Goal: Task Accomplishment & Management: Manage account settings

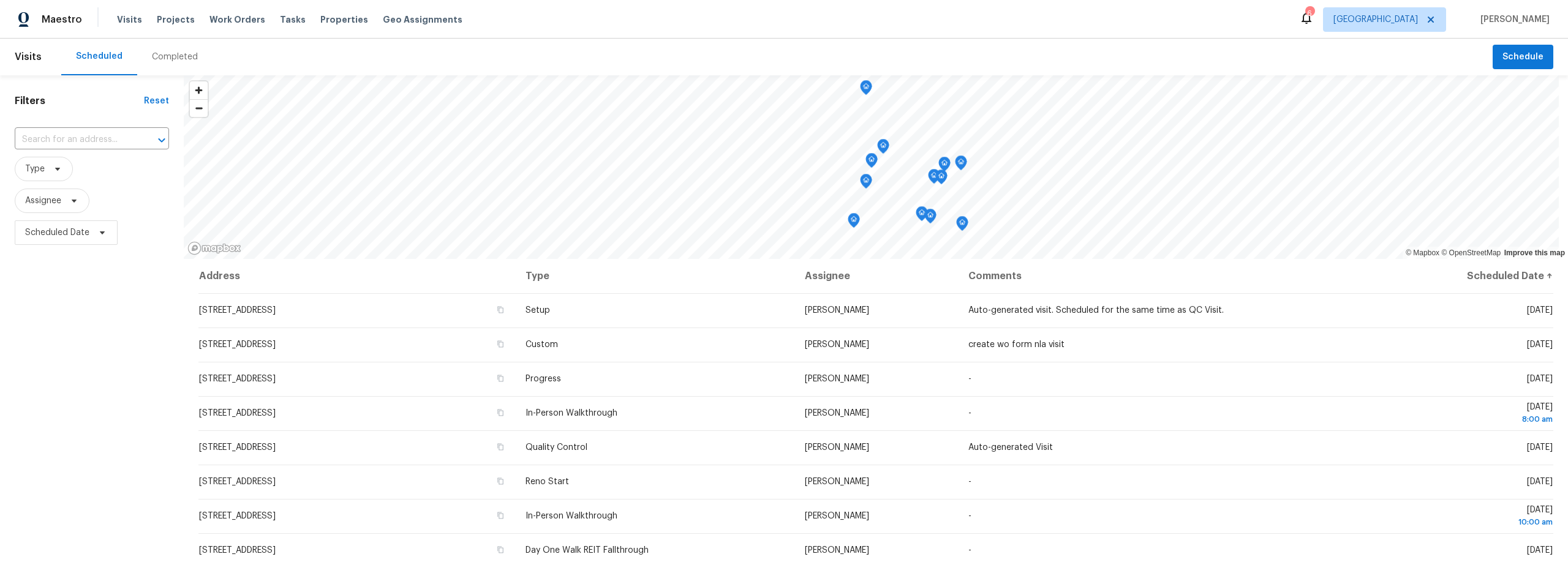
click at [158, 59] on div "Completed" at bounding box center [175, 57] width 46 height 13
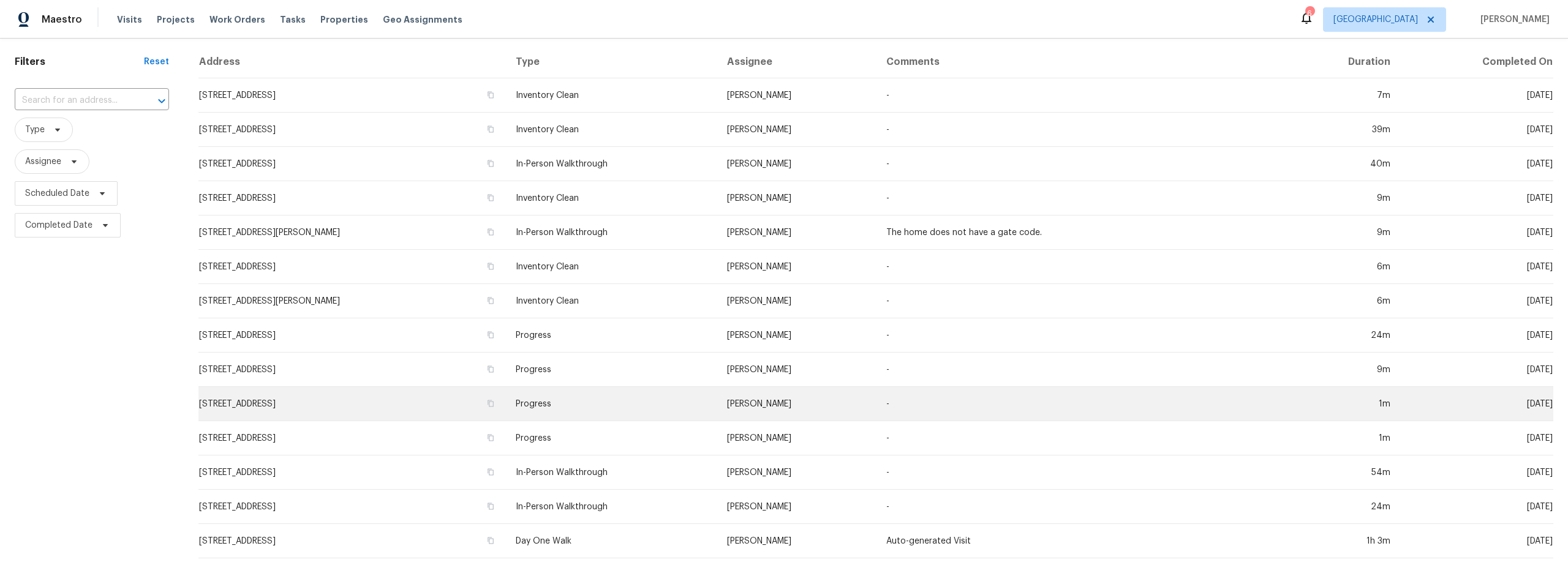
scroll to position [24, 0]
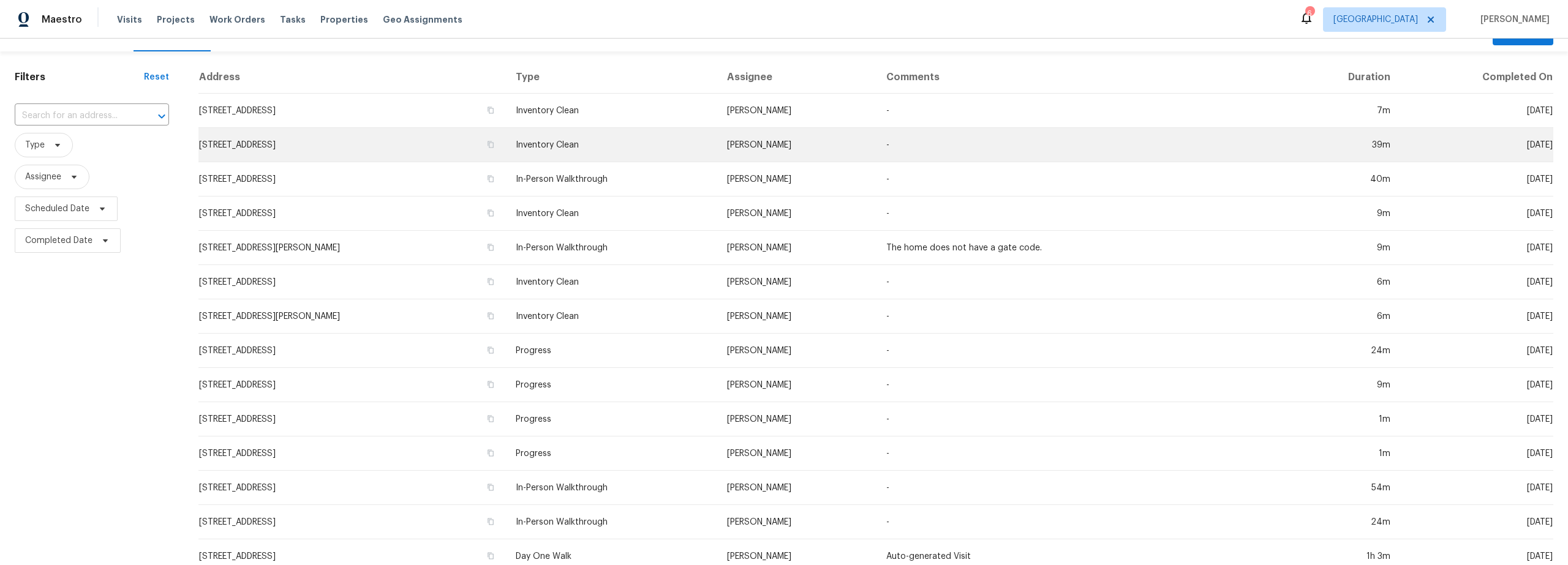
click at [382, 150] on td "[STREET_ADDRESS]" at bounding box center [352, 145] width 307 height 35
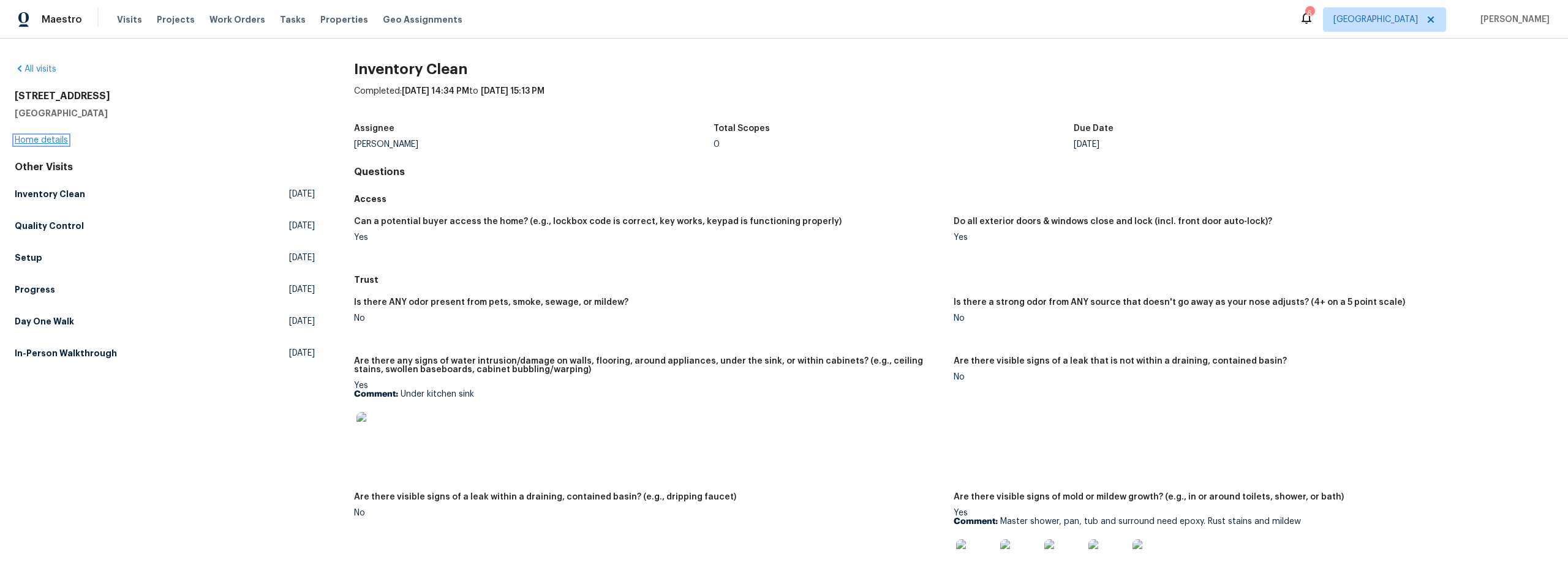
click at [57, 141] on link "Home details" at bounding box center [40, 140] width 53 height 9
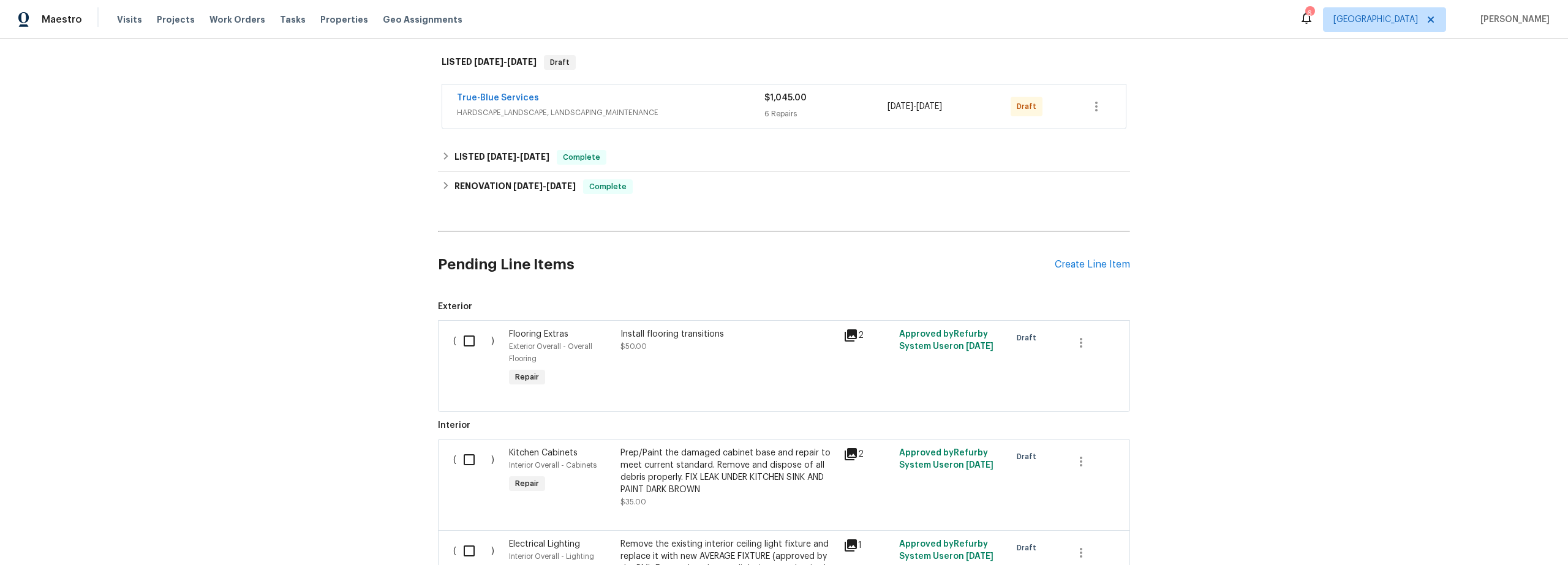
scroll to position [191, 0]
click at [725, 105] on span "HARDSCAPE_LANDSCAPE, LANDSCAPING_MAINTENANCE" at bounding box center [610, 111] width 307 height 13
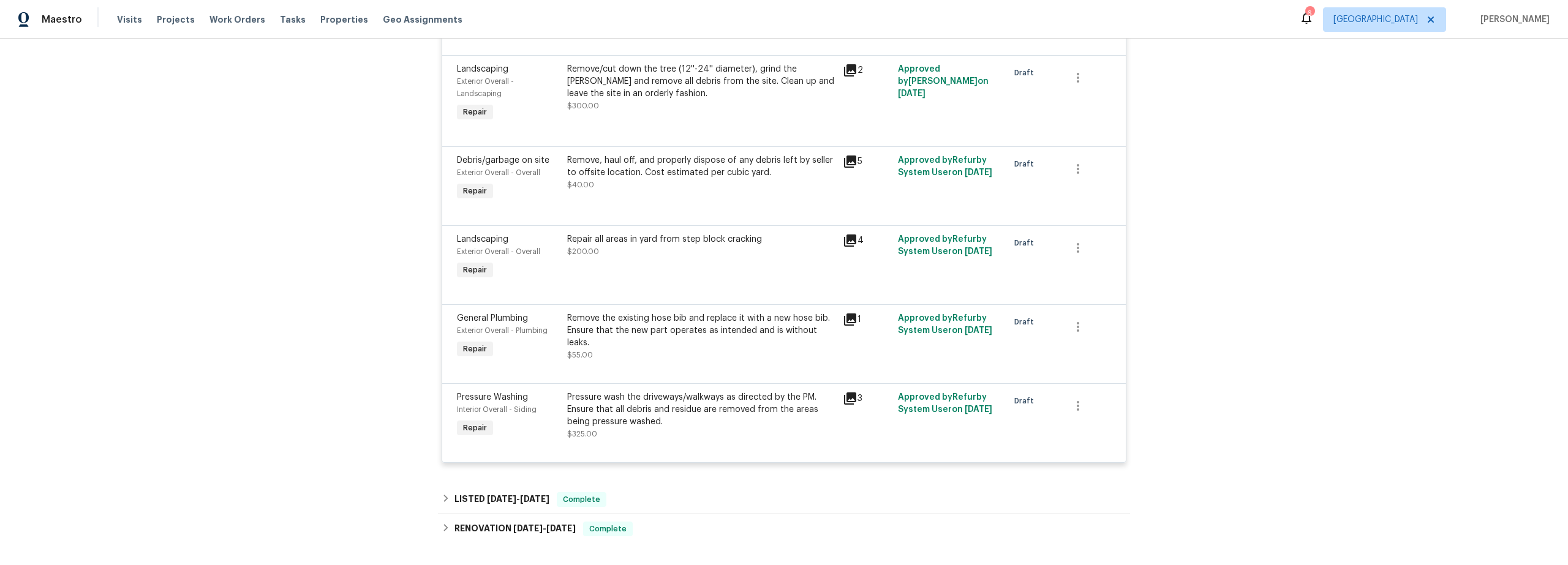
scroll to position [416, 0]
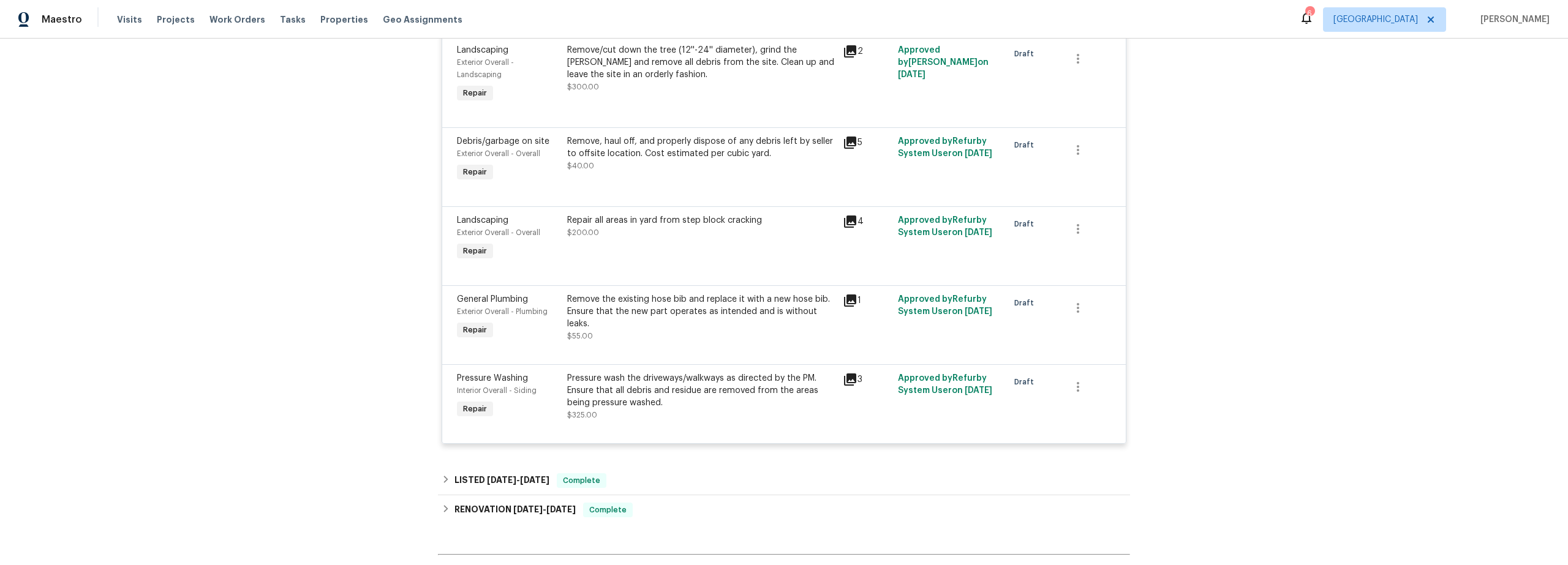
click at [847, 381] on icon at bounding box center [849, 379] width 14 height 14
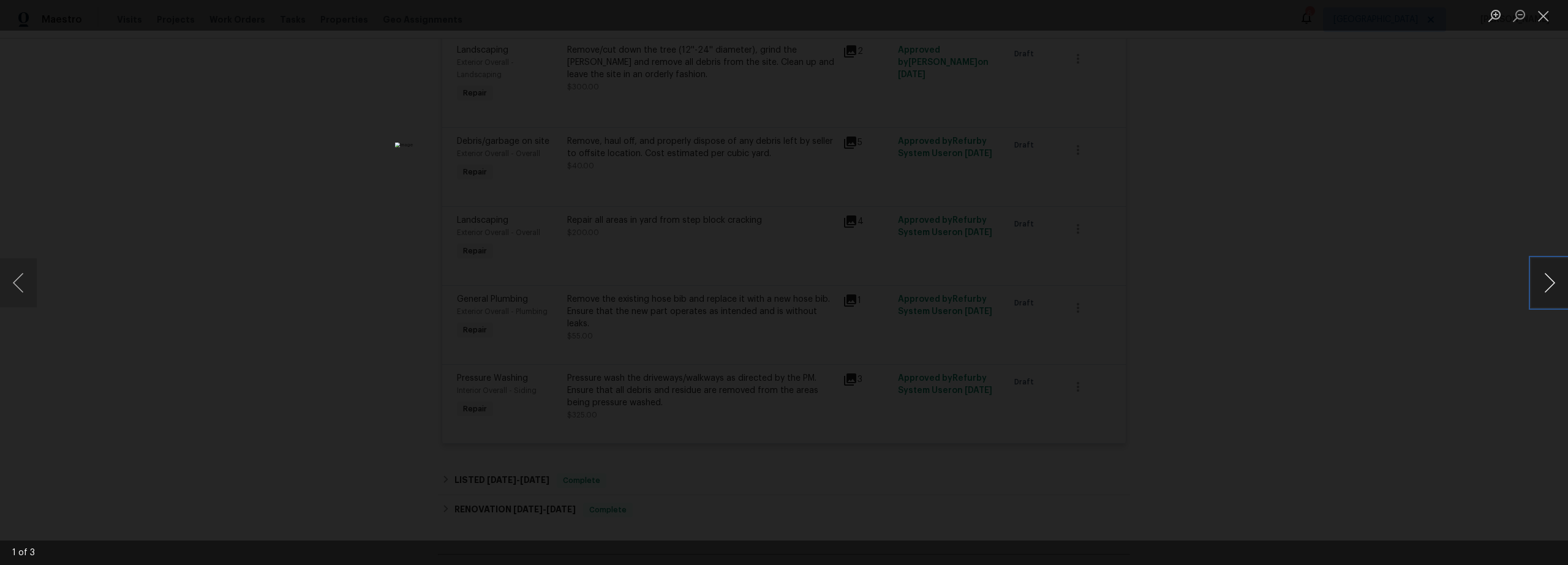
click at [1557, 291] on button "Next image" at bounding box center [1550, 282] width 37 height 49
click at [1554, 290] on button "Next image" at bounding box center [1550, 282] width 37 height 49
click at [1544, 21] on button "Close lightbox" at bounding box center [1543, 15] width 24 height 21
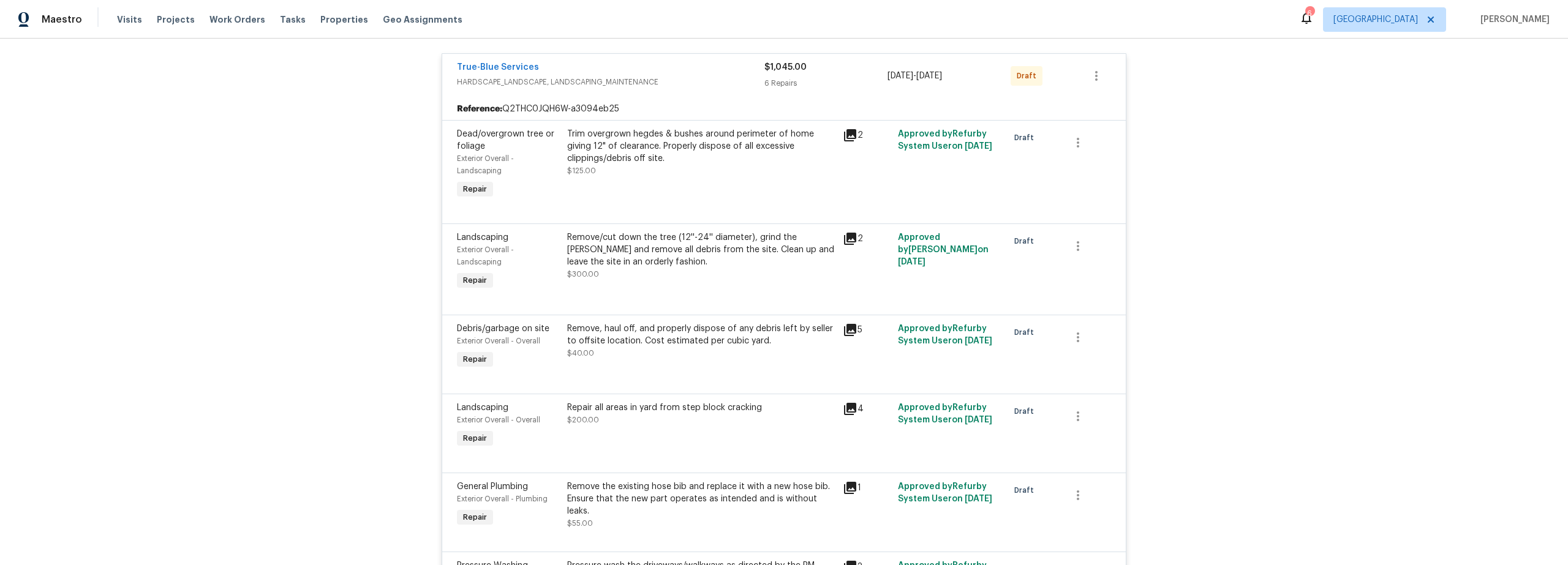
scroll to position [21, 0]
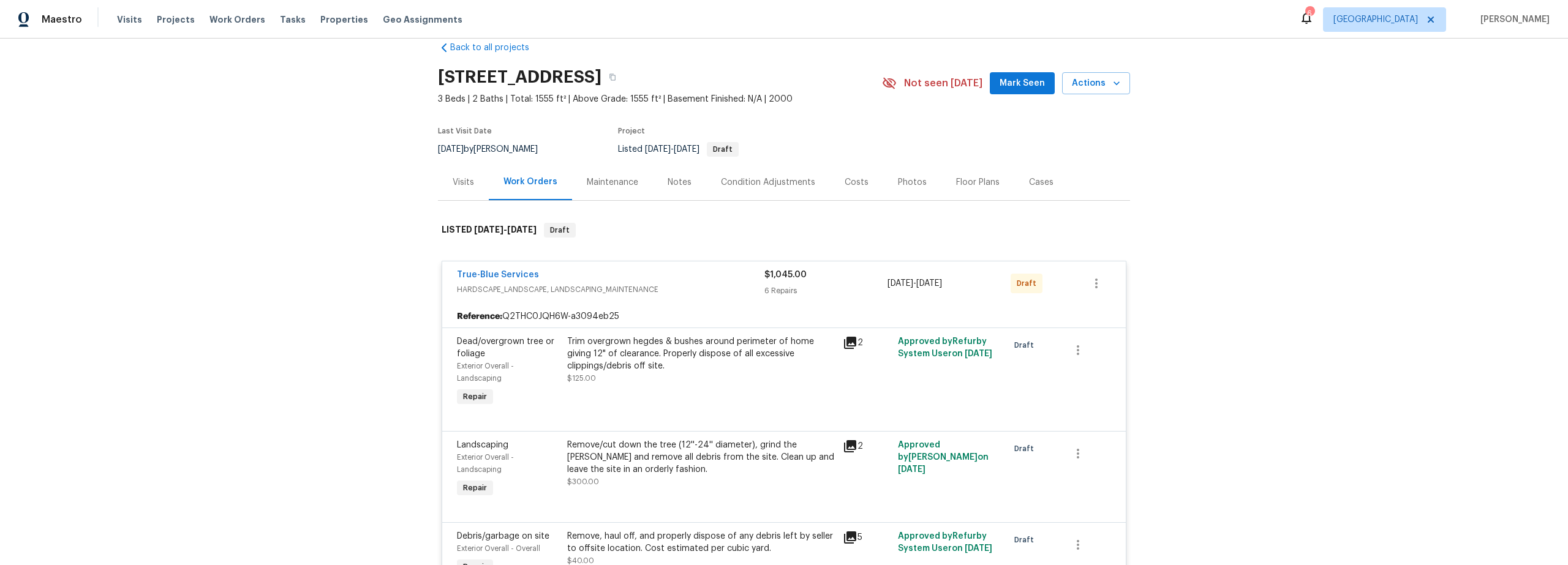
drag, startPoint x: 849, startPoint y: 183, endPoint x: 850, endPoint y: 190, distance: 7.1
click at [849, 184] on div "Costs" at bounding box center [856, 182] width 24 height 13
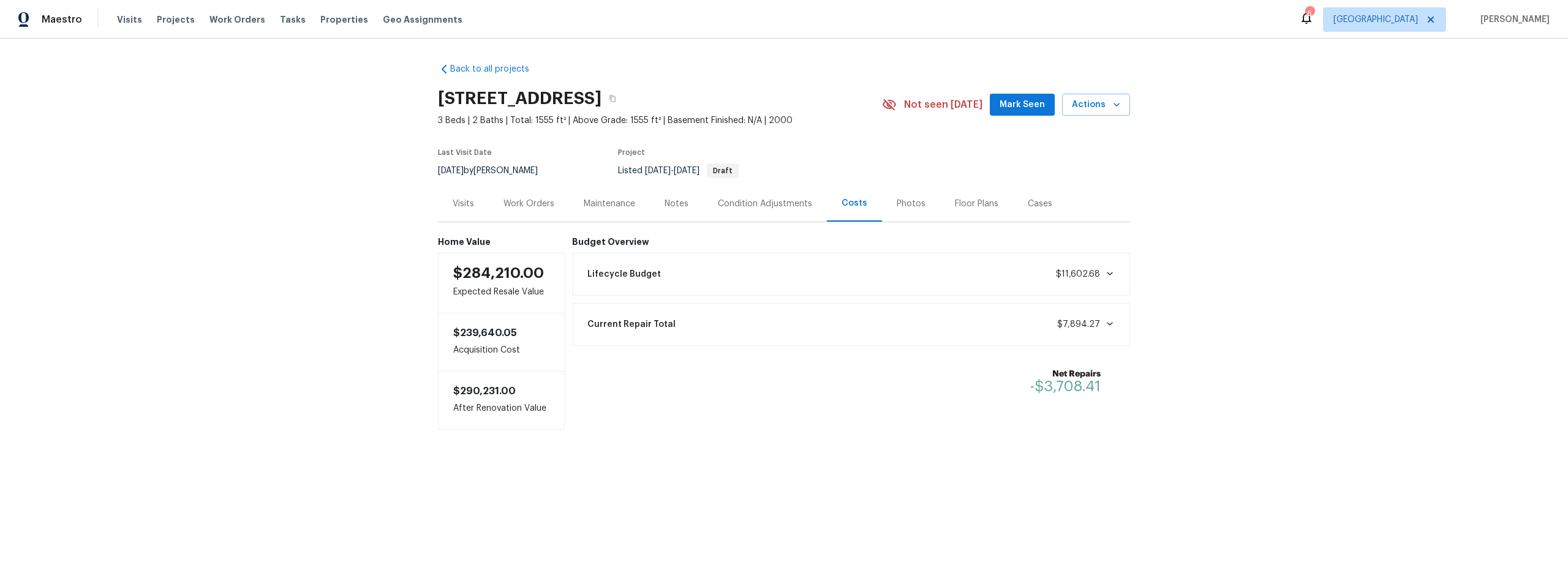
click at [539, 203] on div "Work Orders" at bounding box center [529, 203] width 51 height 13
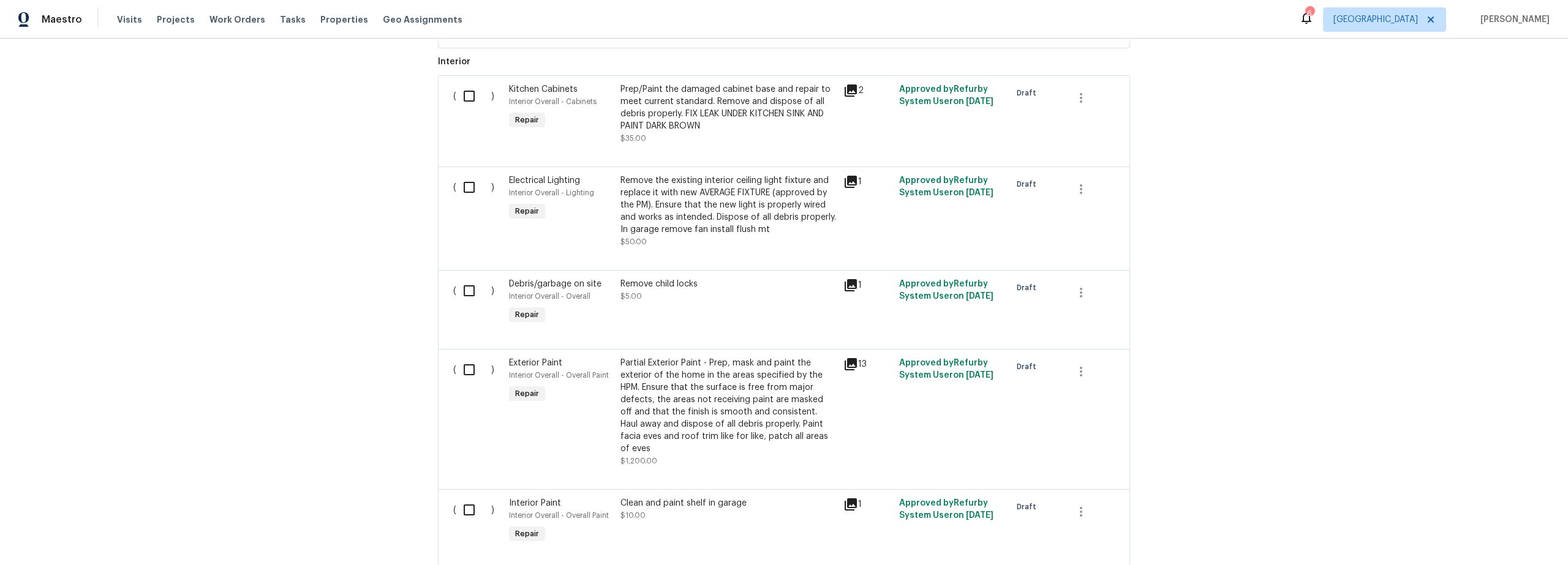
scroll to position [553, 0]
click at [740, 512] on div "Clean and paint shelf in garage $10.00" at bounding box center [727, 521] width 222 height 57
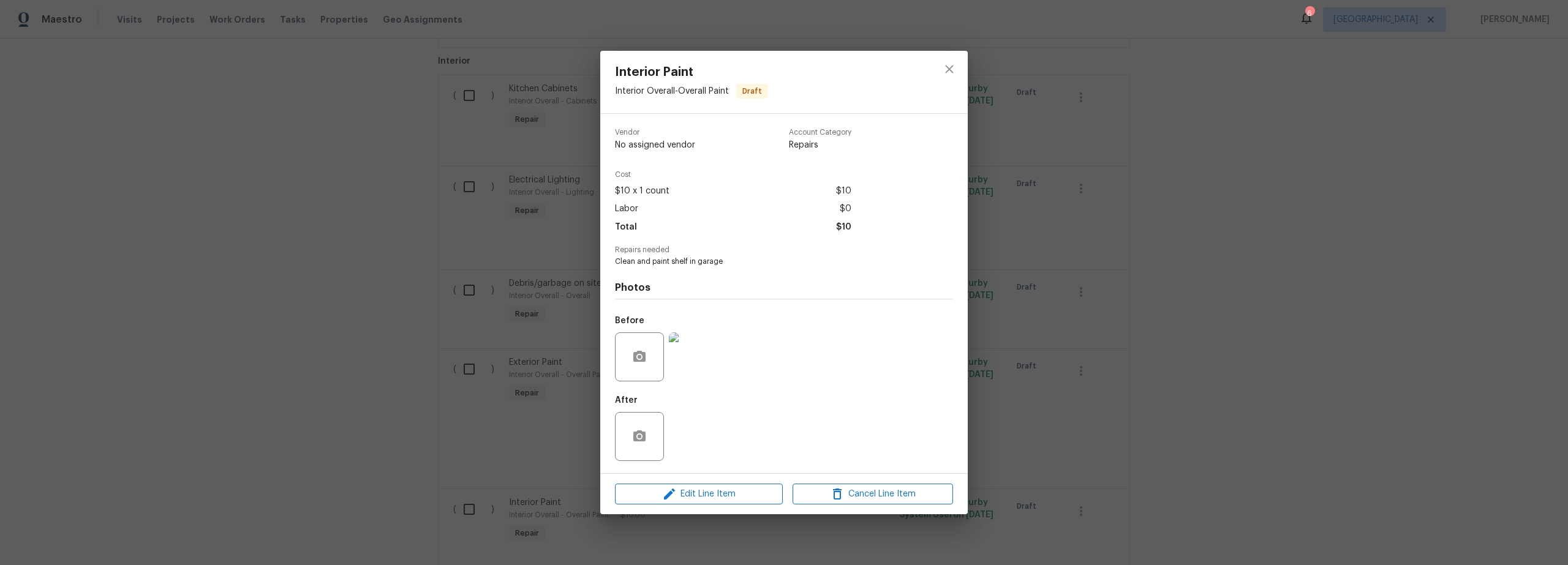
click at [701, 370] on img at bounding box center [693, 356] width 49 height 49
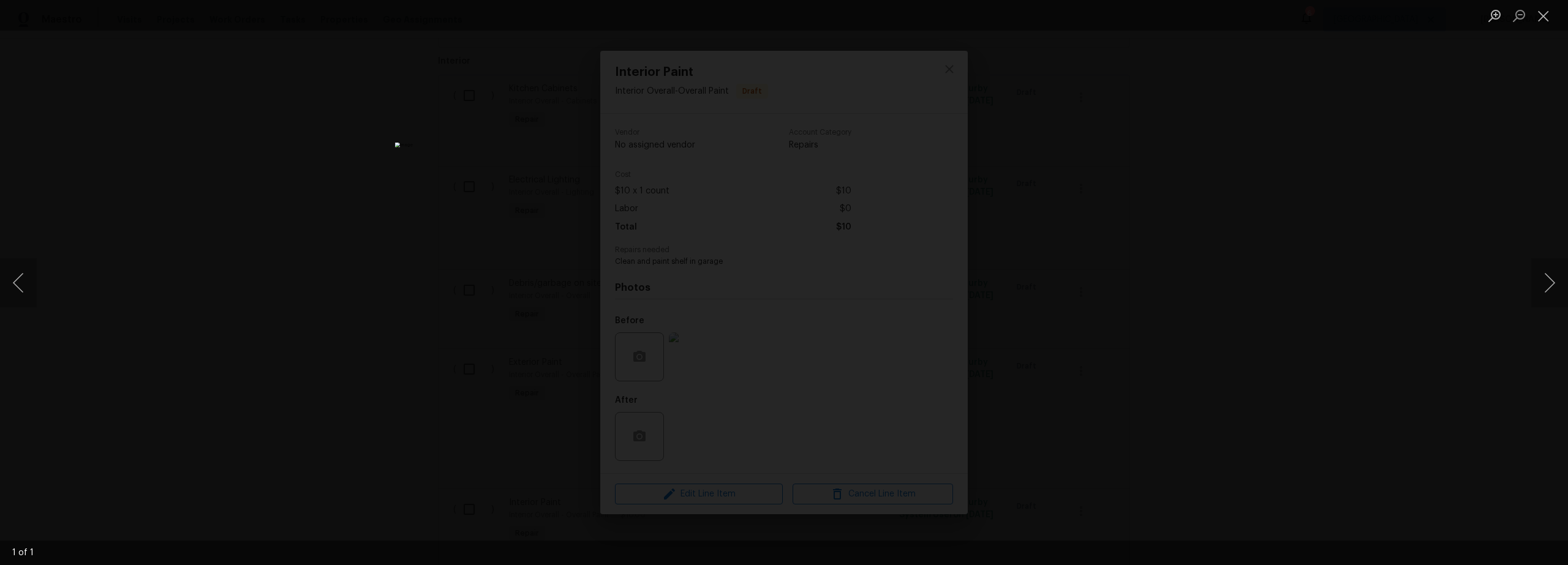
click at [1066, 358] on div "Lightbox" at bounding box center [784, 282] width 1568 height 565
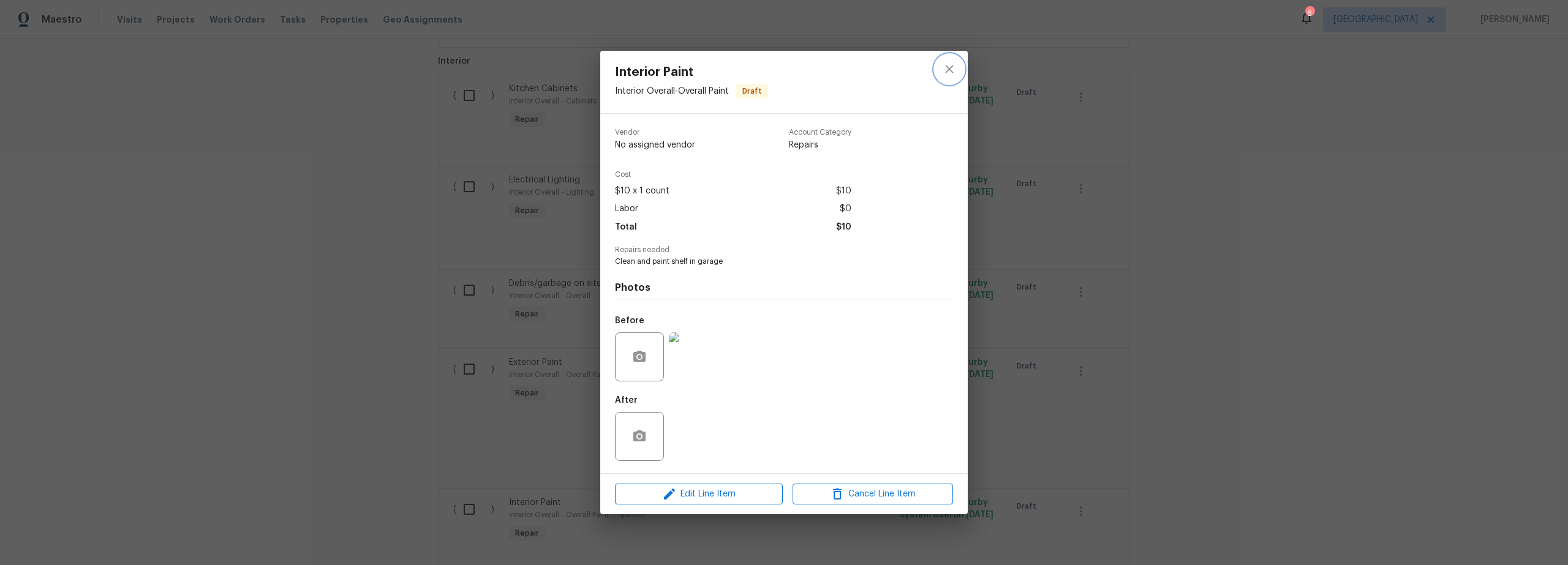
click at [952, 76] on icon "close" at bounding box center [949, 68] width 14 height 14
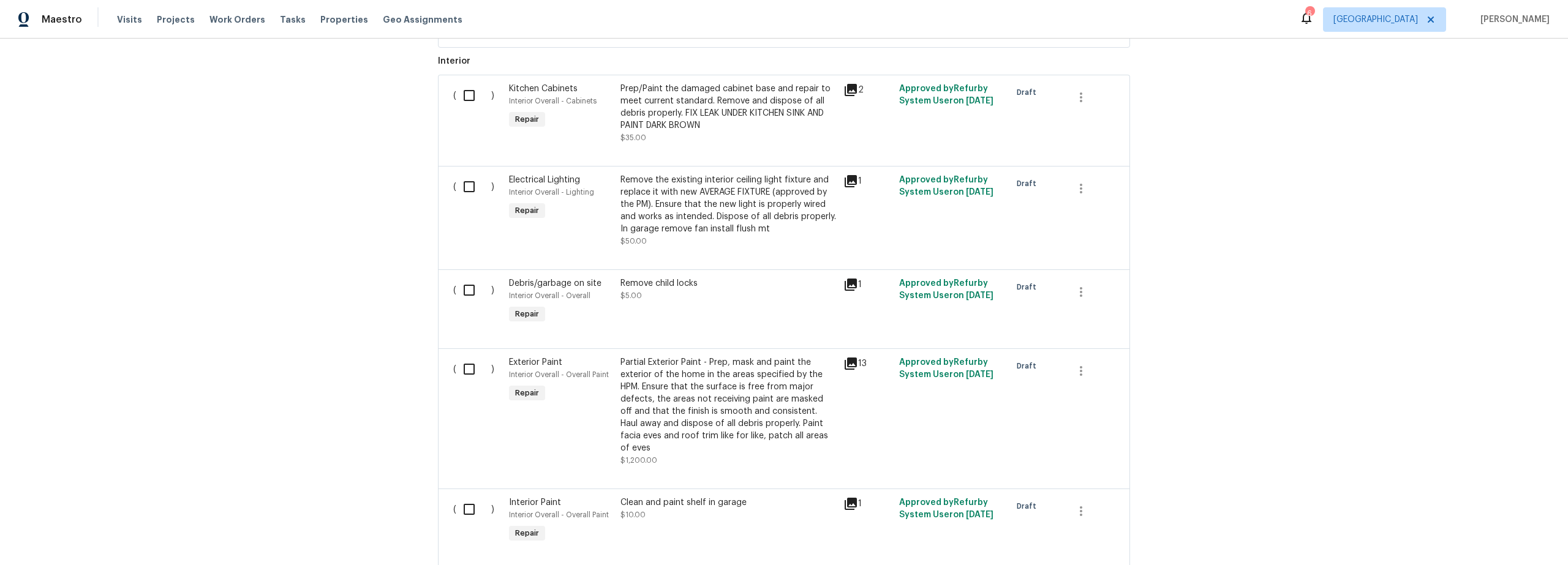
click at [695, 314] on div "Remove child locks $5.00" at bounding box center [727, 301] width 222 height 57
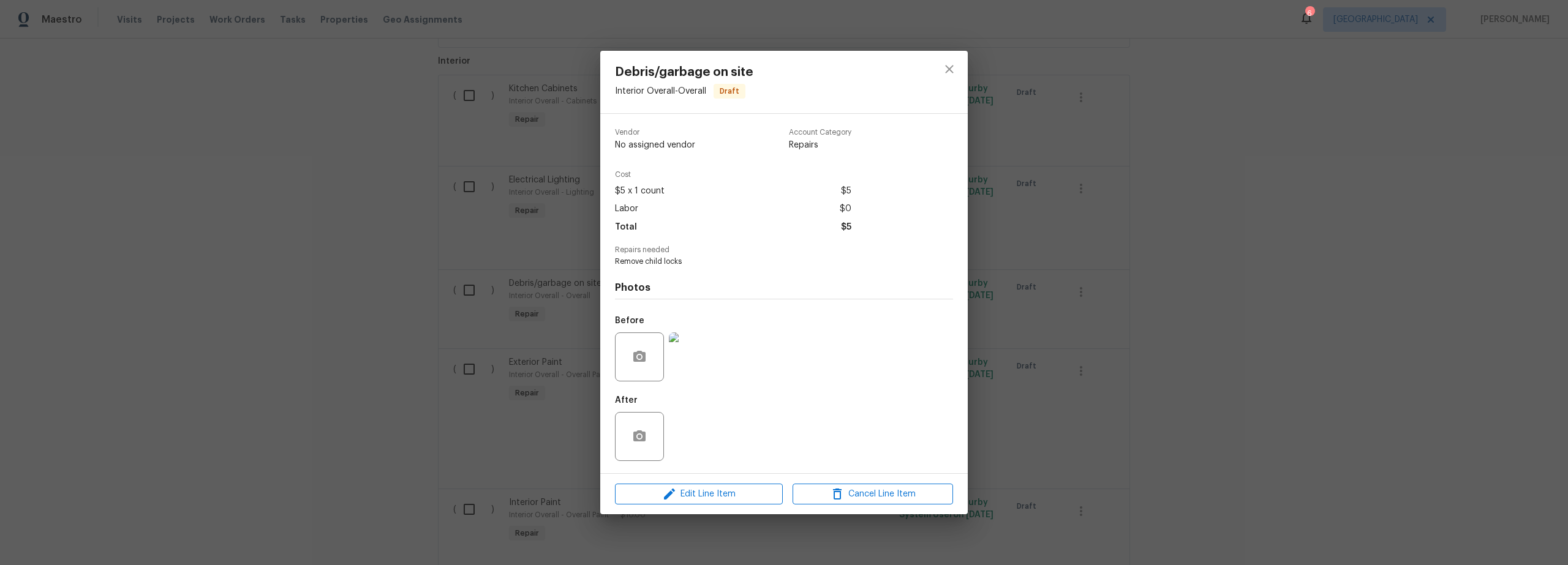
click at [697, 360] on img at bounding box center [693, 356] width 49 height 49
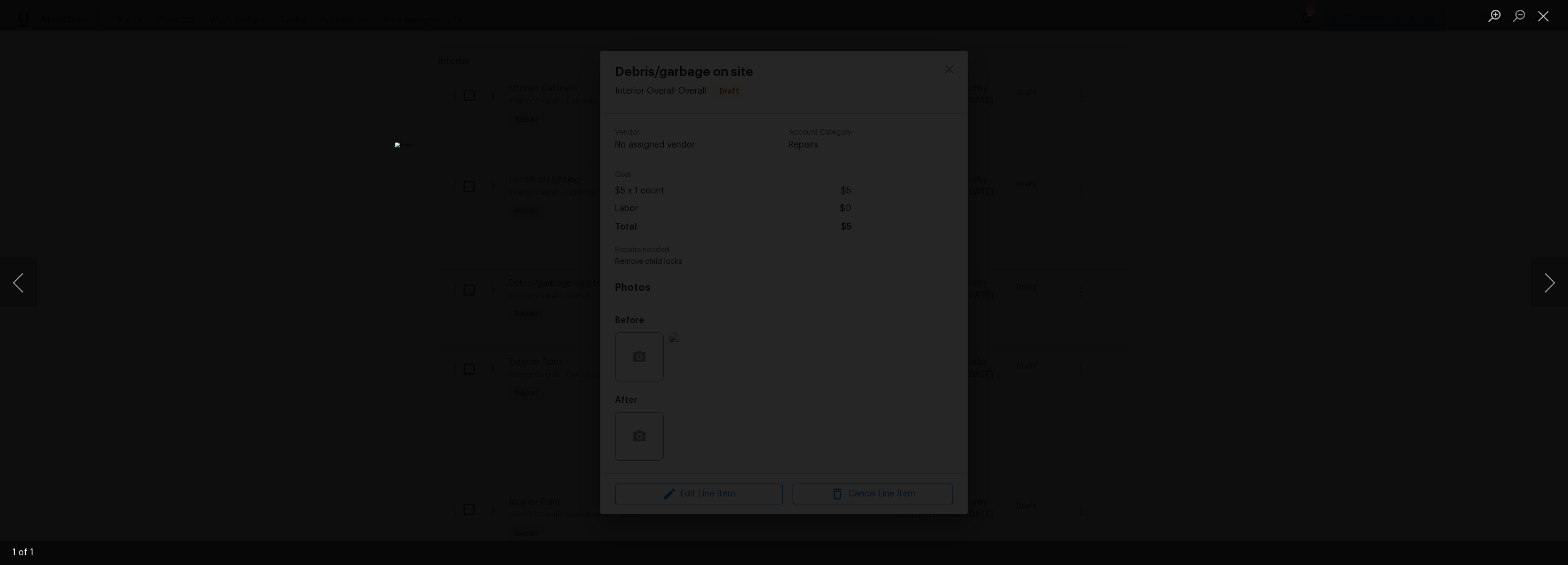
click at [1143, 331] on div "Lightbox" at bounding box center [784, 282] width 1568 height 565
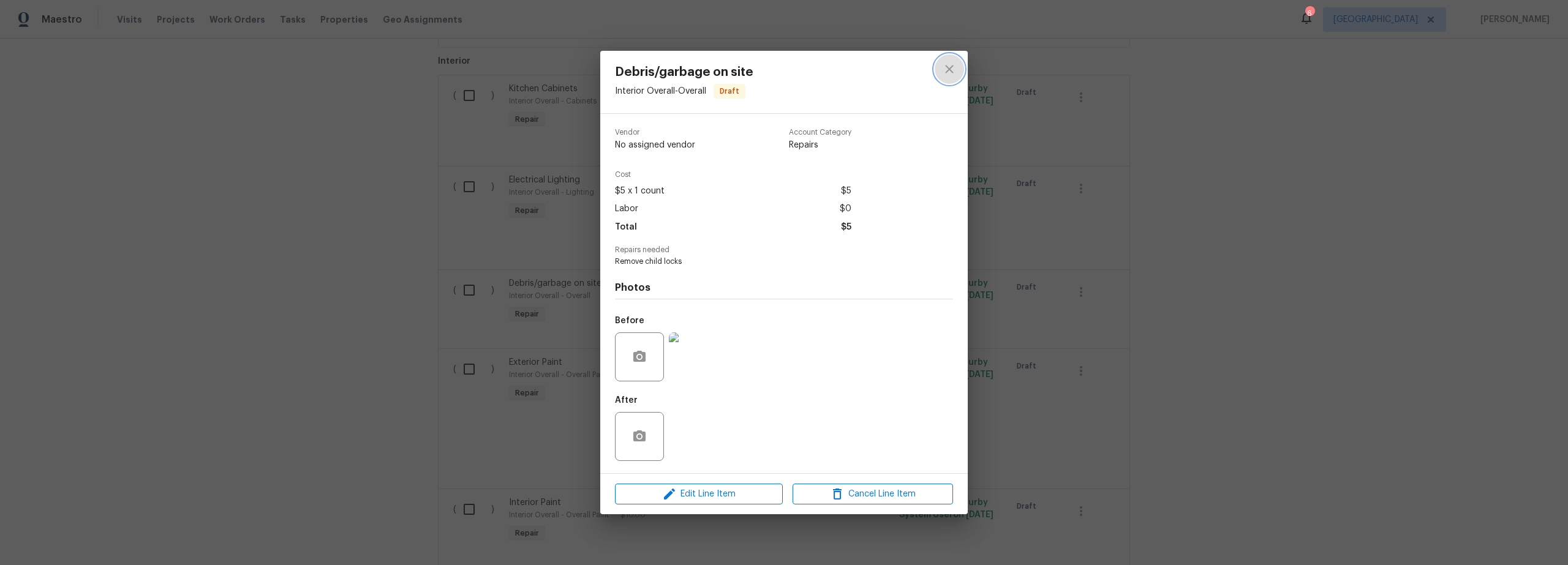
click at [954, 72] on icon "close" at bounding box center [949, 68] width 14 height 14
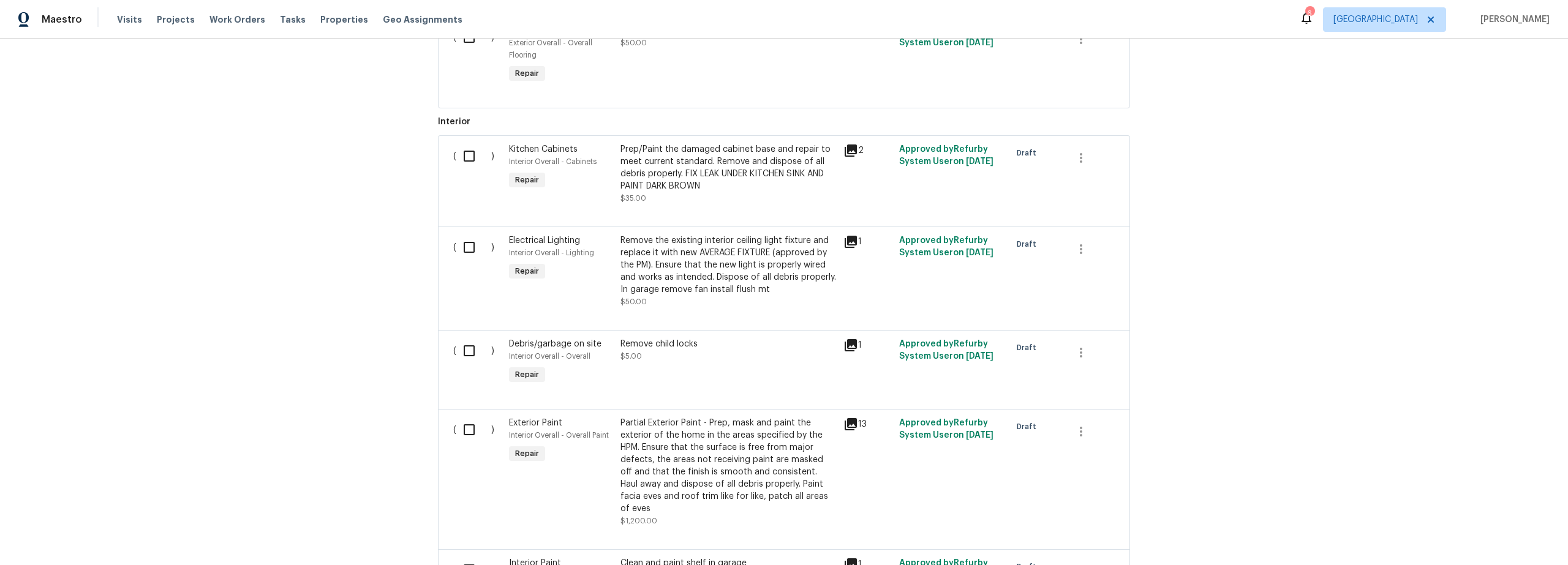
scroll to position [473, 0]
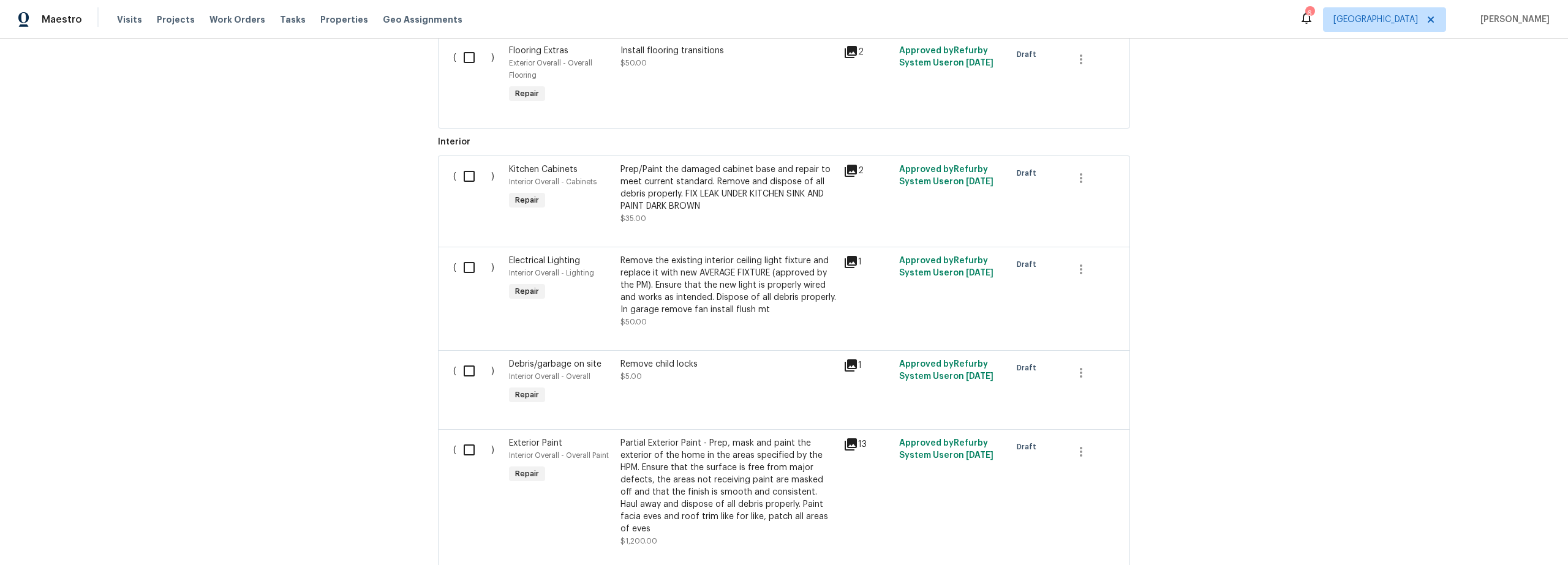
click at [712, 219] on div "Prep/Paint the damaged cabinet base and repair to meet current standard. Remove…" at bounding box center [728, 194] width 216 height 62
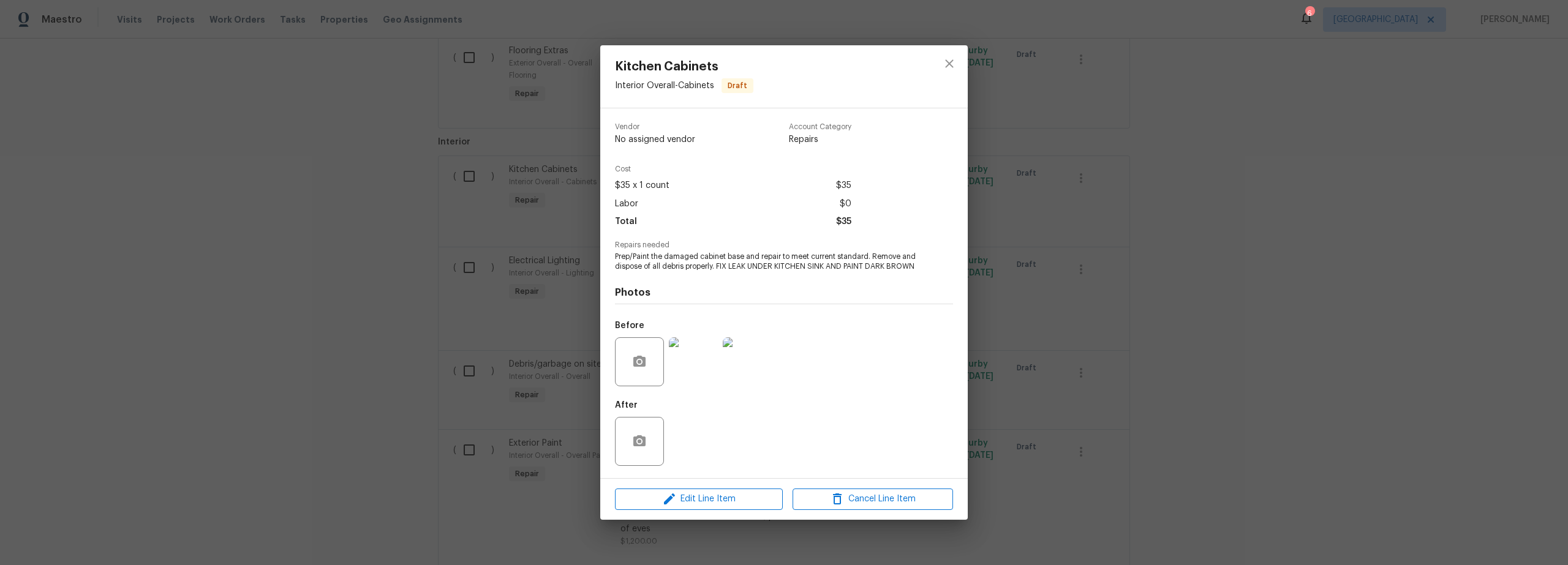
click at [695, 372] on img at bounding box center [693, 361] width 49 height 49
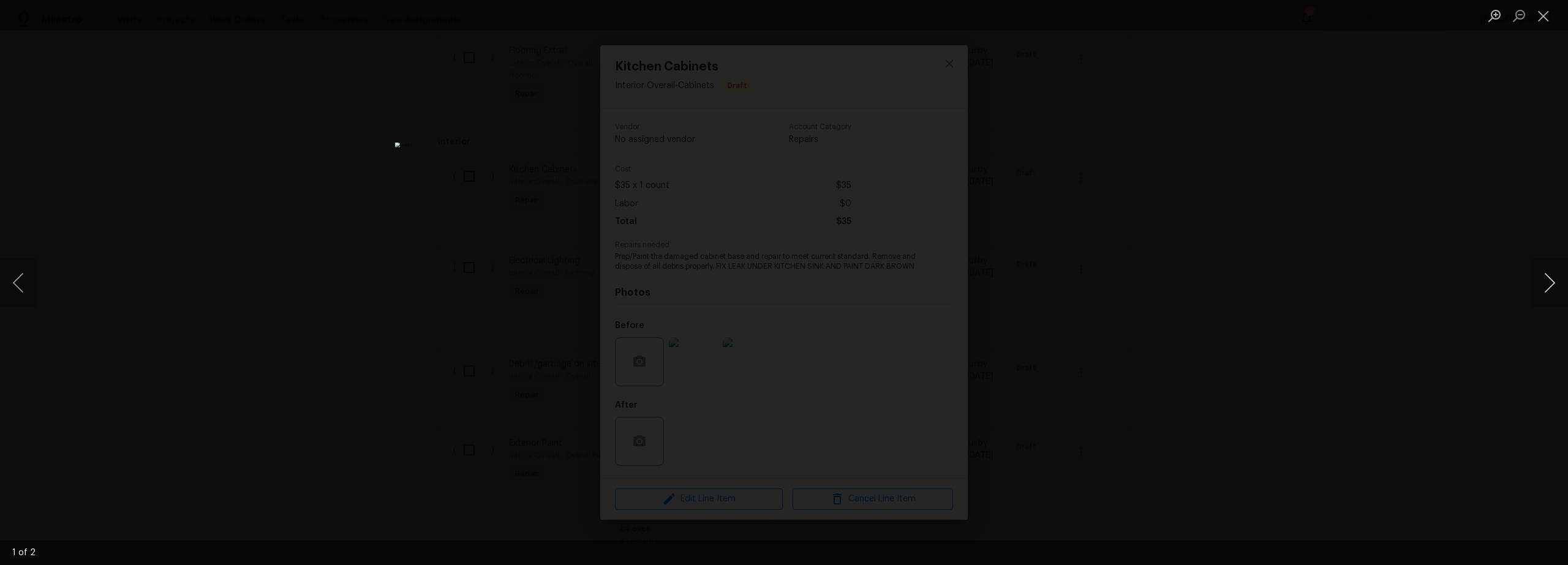
click at [1548, 285] on button "Next image" at bounding box center [1550, 282] width 37 height 49
click at [1546, 278] on button "Next image" at bounding box center [1550, 282] width 37 height 49
click at [1540, 21] on button "Close lightbox" at bounding box center [1543, 15] width 24 height 21
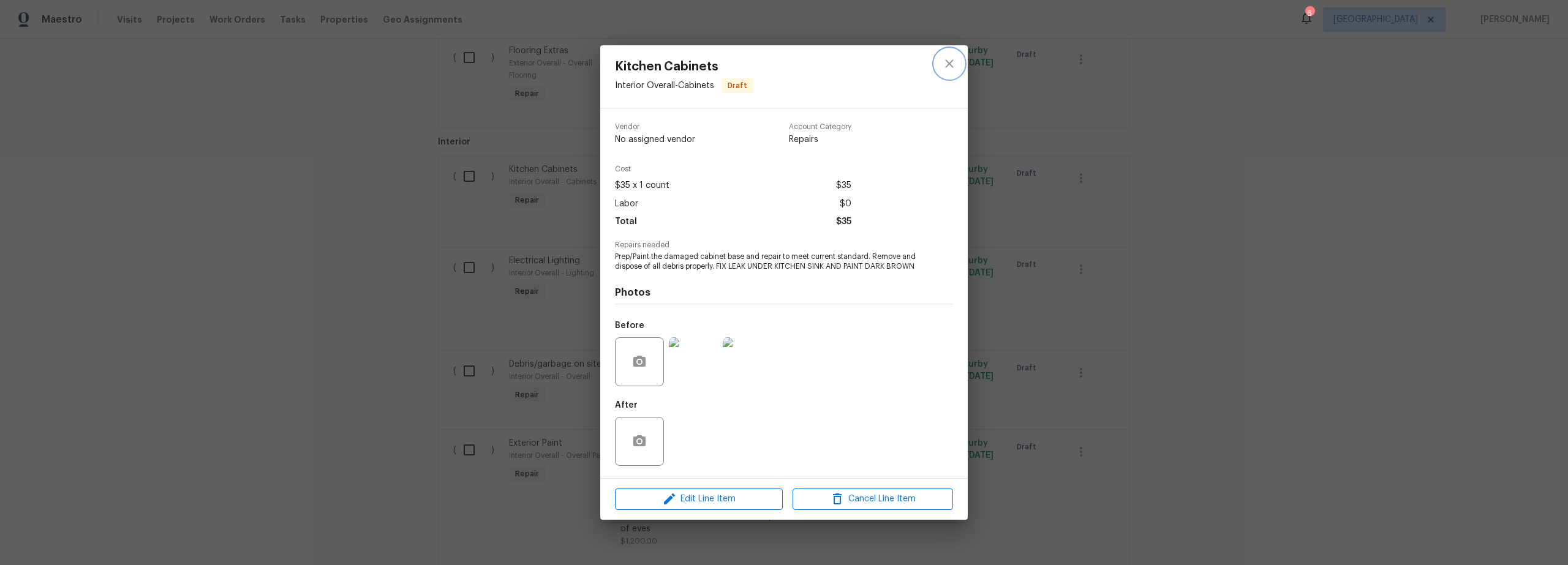
click at [951, 59] on icon "close" at bounding box center [949, 64] width 14 height 14
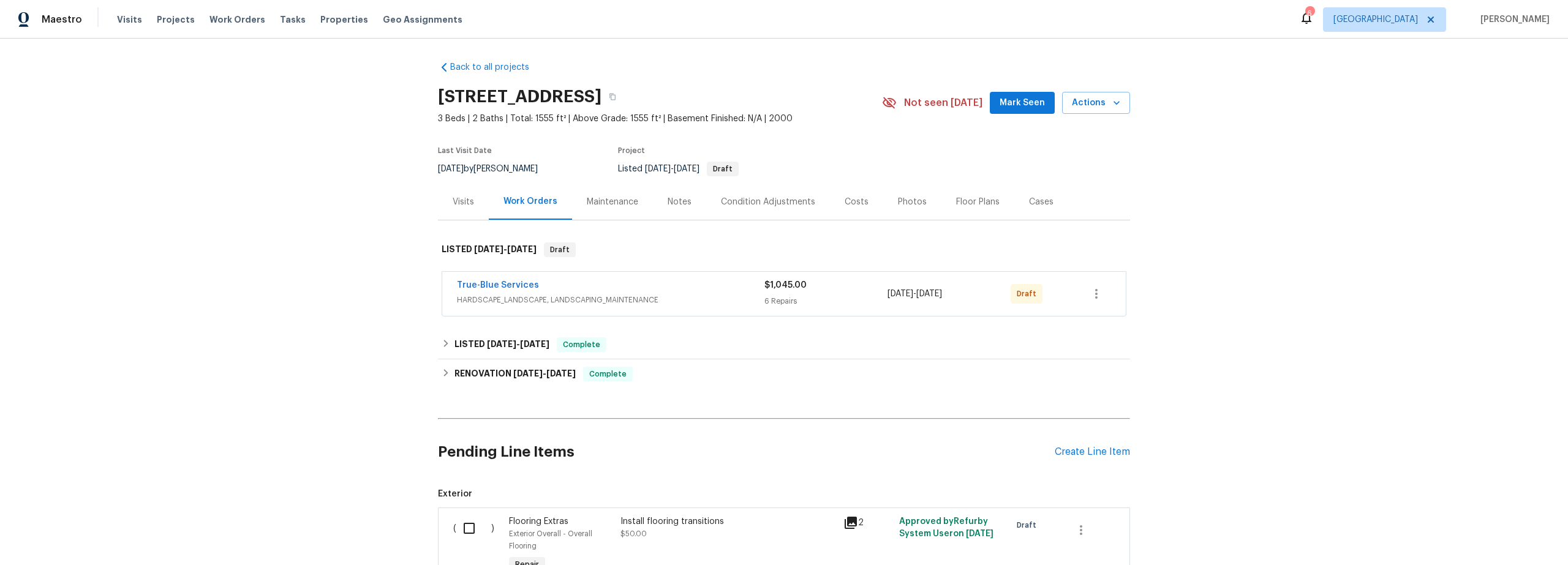
scroll to position [0, 0]
click at [615, 101] on icon "button" at bounding box center [613, 98] width 6 height 7
click at [126, 24] on span "Visits" at bounding box center [129, 19] width 25 height 13
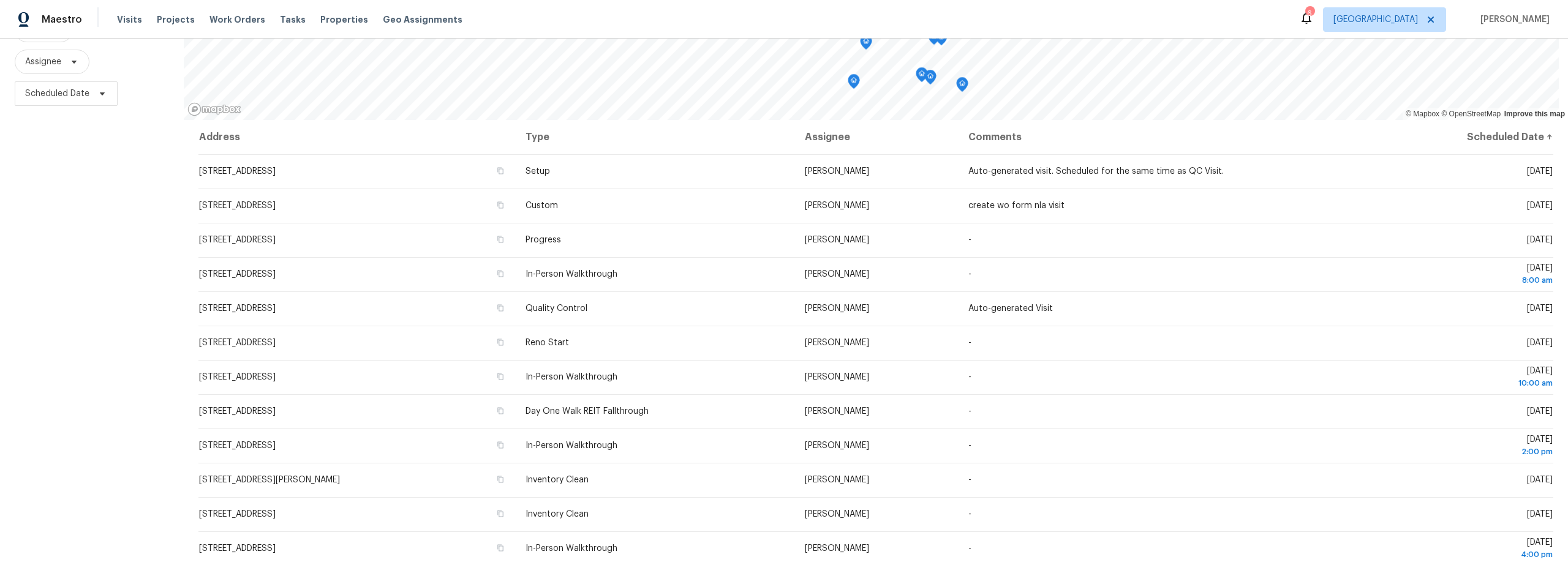
scroll to position [85, 0]
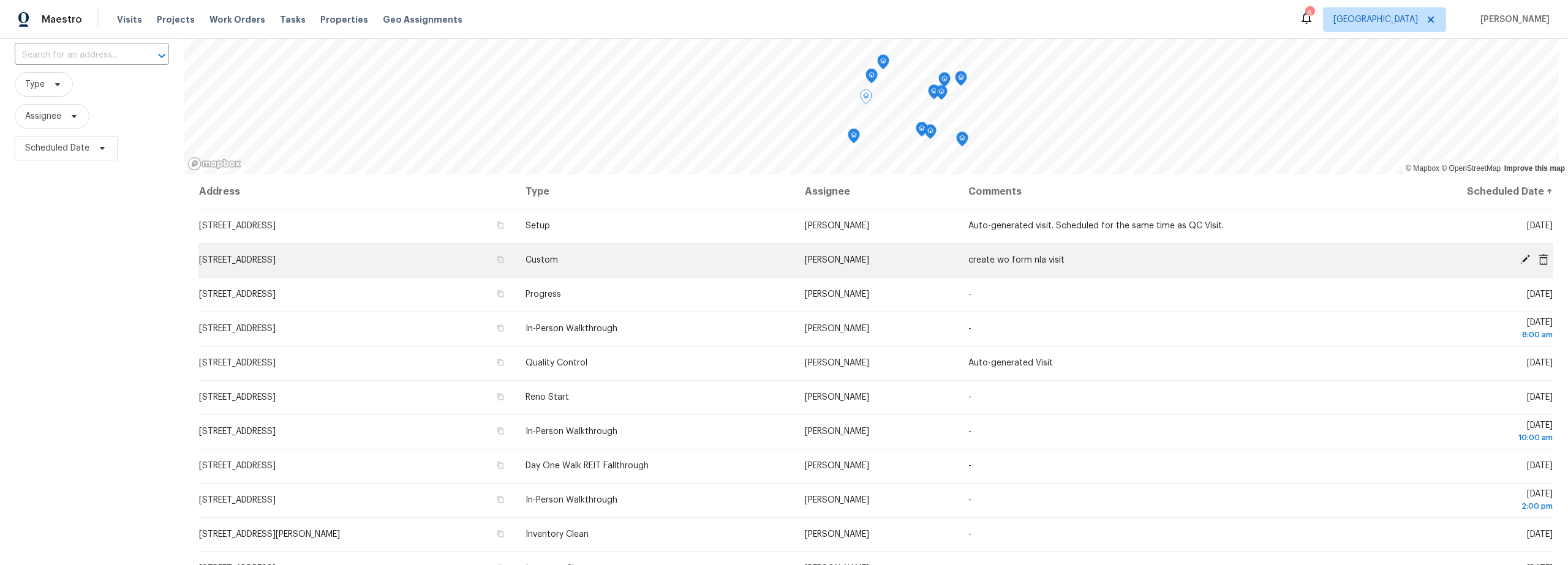
click at [1520, 262] on icon at bounding box center [1525, 259] width 11 height 11
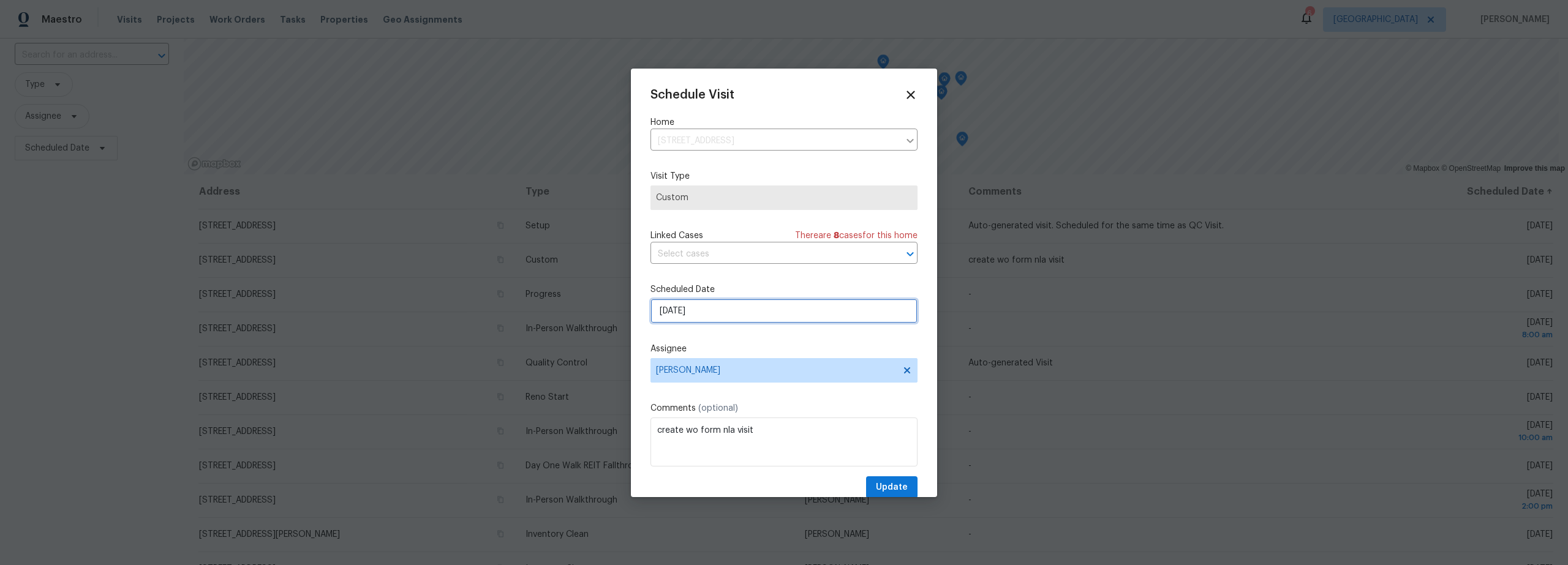
click at [706, 317] on input "[DATE]" at bounding box center [783, 310] width 267 height 24
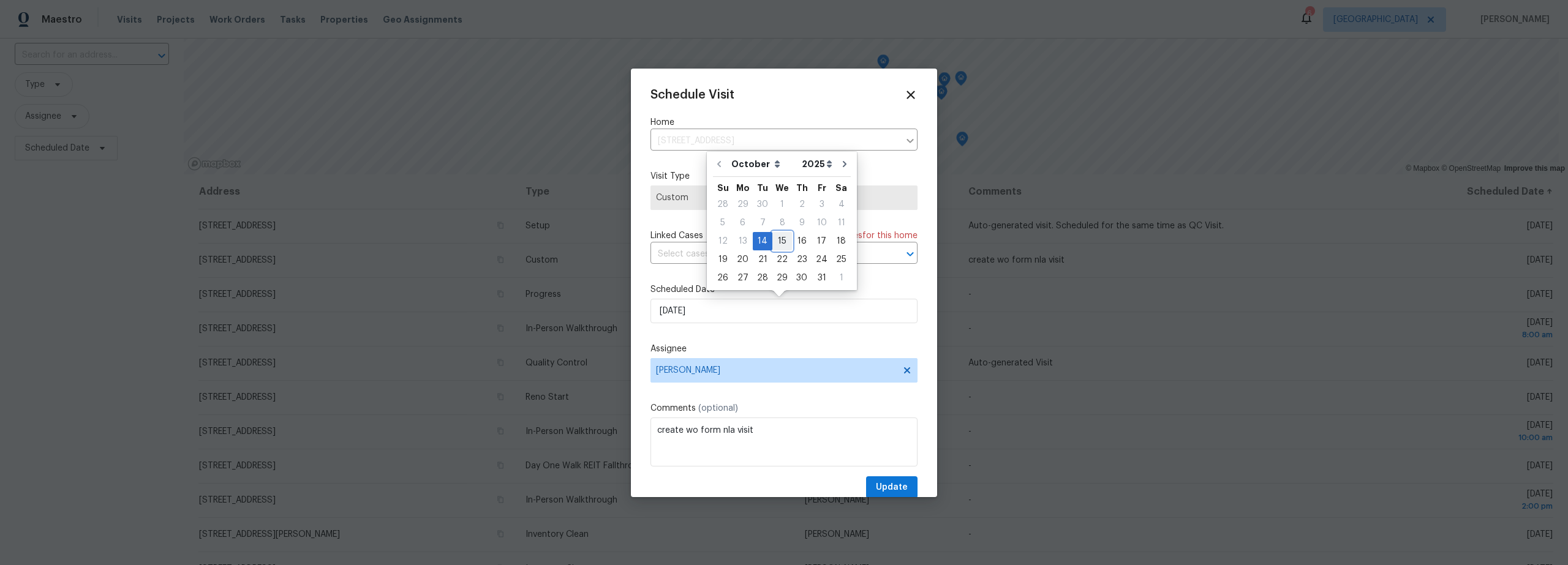
click at [783, 243] on div "15" at bounding box center [782, 242] width 19 height 17
type input "[DATE]"
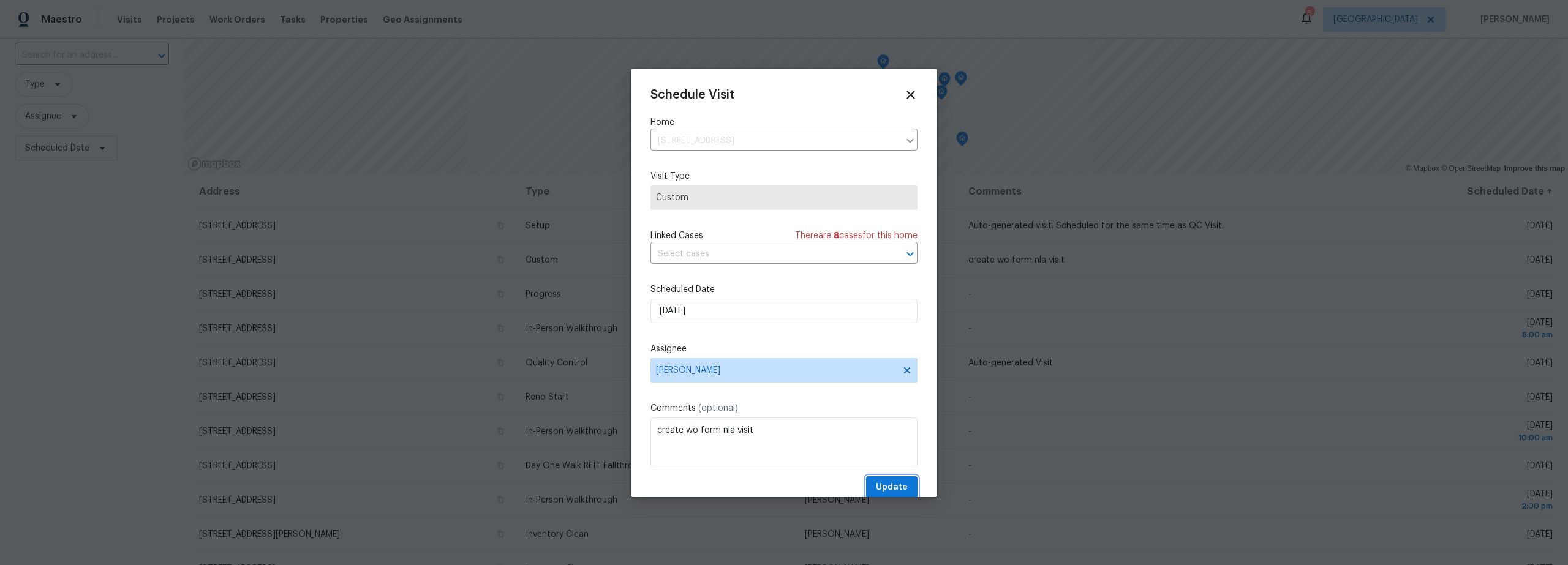
drag, startPoint x: 886, startPoint y: 487, endPoint x: 903, endPoint y: 487, distance: 17.0
click at [886, 487] on span "Update" at bounding box center [891, 488] width 32 height 15
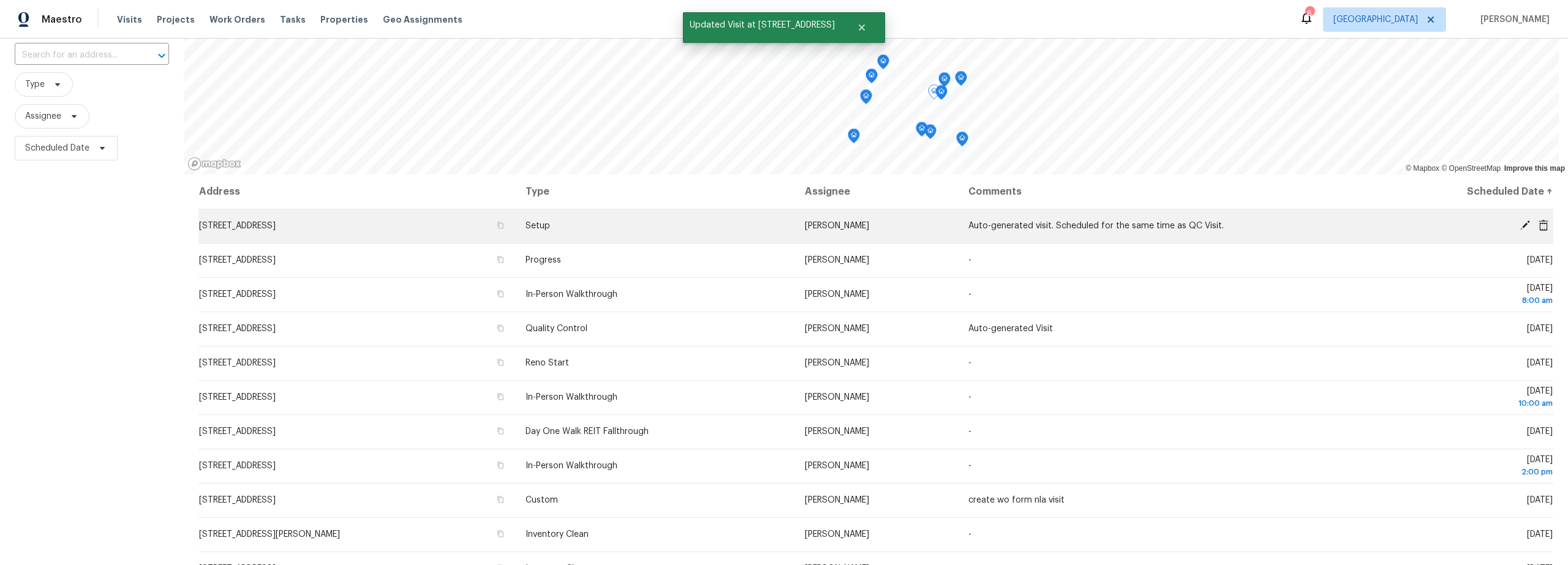
click at [1521, 226] on icon at bounding box center [1526, 225] width 10 height 10
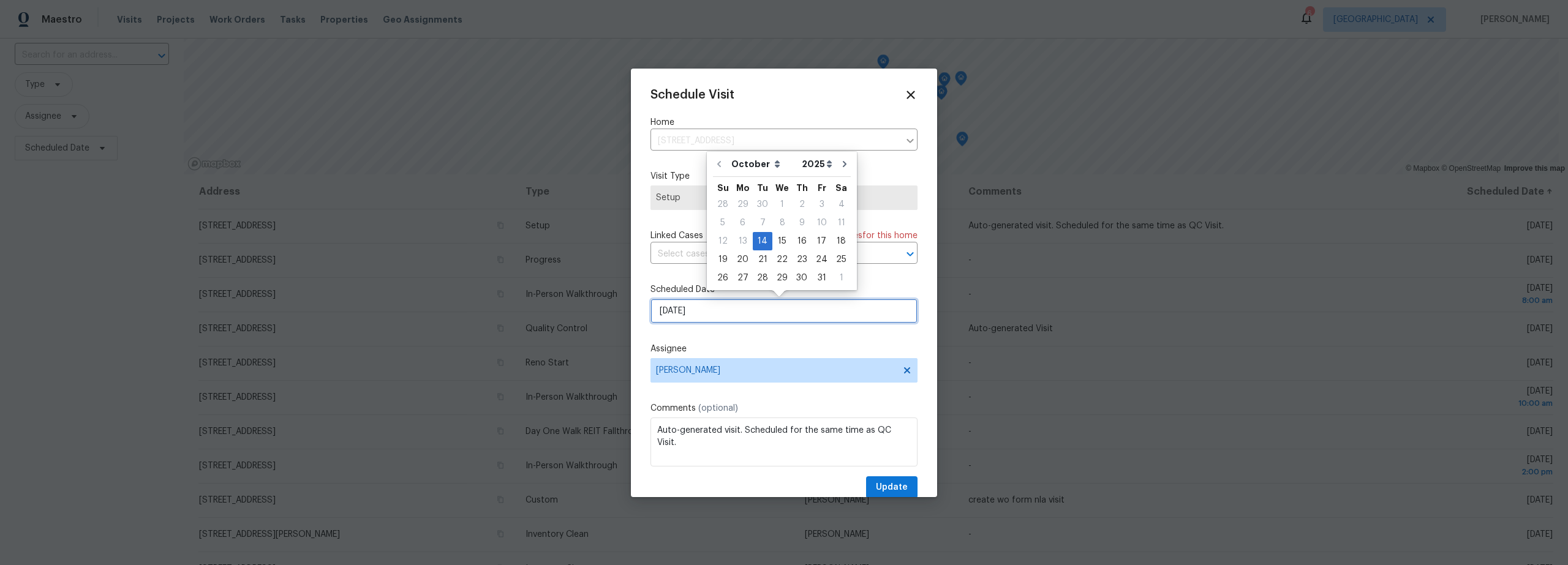
click at [728, 317] on input "10/14/2025" at bounding box center [783, 310] width 267 height 24
click at [781, 244] on div "15" at bounding box center [782, 242] width 19 height 17
type input "[DATE]"
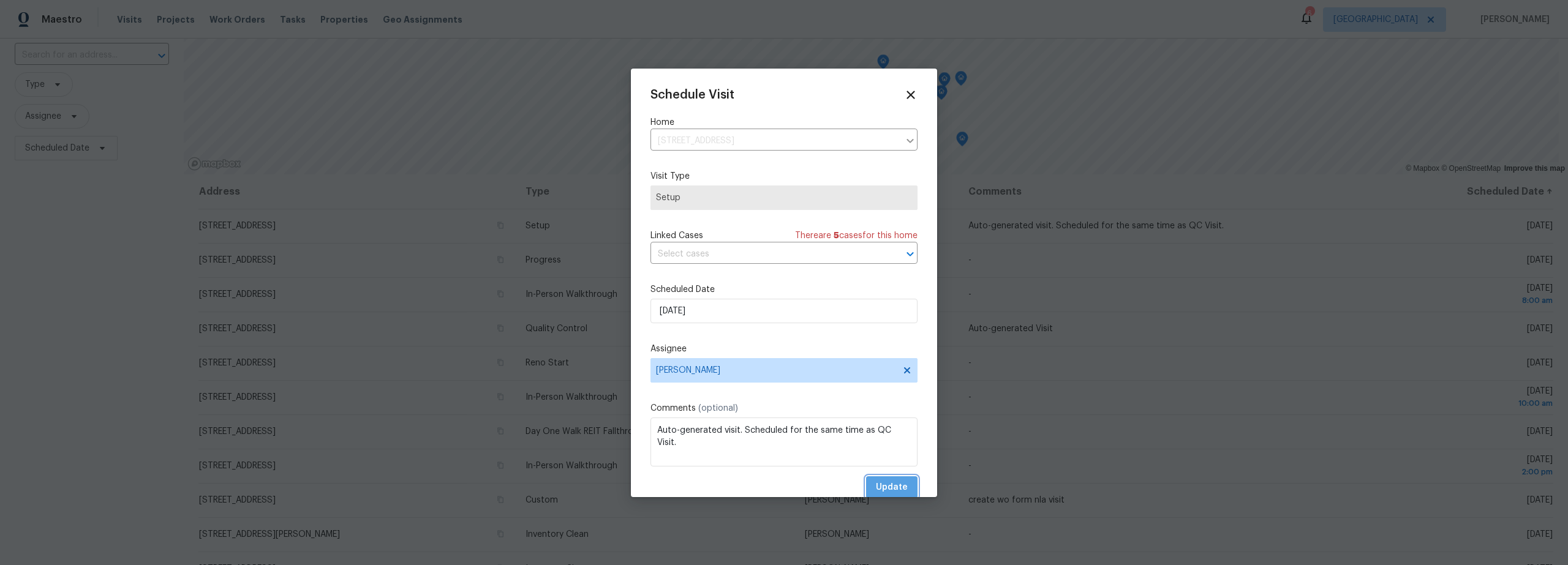
click at [888, 484] on span "Update" at bounding box center [891, 488] width 32 height 15
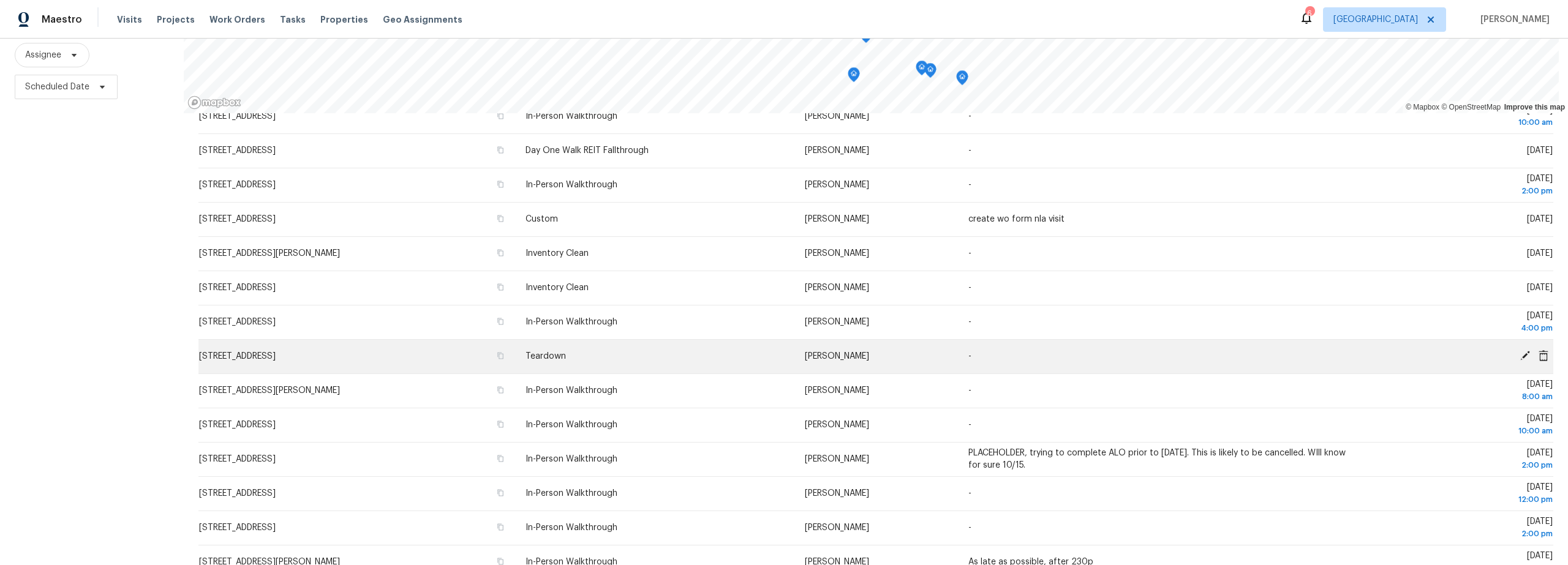
scroll to position [219, 0]
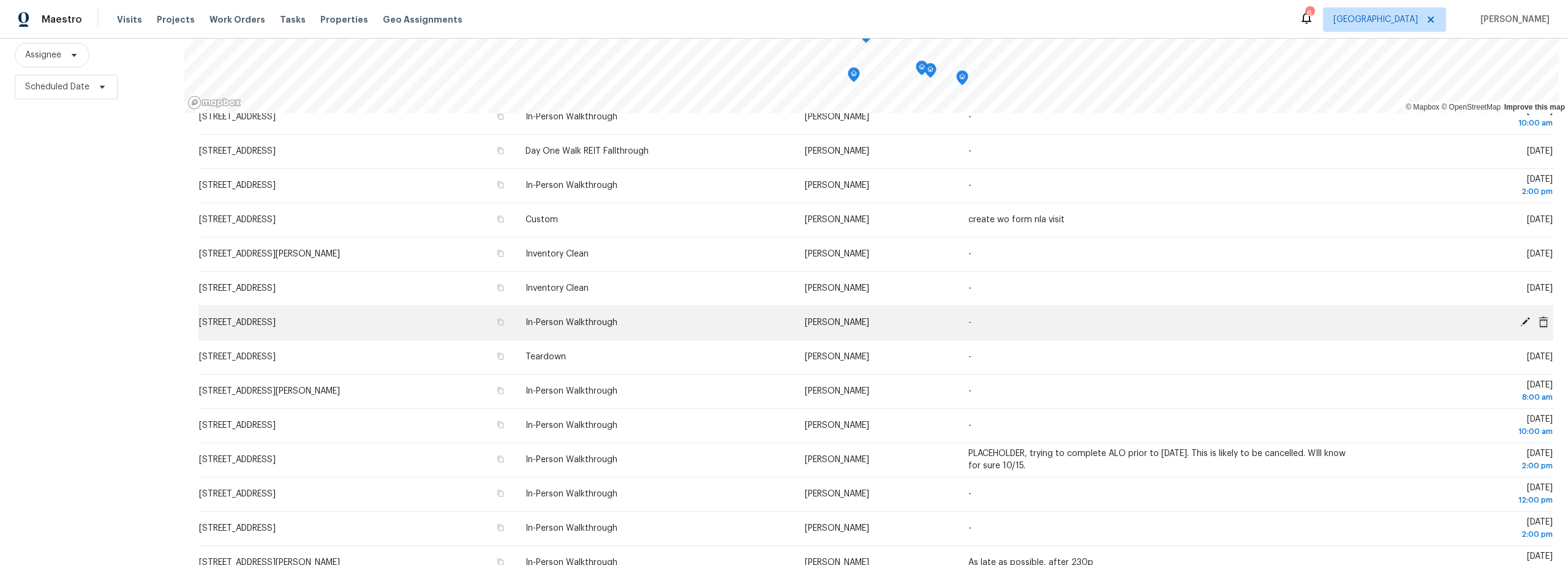
click at [1520, 317] on icon at bounding box center [1525, 321] width 11 height 11
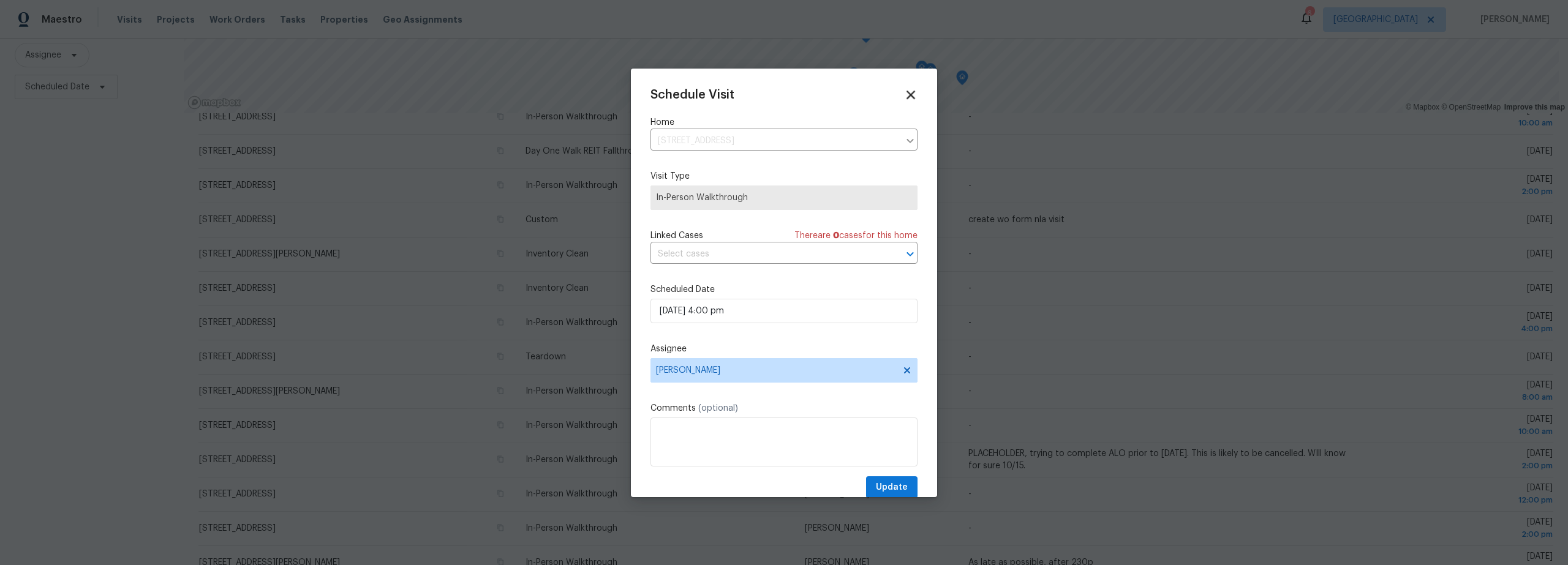
click at [903, 97] on icon at bounding box center [910, 94] width 14 height 14
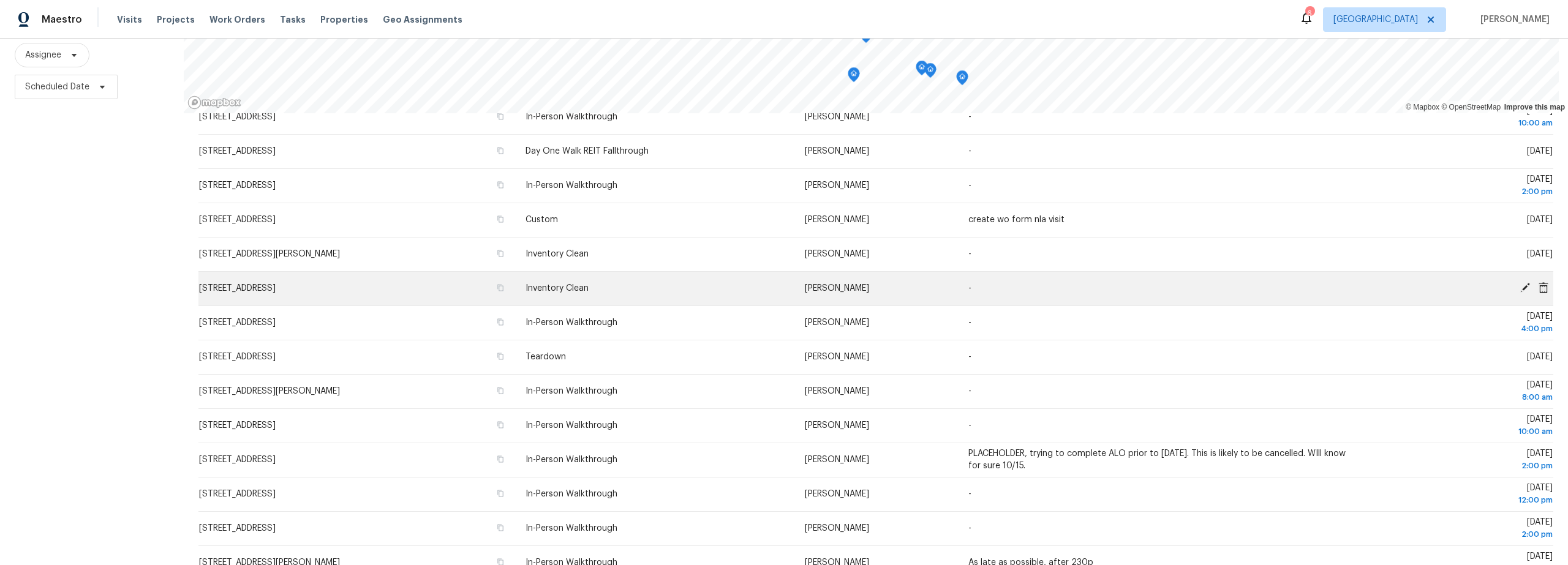
click at [1521, 283] on icon at bounding box center [1526, 288] width 10 height 10
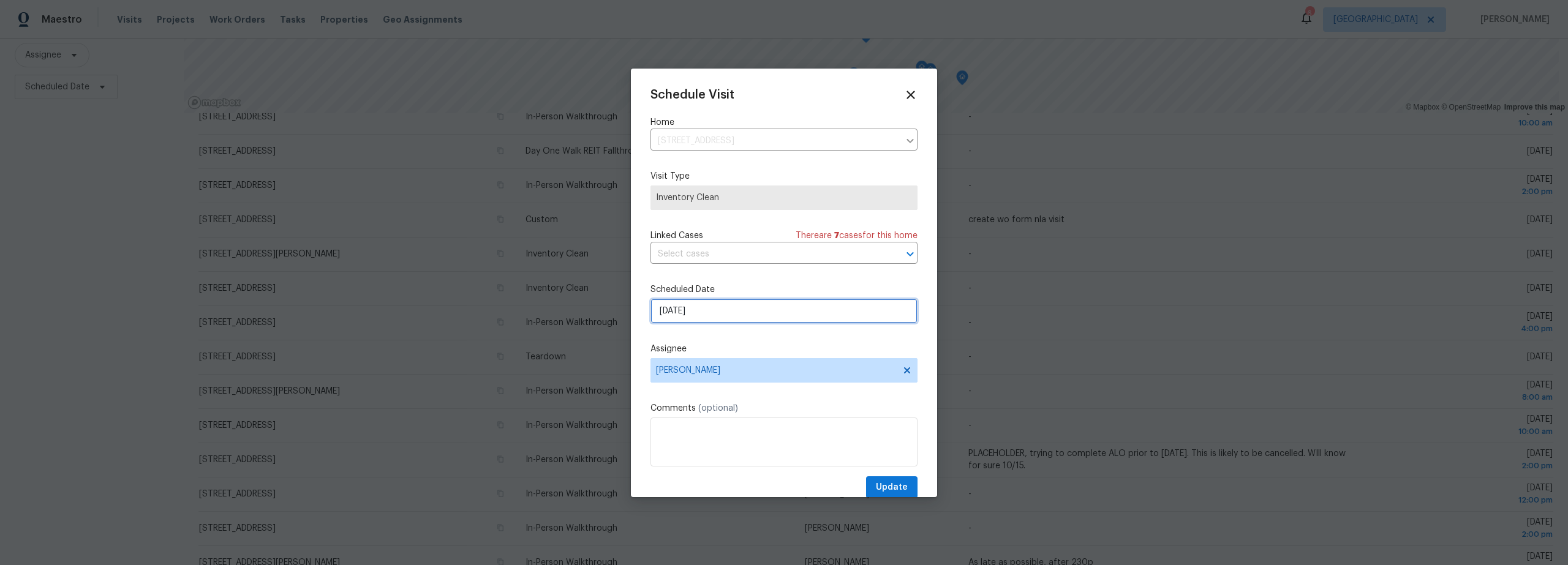
click at [723, 316] on input "10/15/2025" at bounding box center [783, 310] width 267 height 24
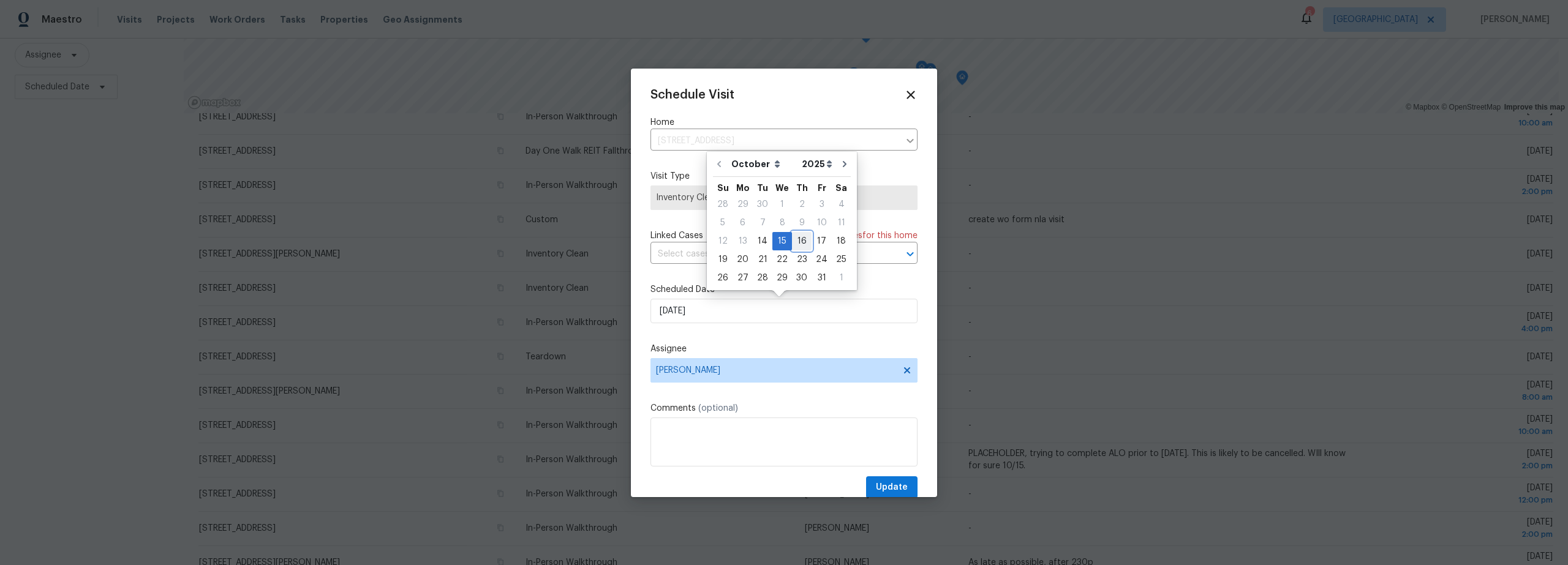
click at [797, 241] on div "16" at bounding box center [801, 242] width 19 height 17
type input "10/16/2025"
click at [888, 483] on span "Update" at bounding box center [891, 488] width 32 height 15
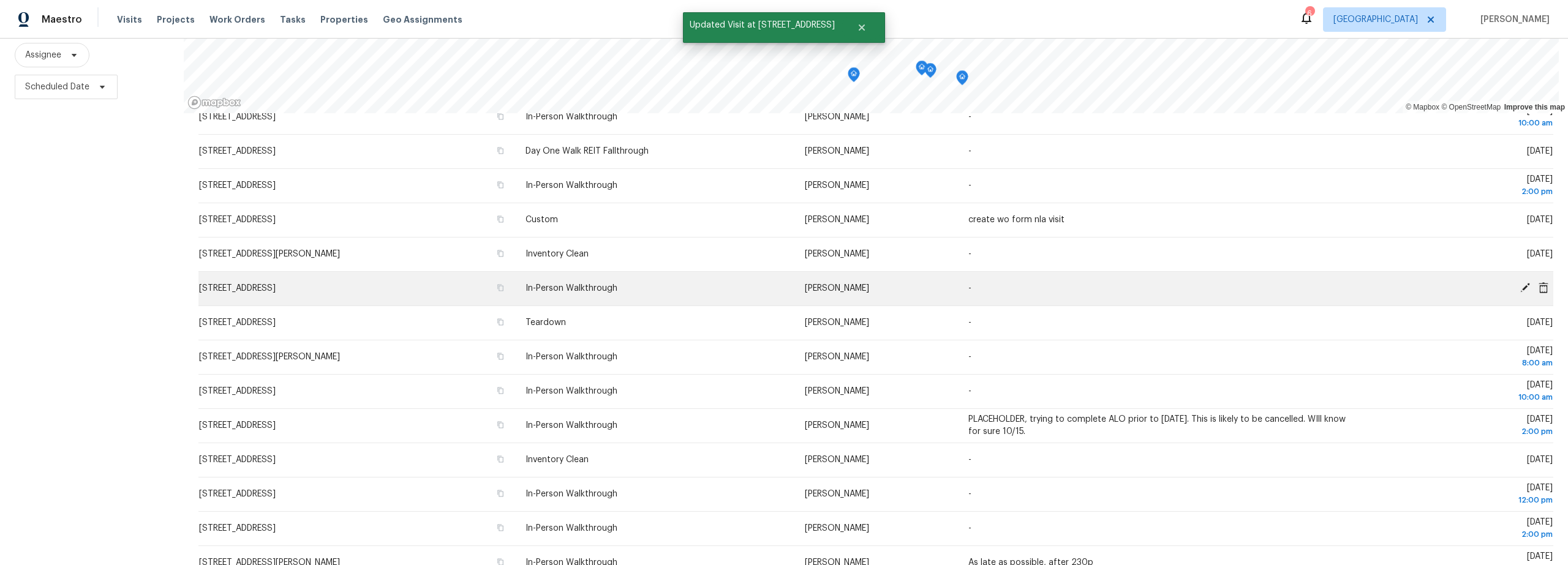
click at [1521, 283] on icon at bounding box center [1526, 288] width 10 height 10
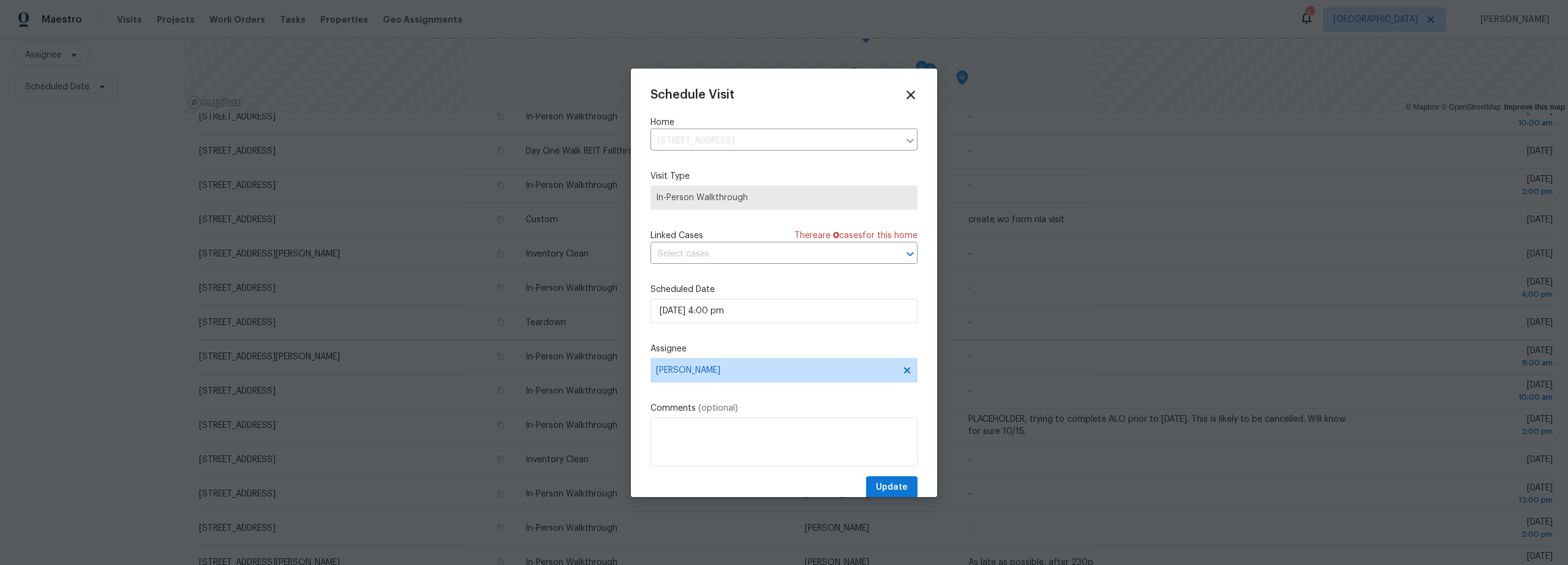
click at [905, 99] on icon at bounding box center [910, 94] width 14 height 14
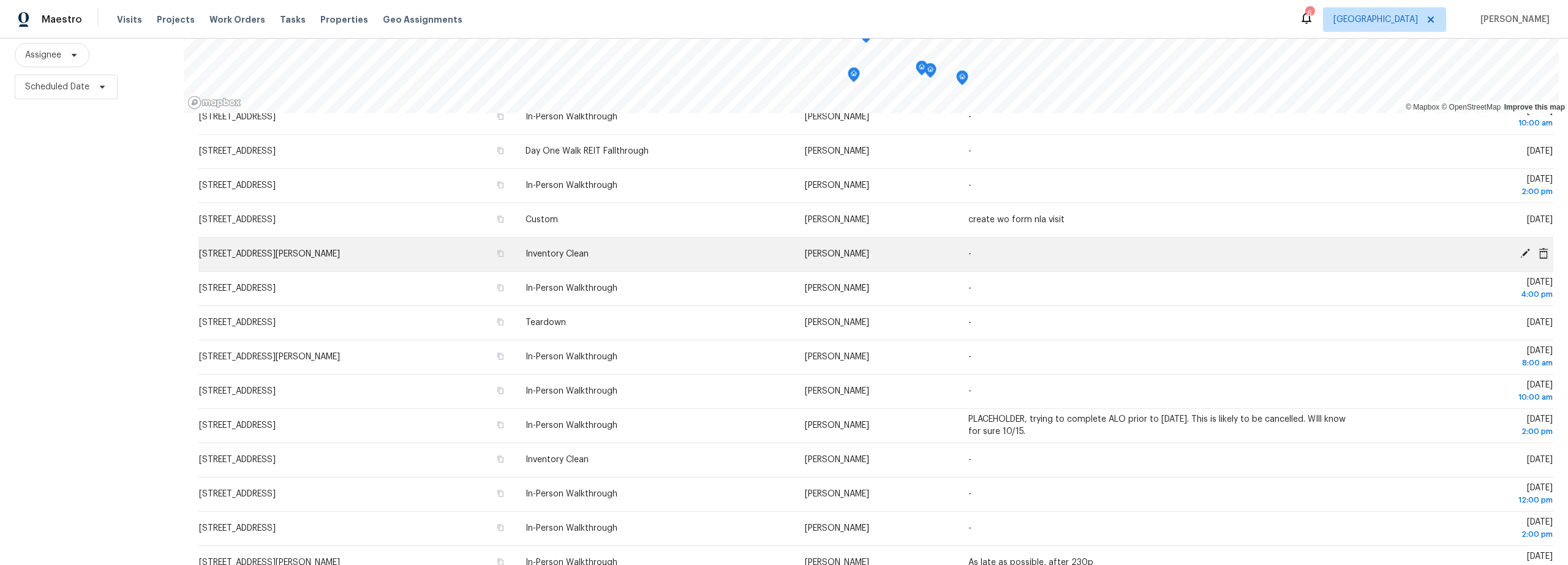
click at [1520, 248] on icon at bounding box center [1525, 253] width 11 height 11
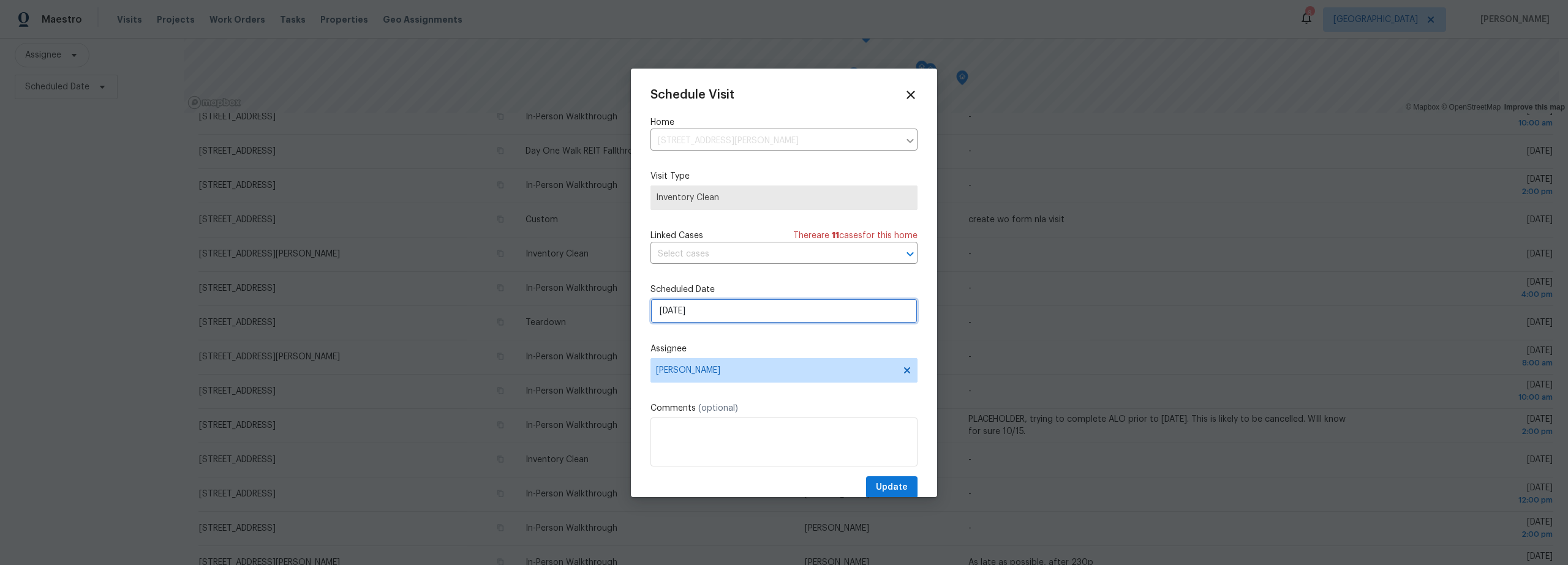
click at [739, 314] on input "10/15/2025" at bounding box center [783, 310] width 267 height 24
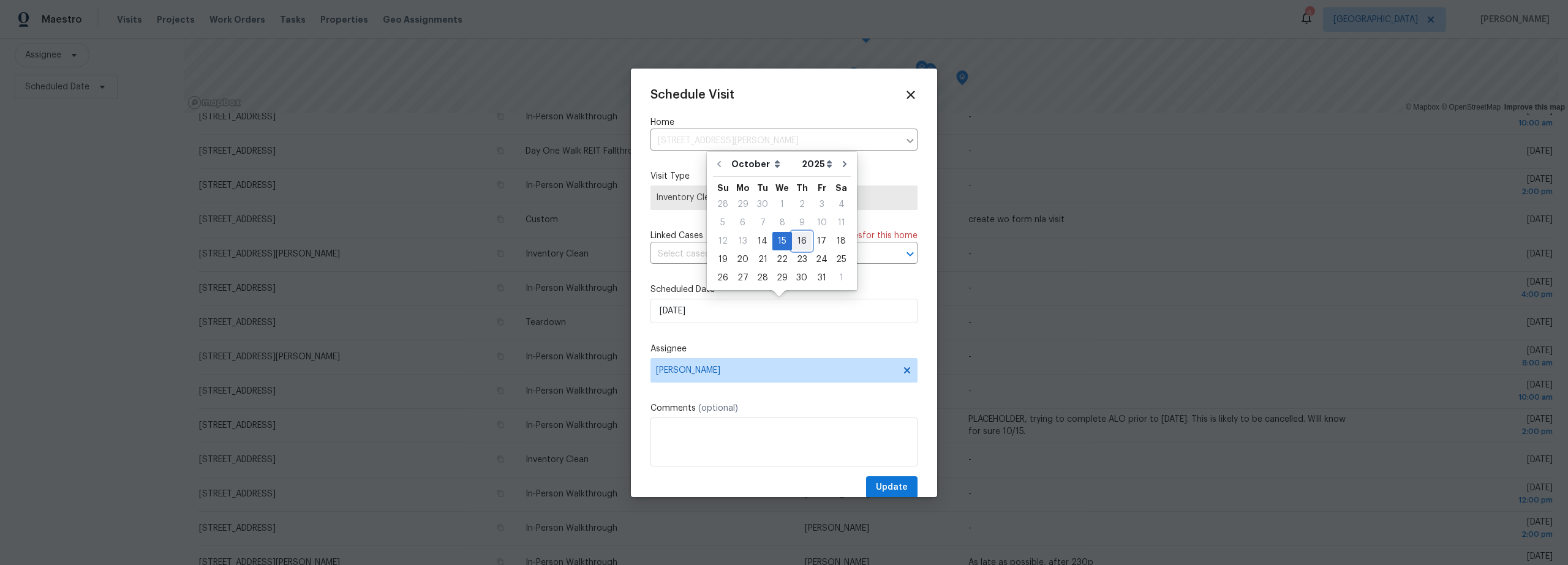
click at [802, 244] on div "16" at bounding box center [801, 242] width 19 height 17
type input "10/16/2025"
click at [895, 484] on span "Update" at bounding box center [891, 488] width 32 height 15
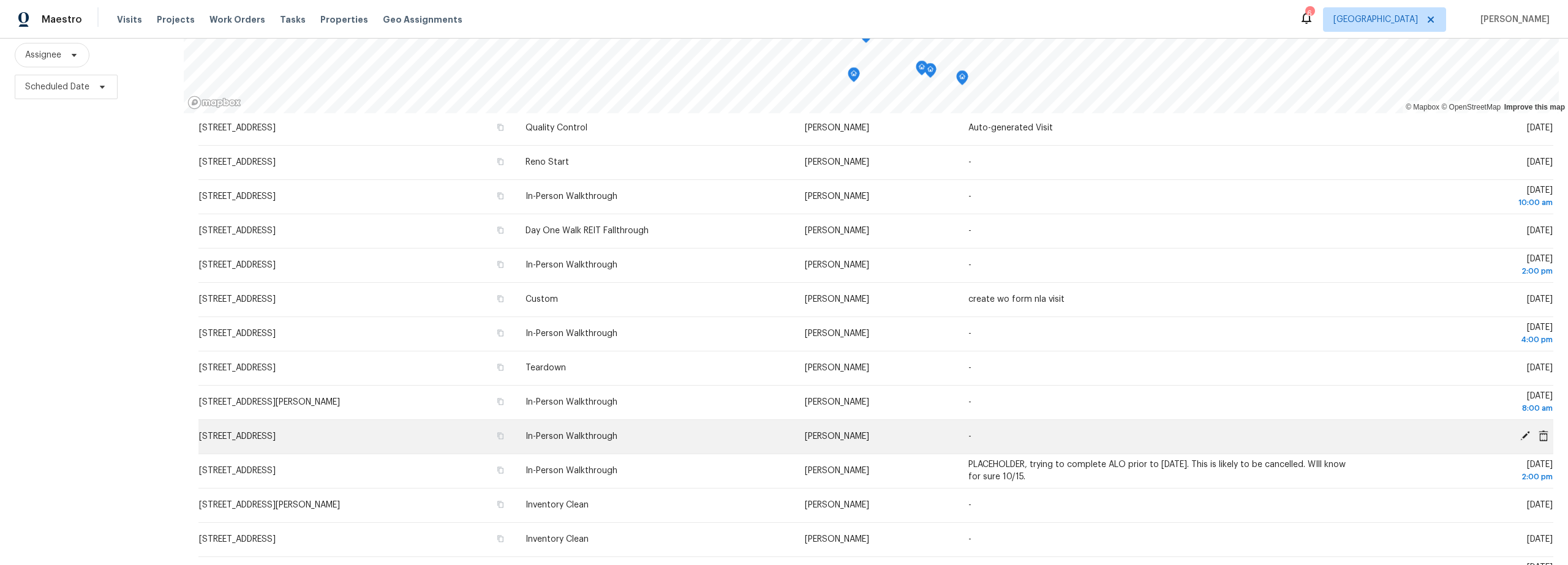
scroll to position [136, 0]
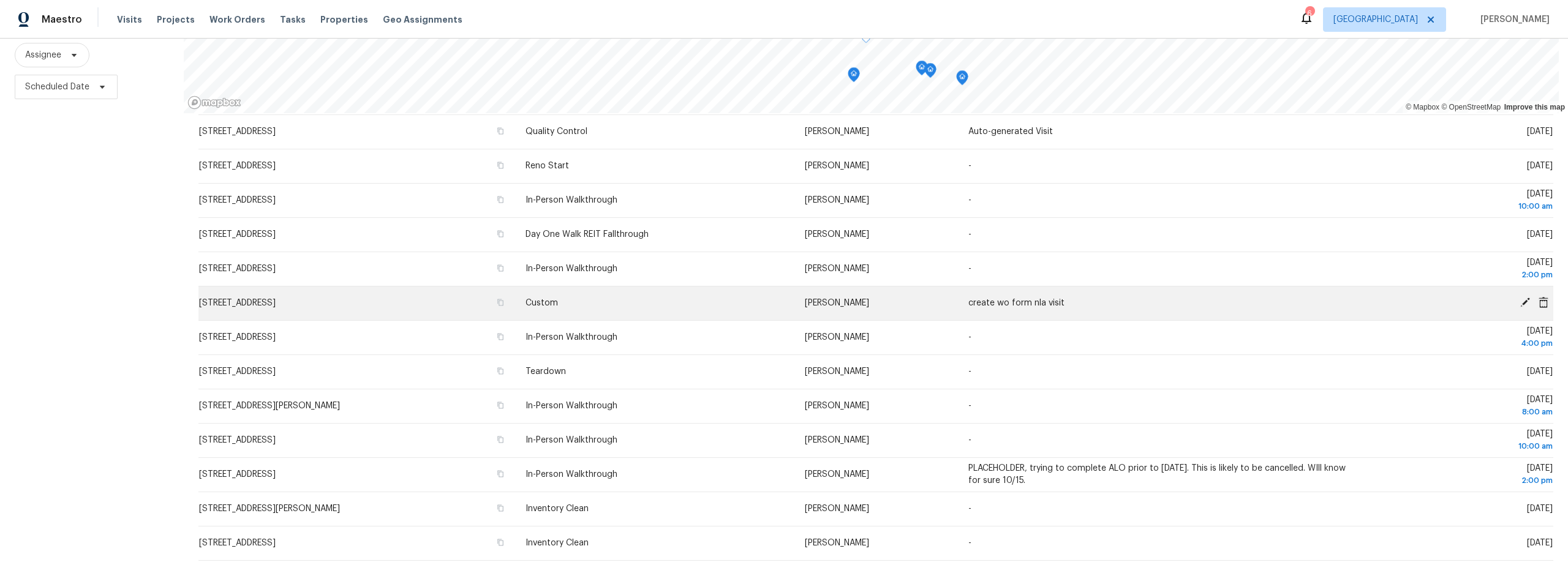
click at [1521, 297] on icon at bounding box center [1526, 302] width 10 height 10
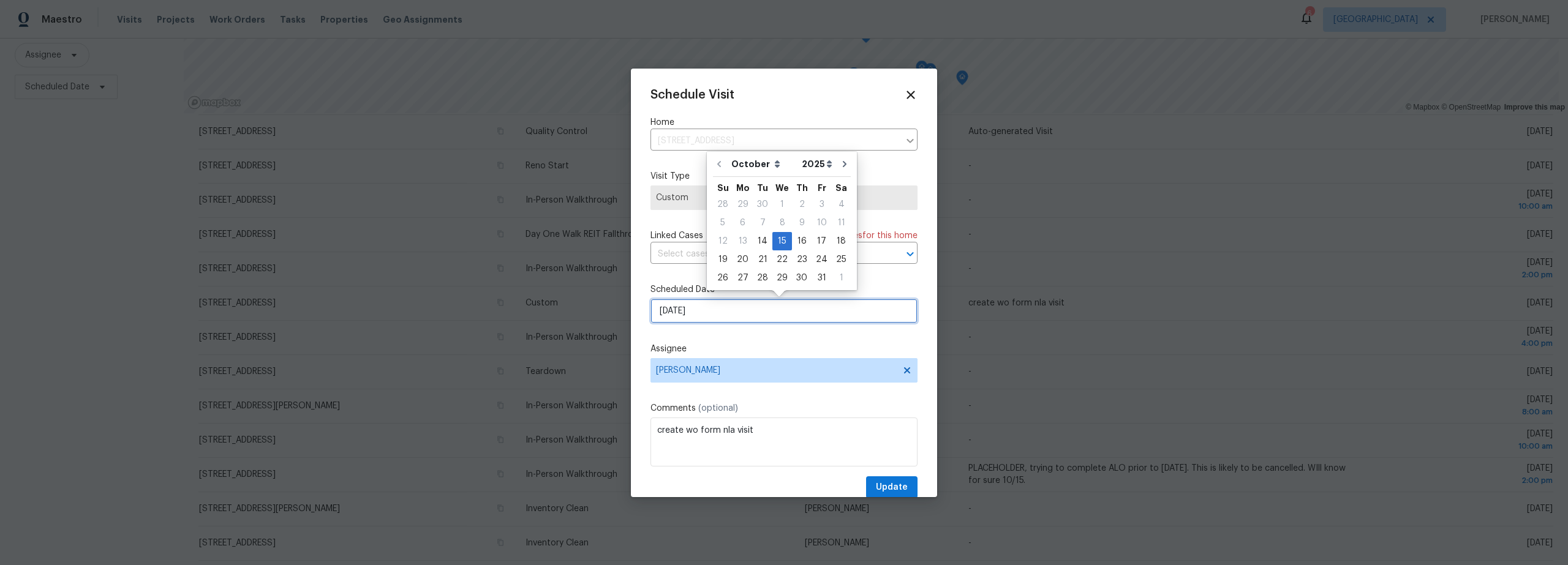
click at [724, 318] on input "10/15/2025" at bounding box center [783, 310] width 267 height 24
click at [799, 243] on div "16" at bounding box center [801, 242] width 19 height 17
type input "10/16/2025"
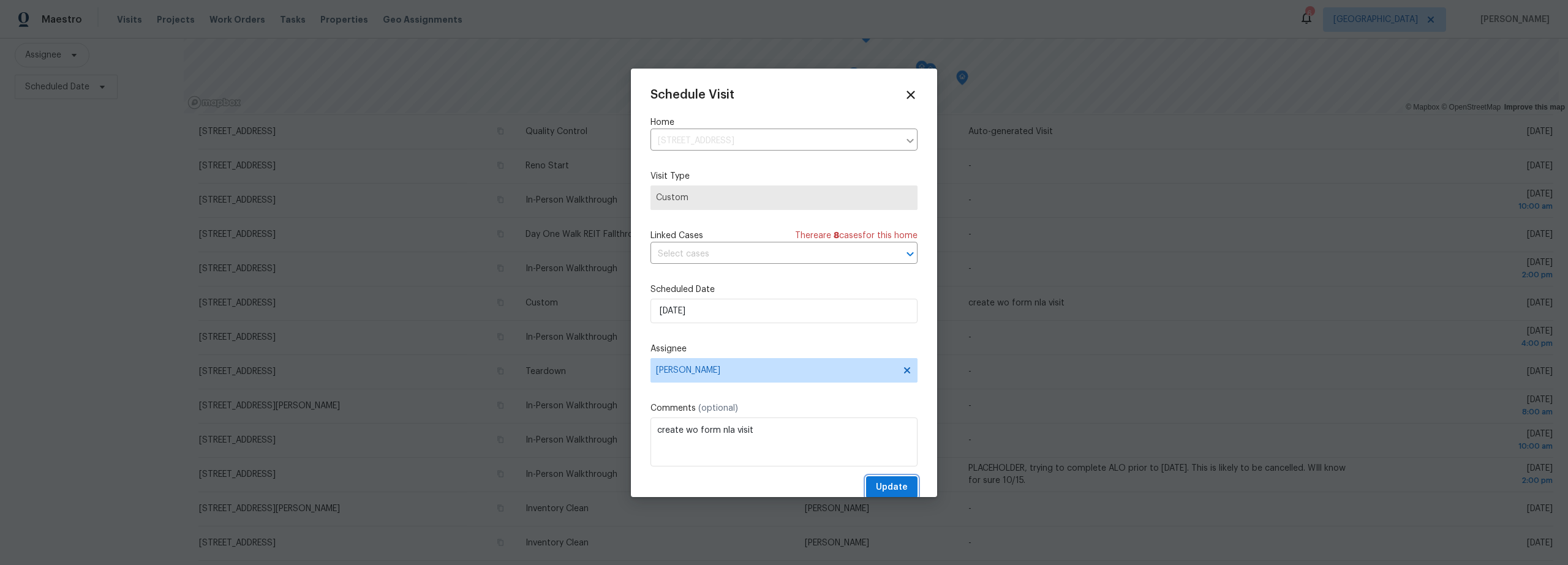
click at [885, 484] on span "Update" at bounding box center [891, 488] width 32 height 15
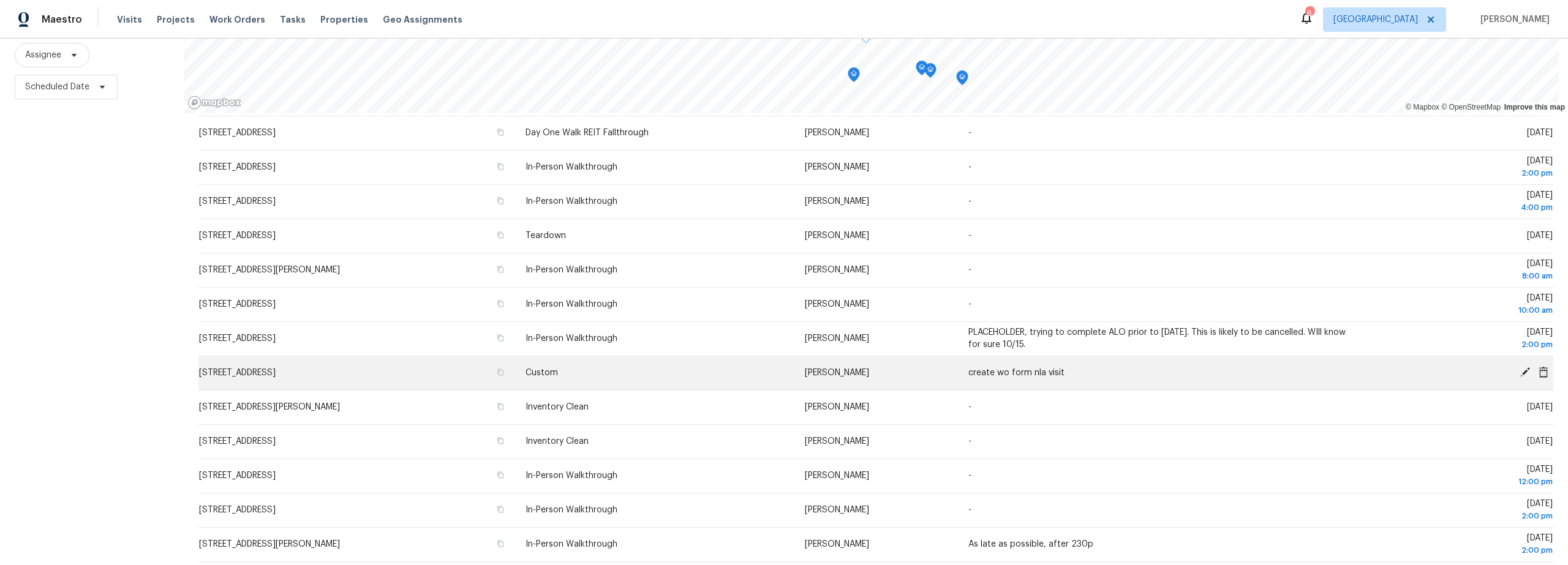
scroll to position [240, 0]
click at [1521, 365] on icon at bounding box center [1526, 370] width 10 height 10
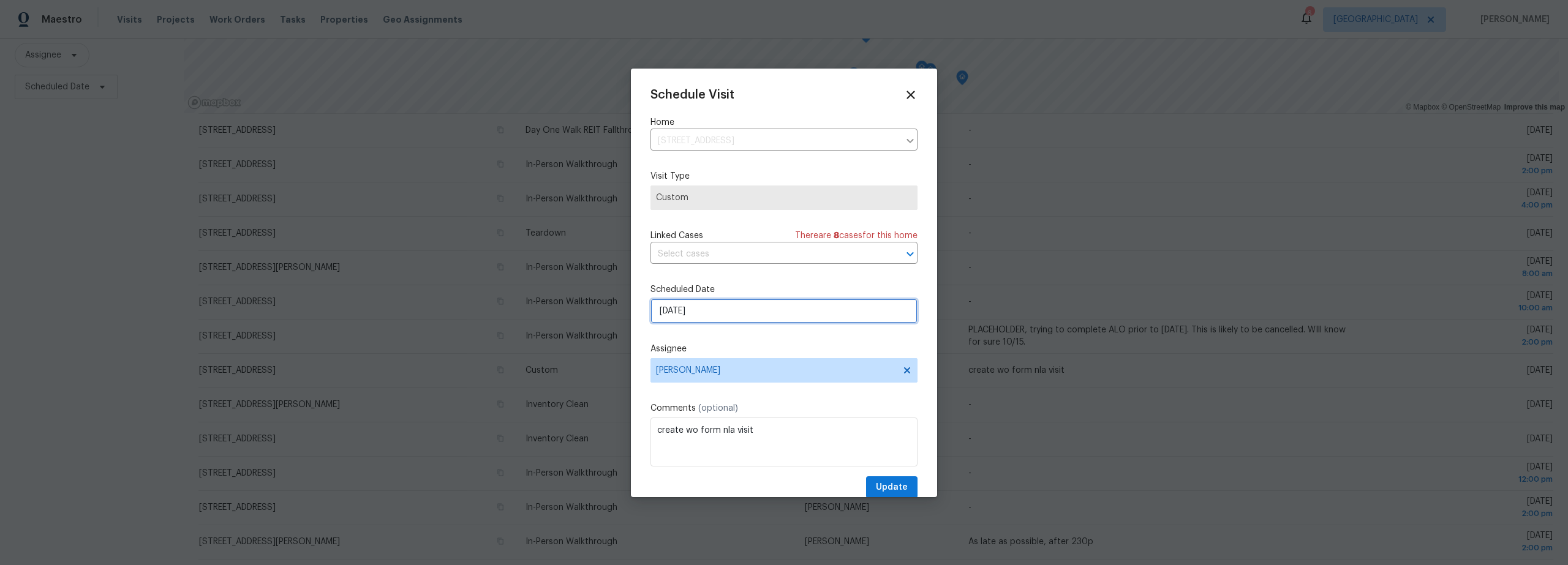
click at [706, 312] on input "10/16/2025" at bounding box center [783, 310] width 267 height 24
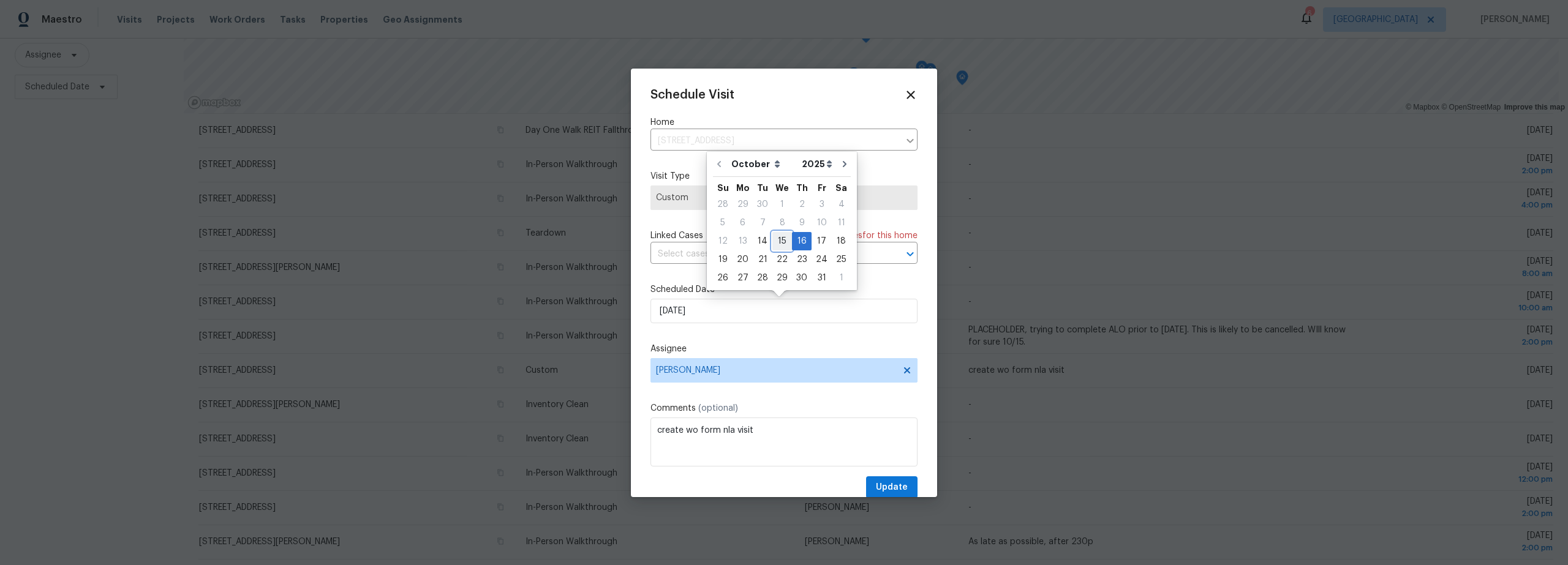
click at [778, 244] on div "15" at bounding box center [782, 242] width 19 height 17
type input "10/15/2025"
click at [887, 483] on span "Update" at bounding box center [891, 488] width 32 height 15
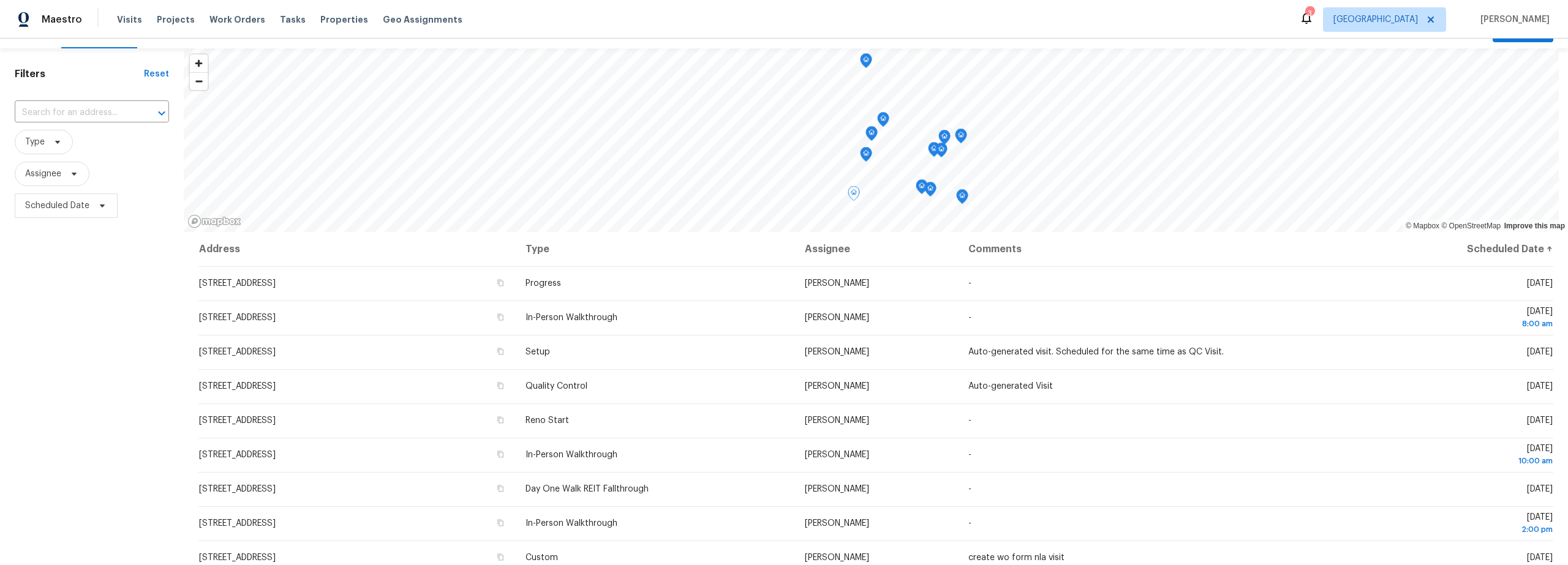
scroll to position [0, 0]
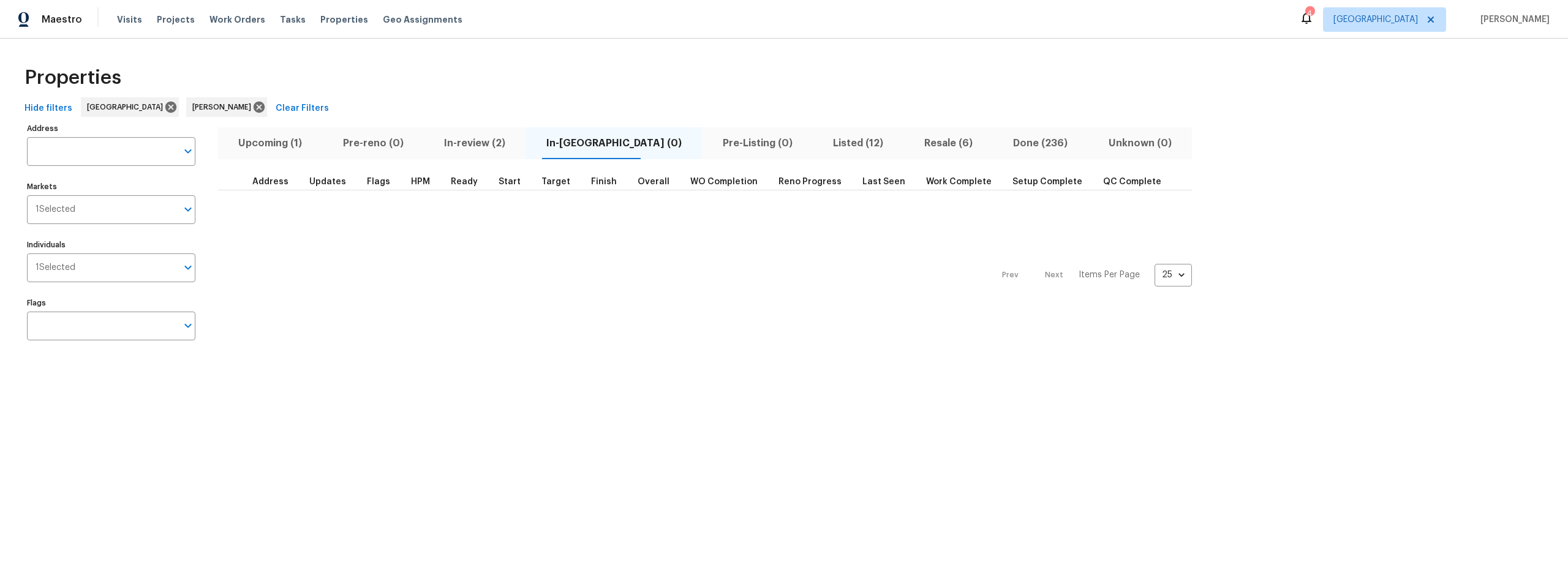
click at [821, 143] on span "Listed (12)" at bounding box center [858, 143] width 76 height 17
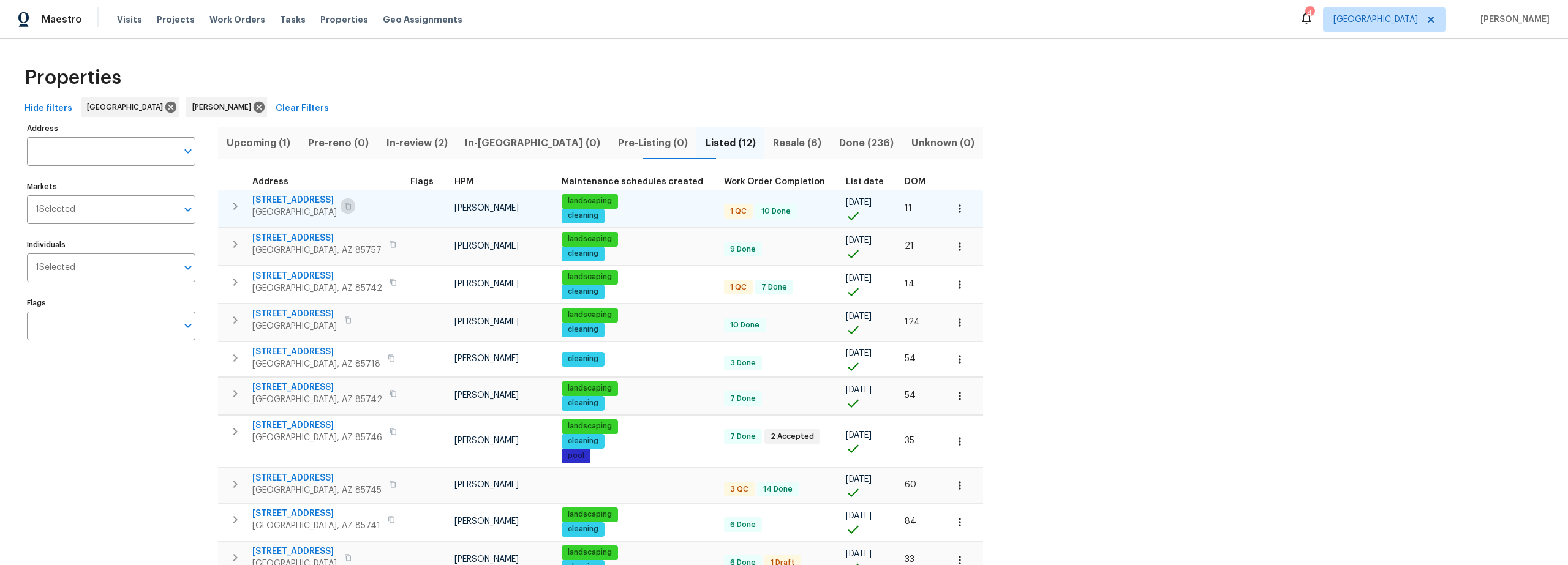
click at [341, 210] on button "button" at bounding box center [348, 206] width 14 height 17
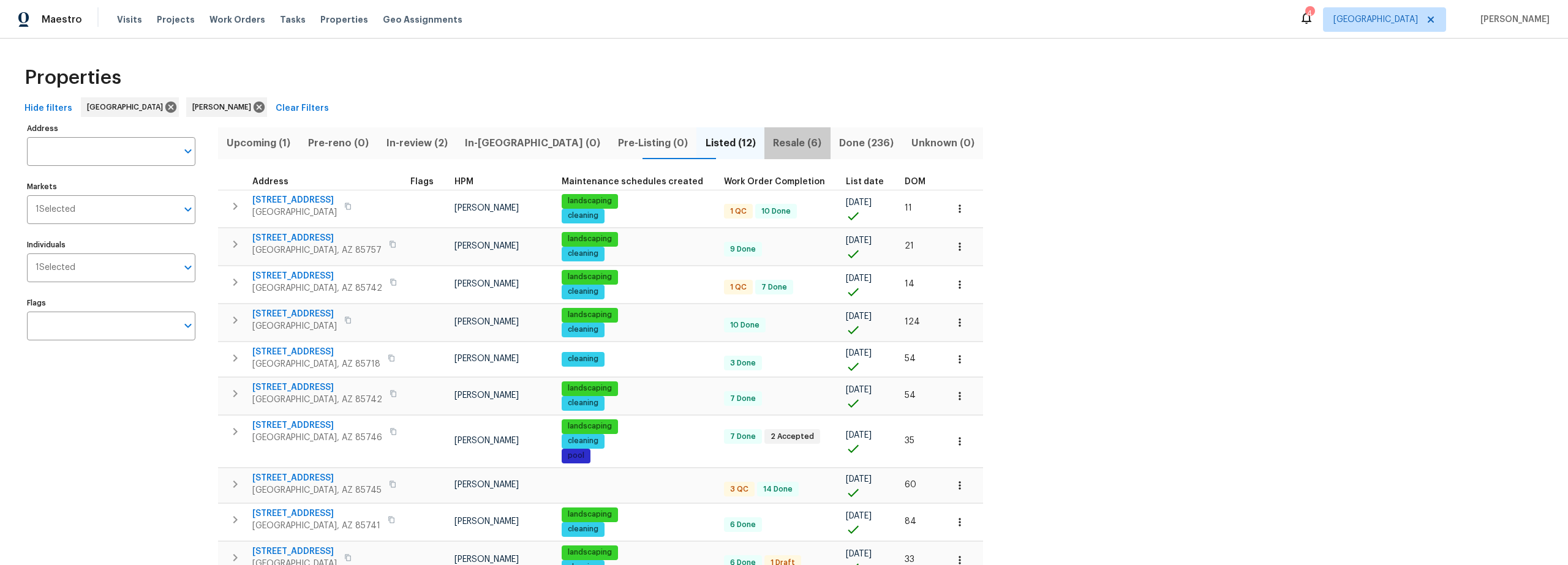
drag, startPoint x: 762, startPoint y: 143, endPoint x: 744, endPoint y: 146, distance: 18.2
click at [771, 143] on span "Resale (6)" at bounding box center [797, 143] width 51 height 17
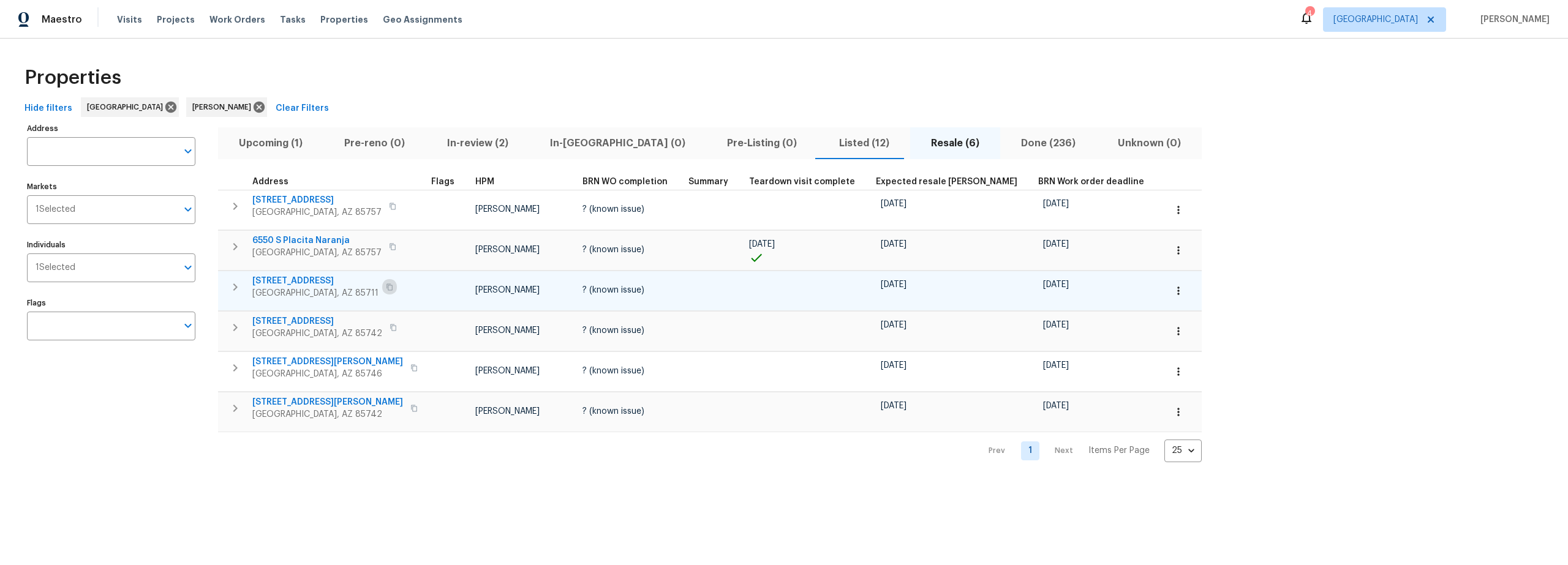
click at [382, 288] on button "button" at bounding box center [389, 287] width 14 height 17
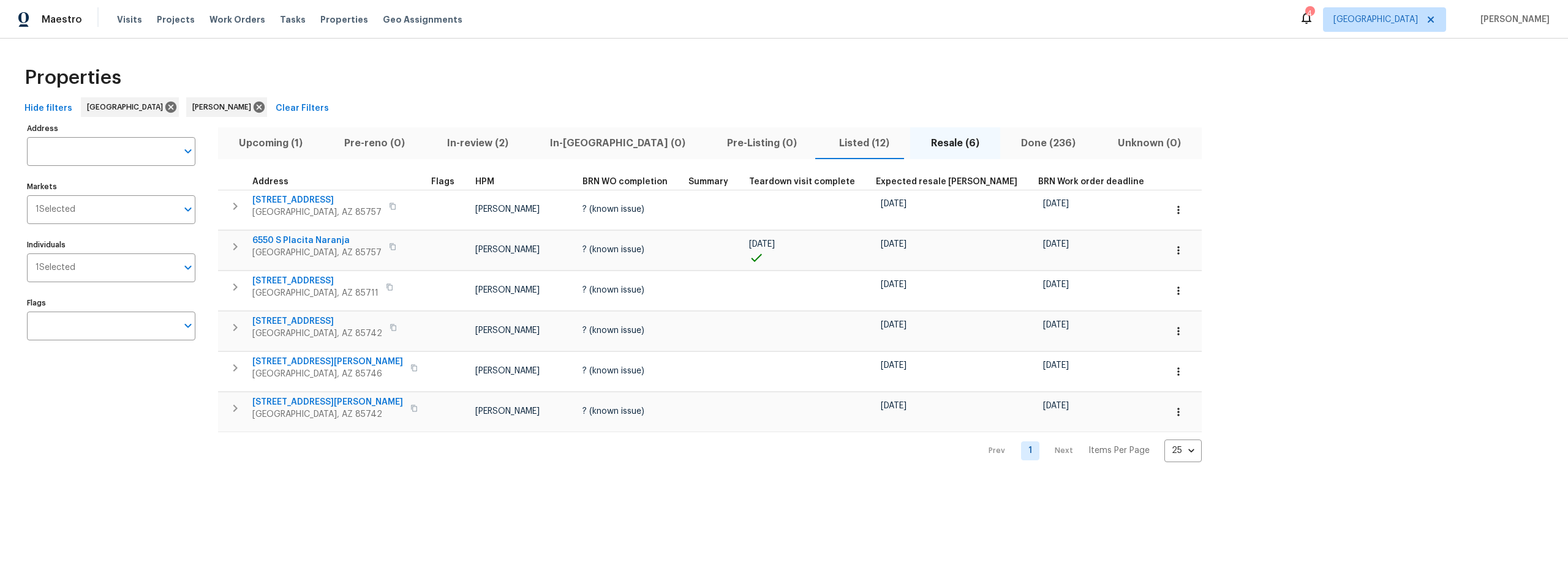
click at [825, 142] on span "Listed (12)" at bounding box center [864, 143] width 77 height 17
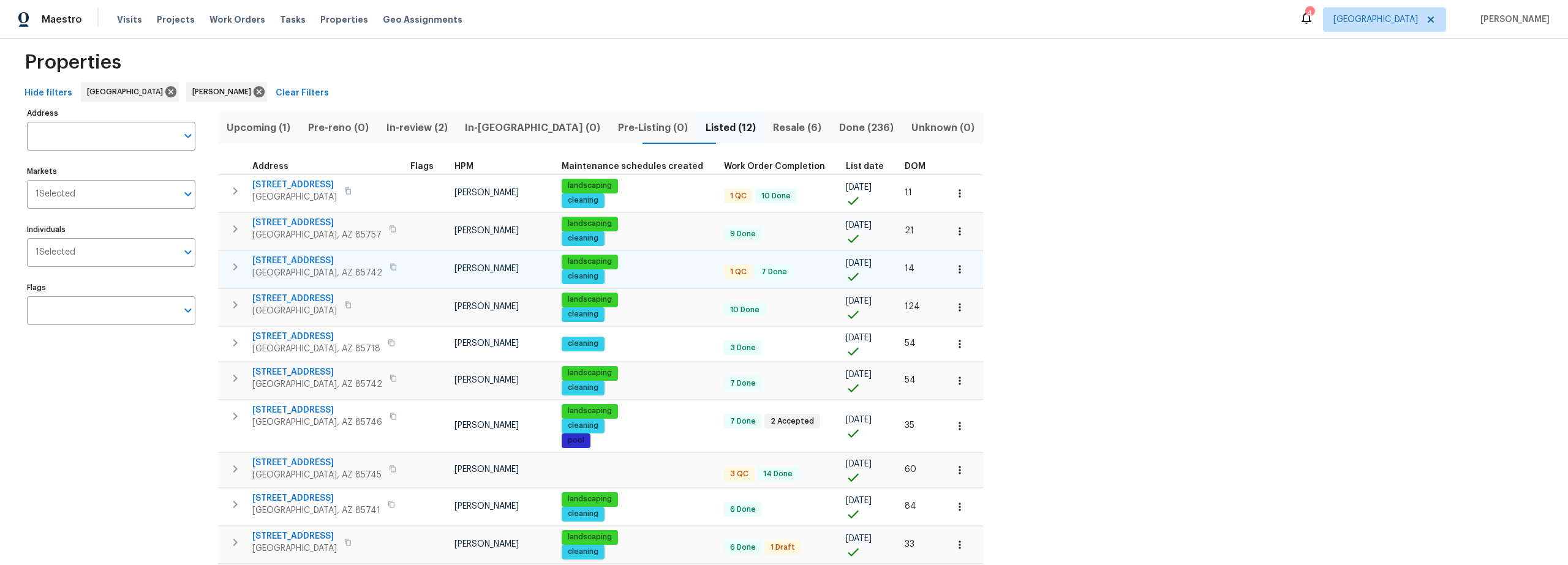
scroll to position [19, 0]
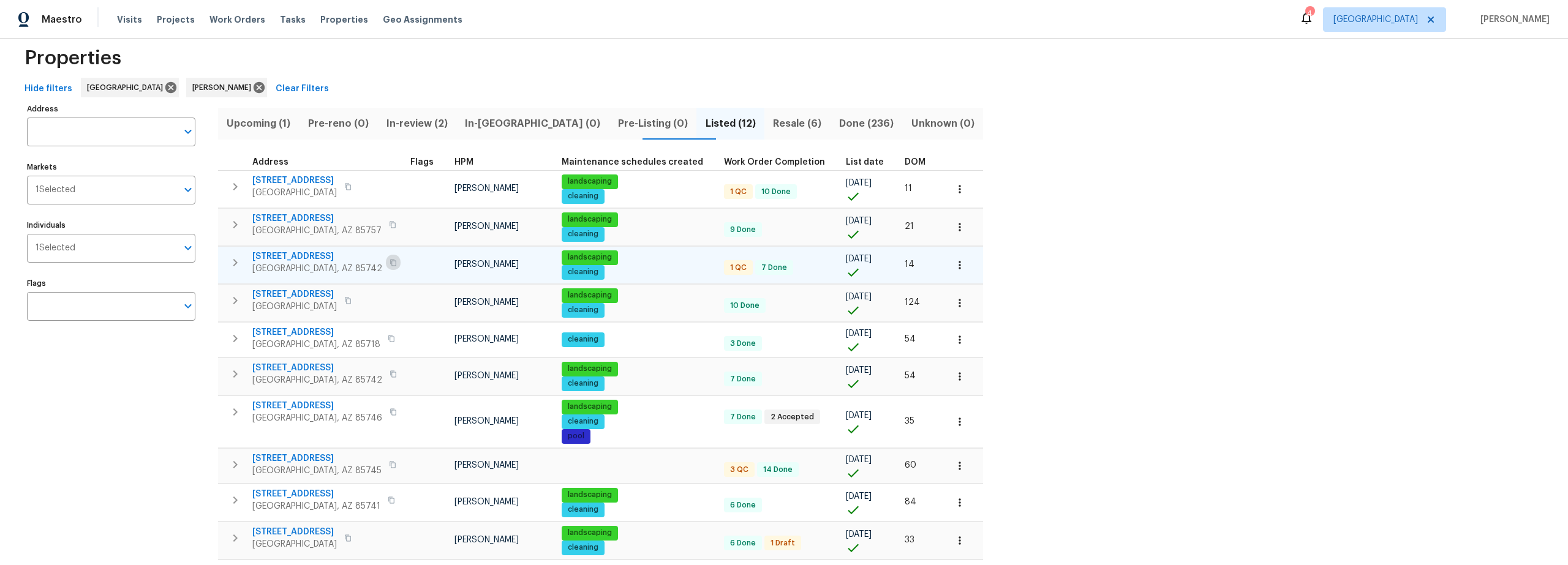
click at [390, 264] on icon "button" at bounding box center [393, 262] width 6 height 7
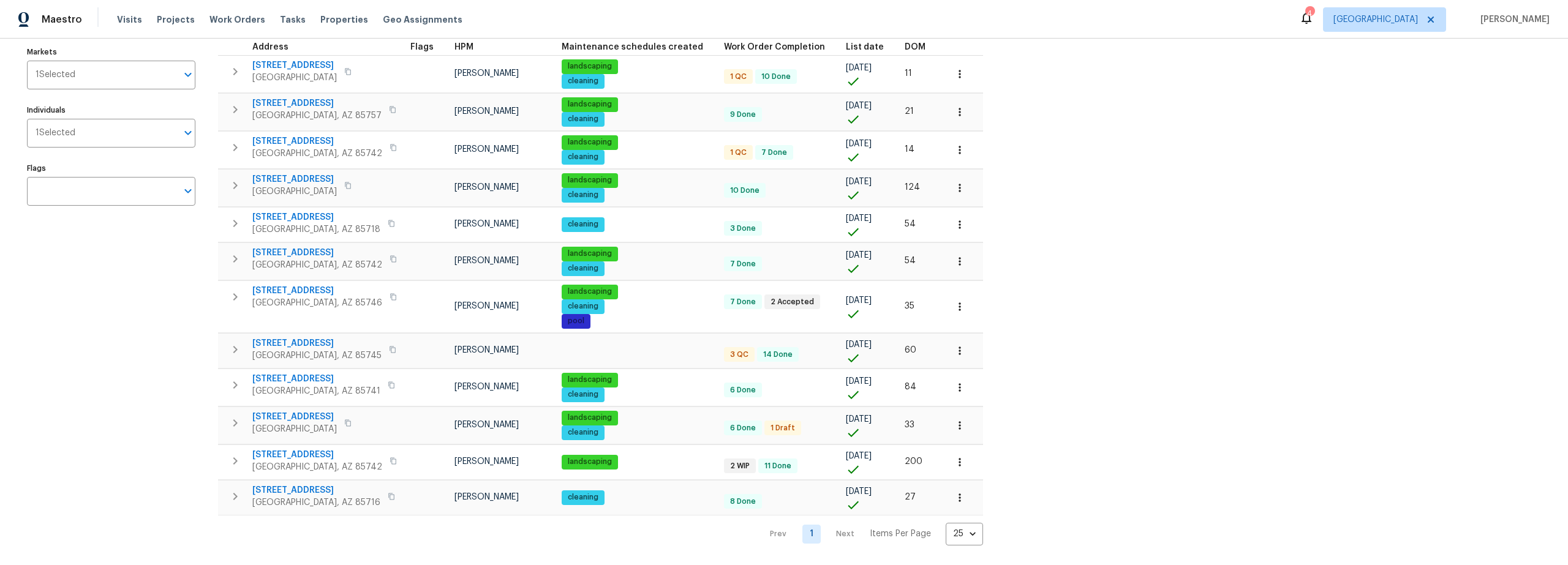
scroll to position [143, 0]
click at [389, 346] on icon "button" at bounding box center [393, 349] width 8 height 8
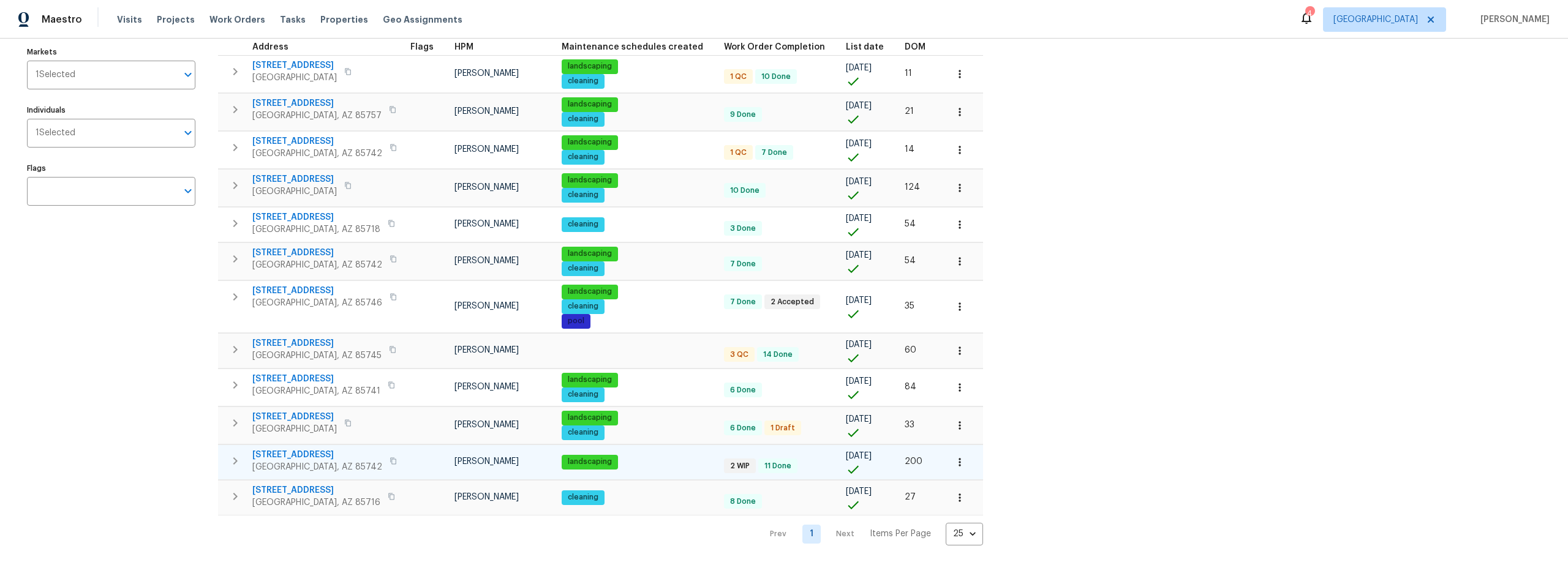
click at [386, 454] on button "button" at bounding box center [393, 461] width 14 height 17
click at [389, 457] on icon "button" at bounding box center [393, 461] width 8 height 8
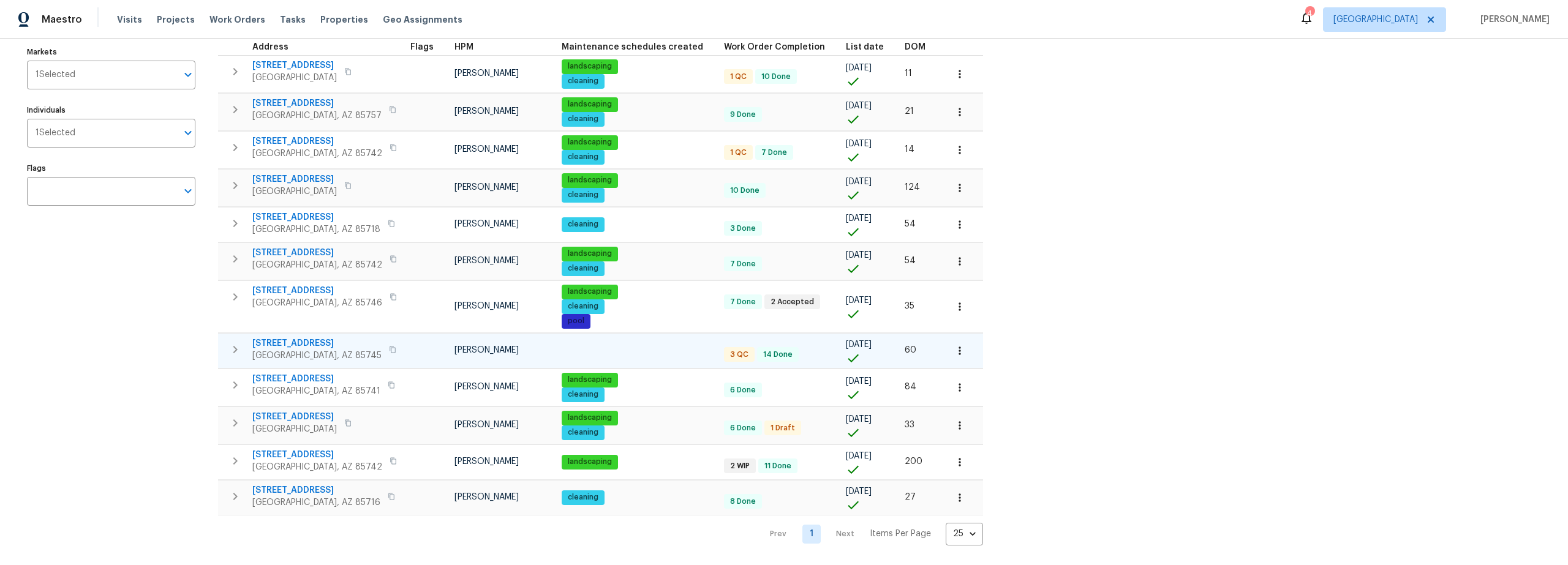
click at [379, 340] on div "350 N Silverbell Rd Apt 8 Tucson, AZ 85745" at bounding box center [326, 348] width 147 height 24
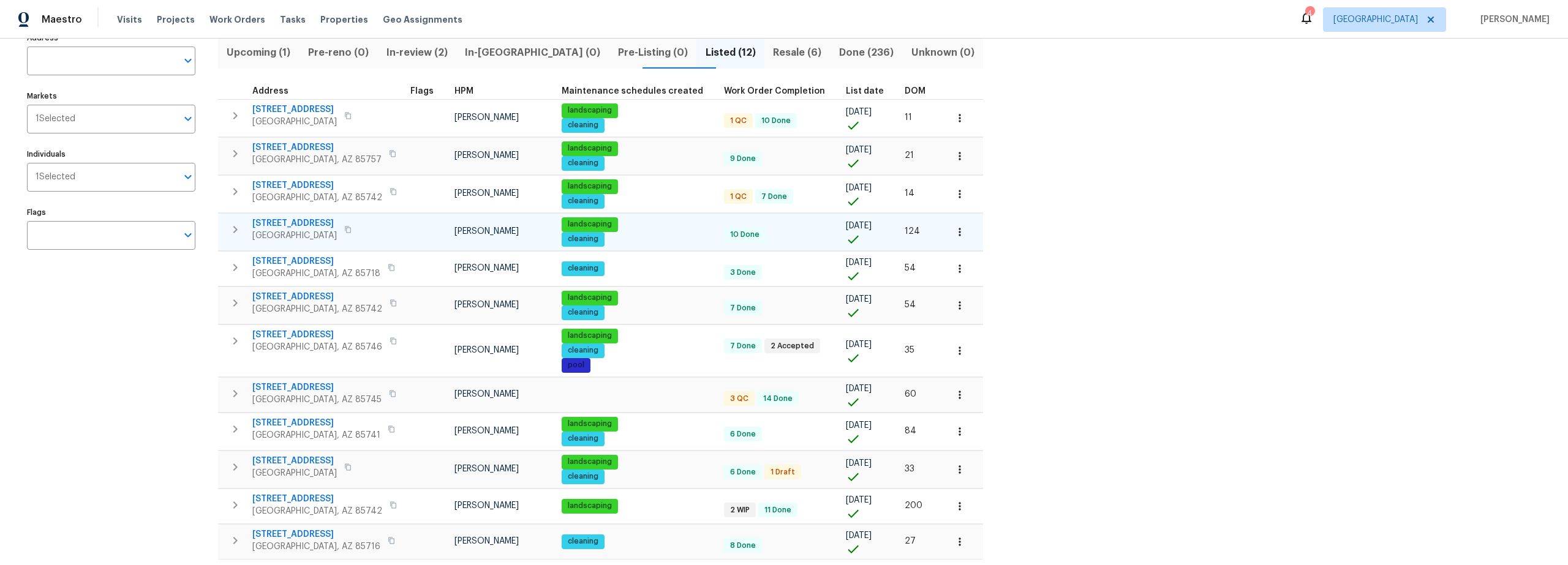
scroll to position [90, 0]
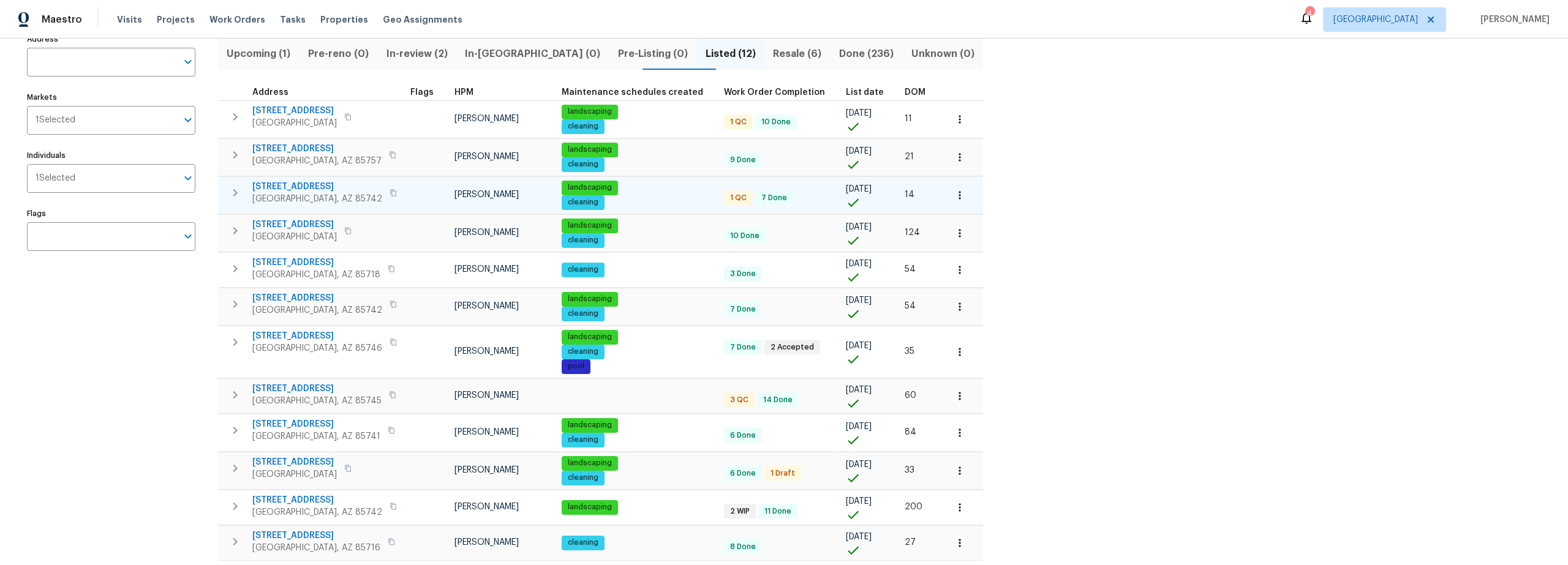
click at [296, 188] on span "9678 N Sherbrooke St" at bounding box center [317, 187] width 130 height 13
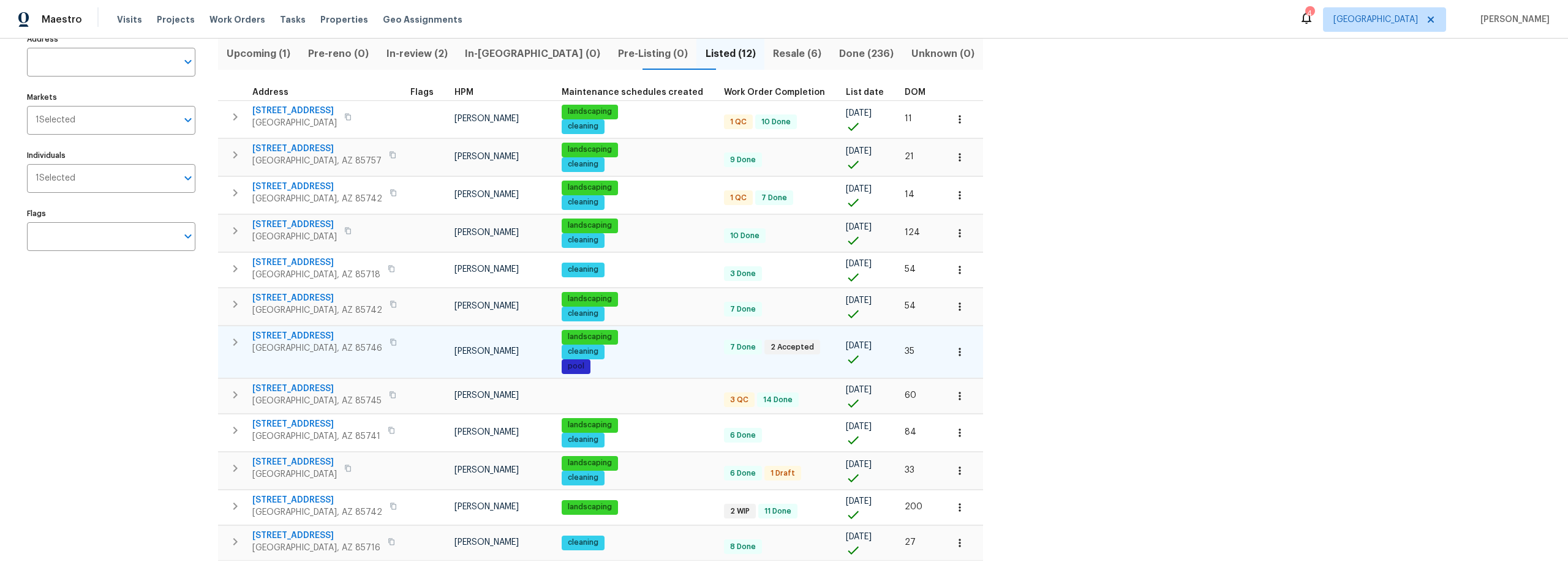
click at [274, 337] on span "7349 S Avenida Perlina" at bounding box center [317, 336] width 130 height 13
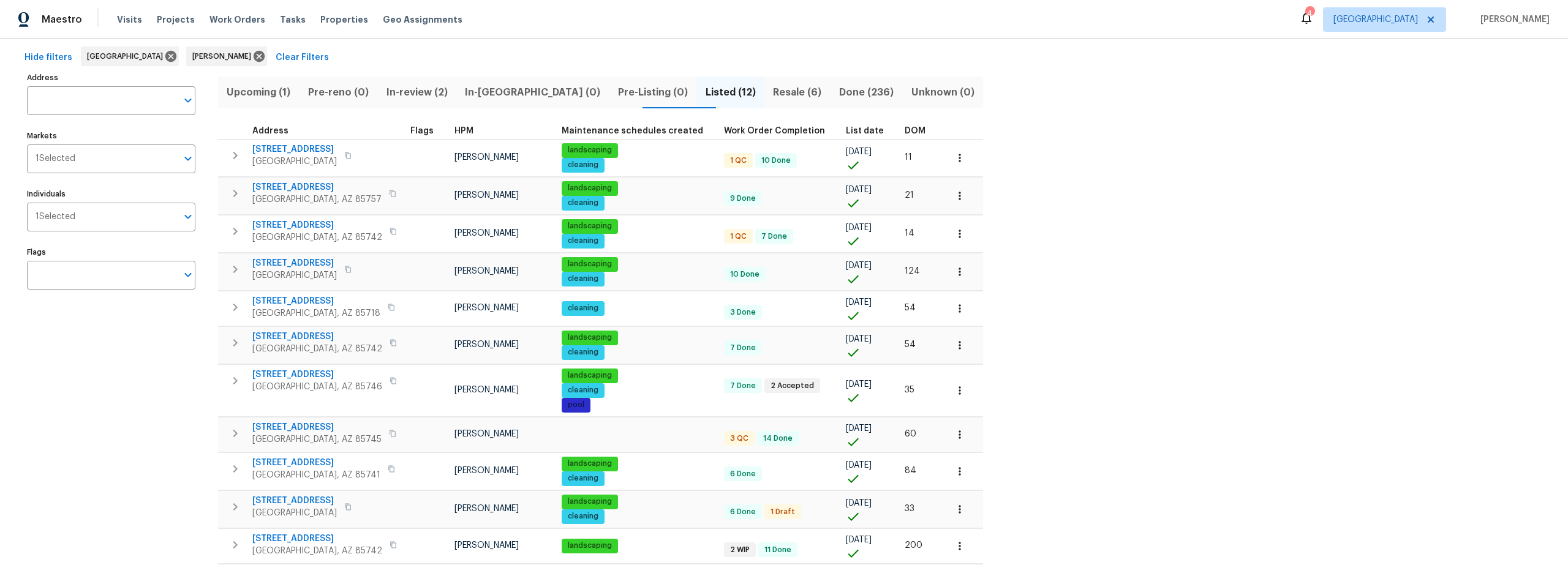
scroll to position [7, 0]
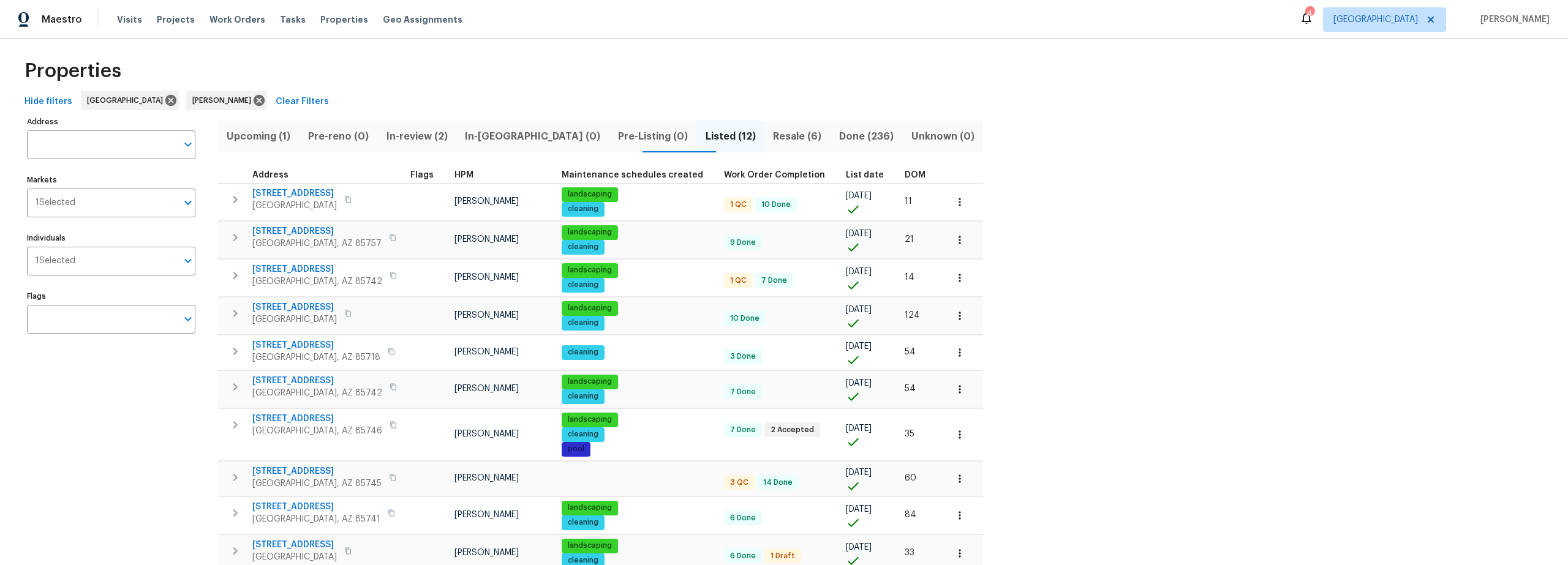
click at [771, 134] on span "Resale (6)" at bounding box center [797, 137] width 51 height 17
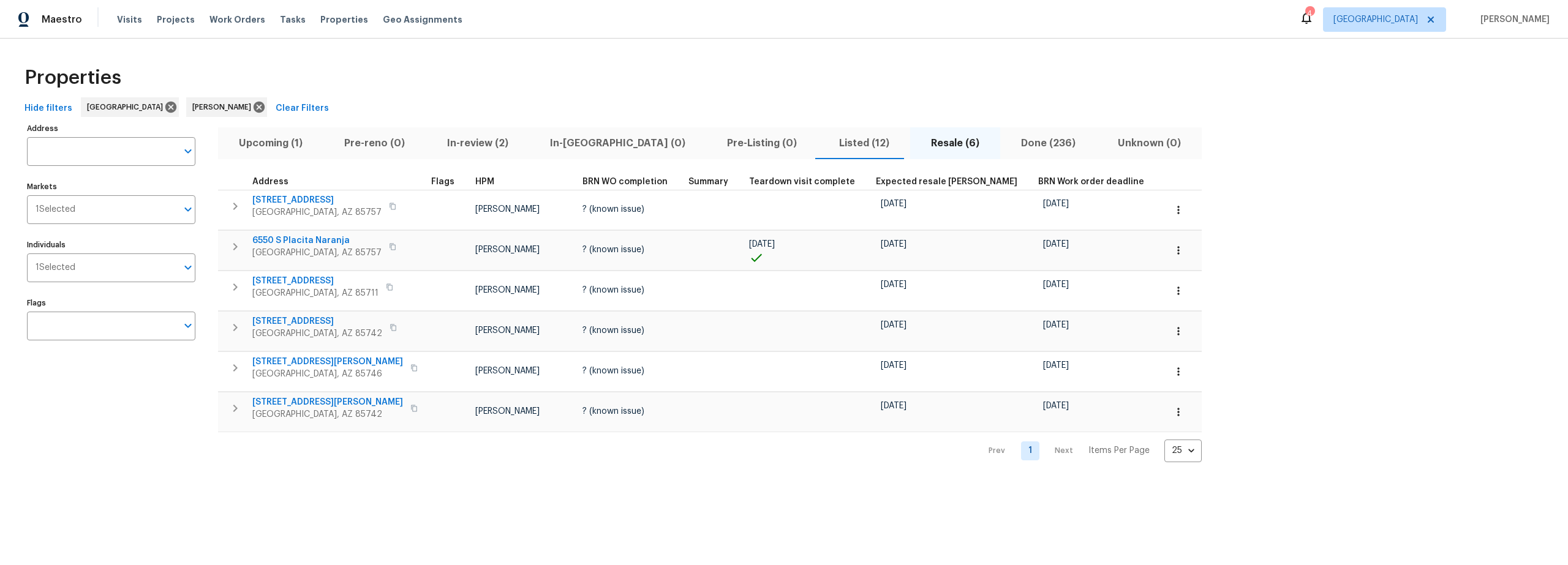
click at [825, 143] on span "Listed (12)" at bounding box center [864, 143] width 77 height 17
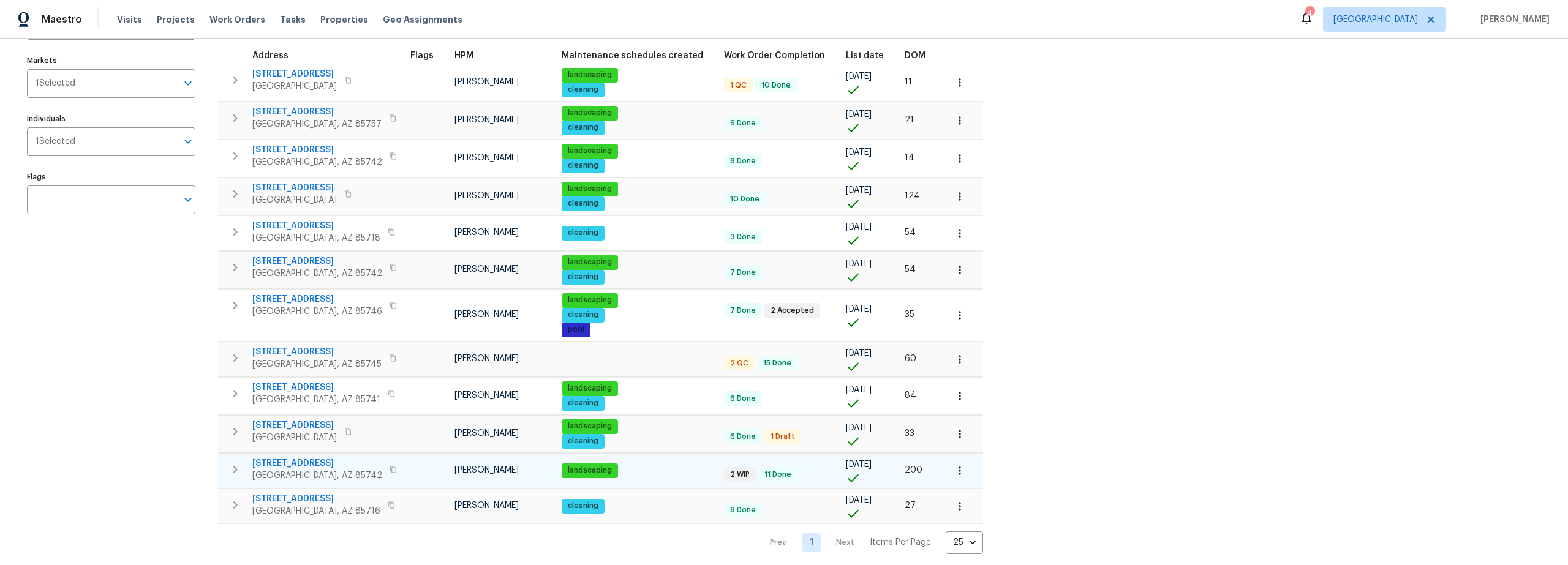
scroll to position [125, 0]
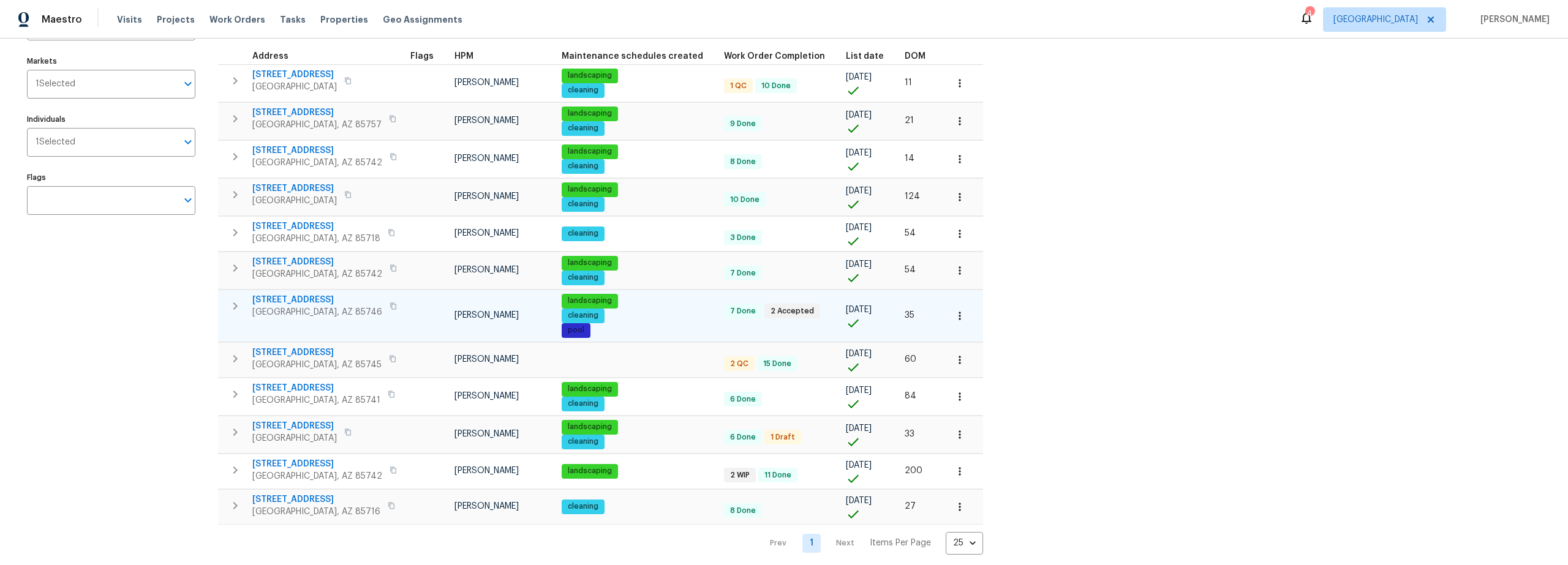
click at [390, 309] on icon "button" at bounding box center [393, 305] width 6 height 7
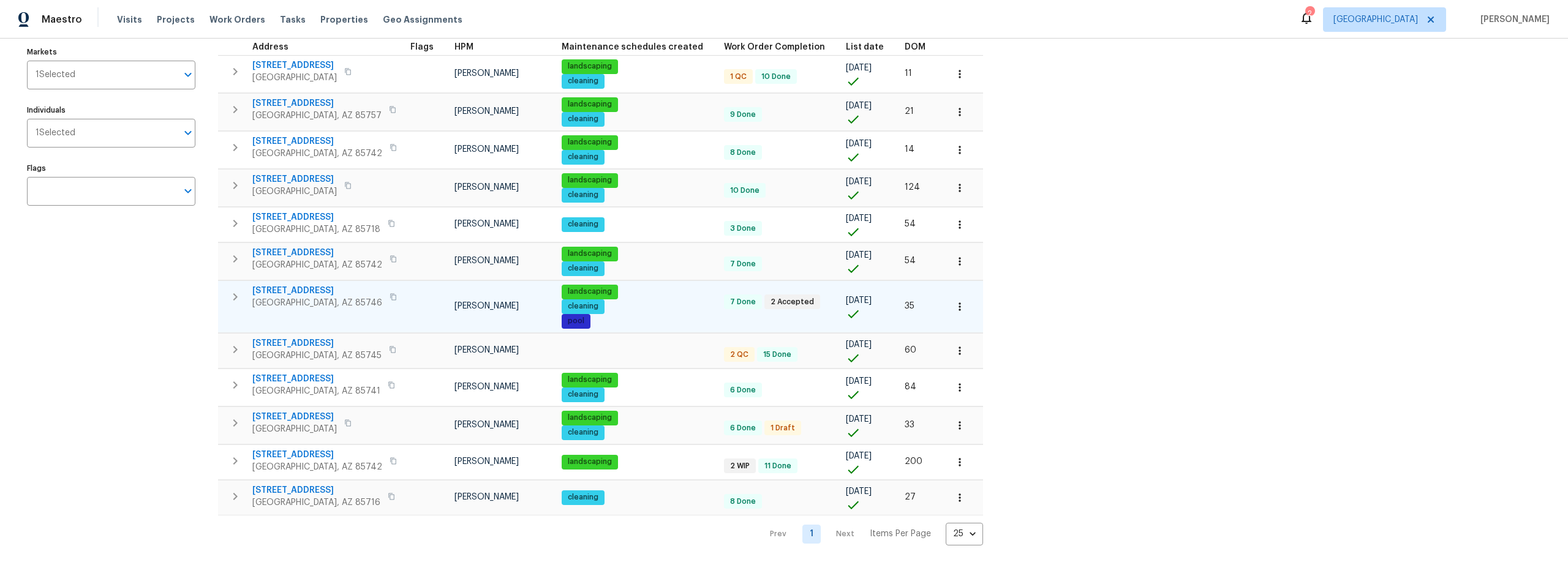
scroll to position [143, 0]
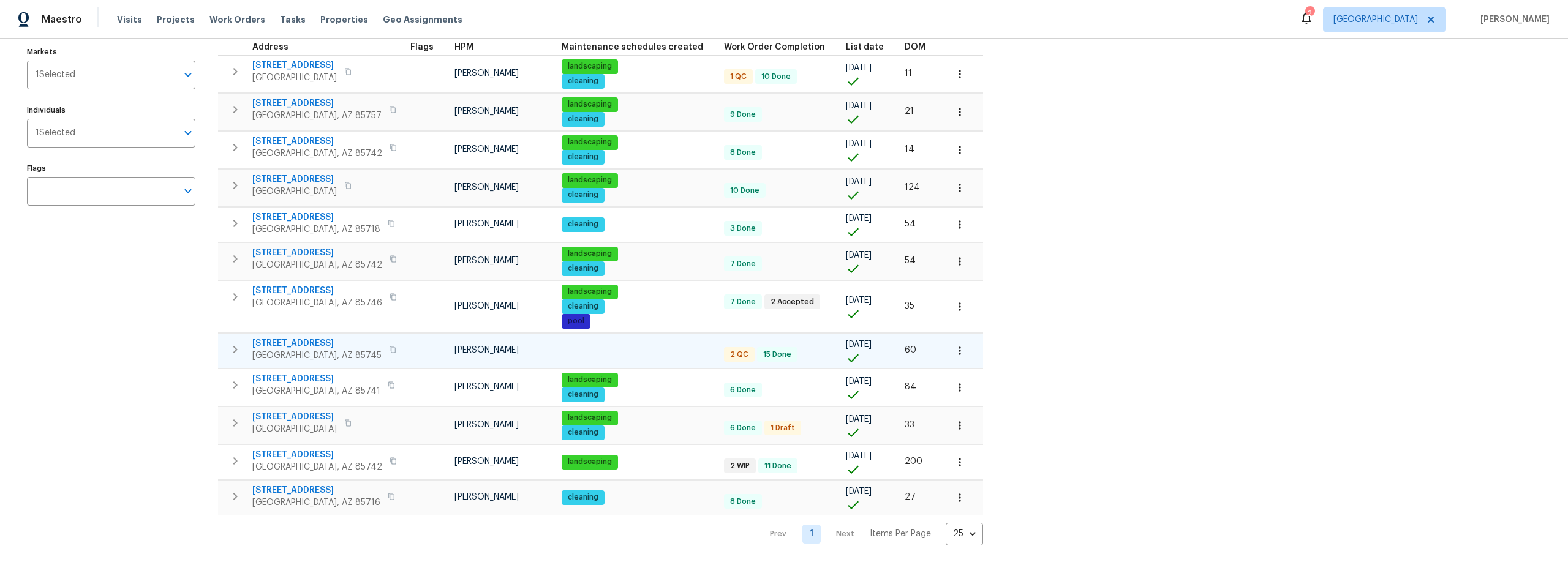
click at [954, 345] on icon "button" at bounding box center [959, 350] width 13 height 13
click at [899, 386] on li "Admin" at bounding box center [929, 390] width 137 height 20
click at [112, 393] on div at bounding box center [784, 282] width 1568 height 565
click at [296, 411] on span "1881 W Horn Mesa Pl" at bounding box center [295, 417] width 85 height 13
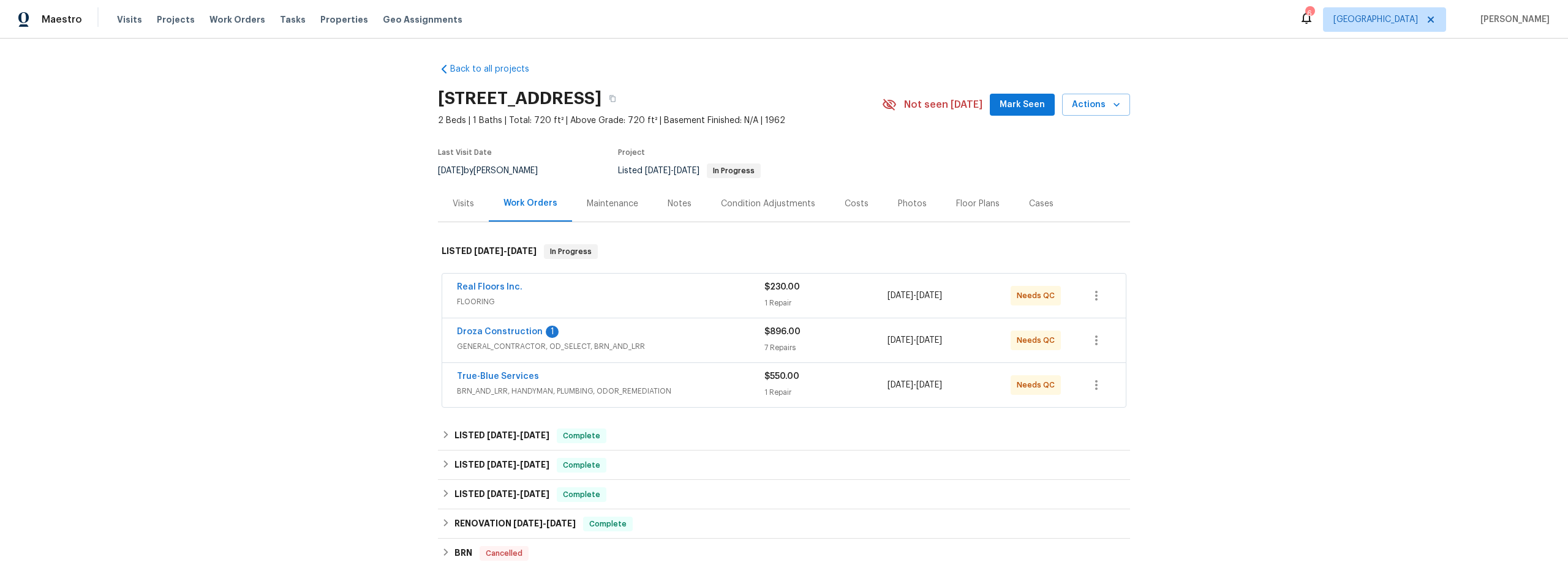
click at [703, 385] on span "BRN_AND_LRR, HANDYMAN, PLUMBING, ODOR_REMEDIATION" at bounding box center [610, 391] width 307 height 13
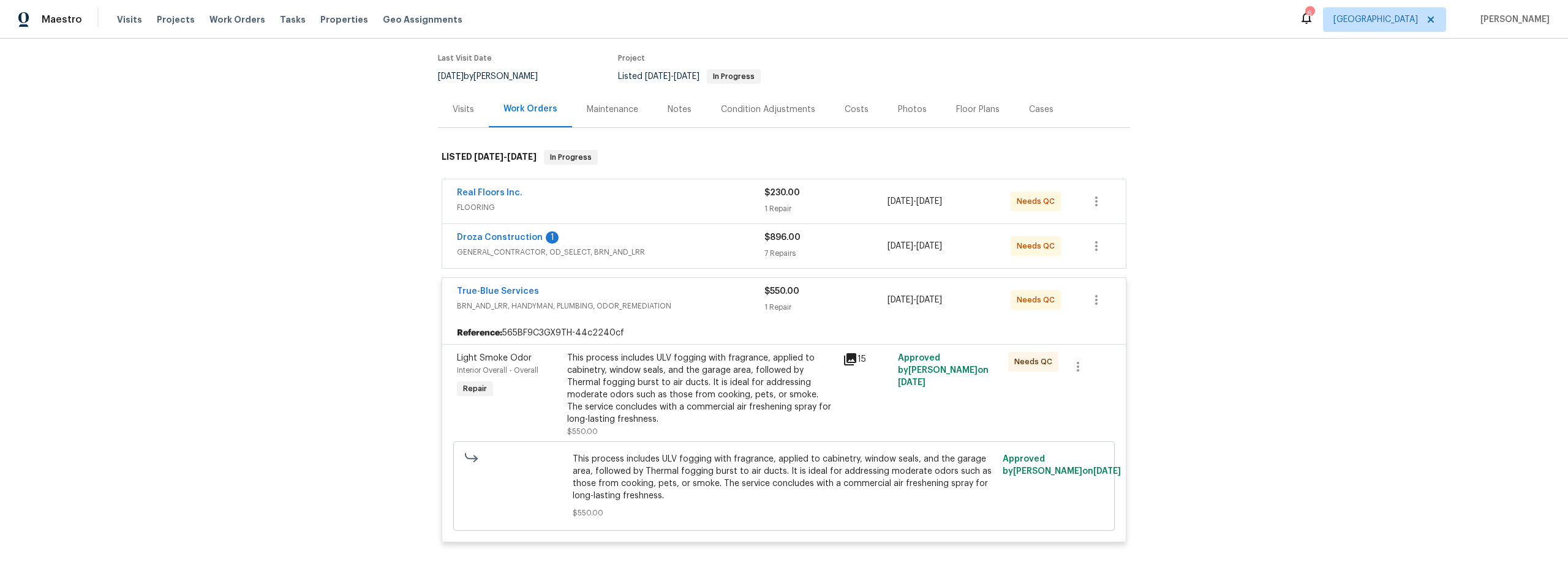
scroll to position [98, 0]
click at [711, 384] on div "This process includes ULV fogging with fragrance, applied to cabinetry, window …" at bounding box center [701, 385] width 269 height 73
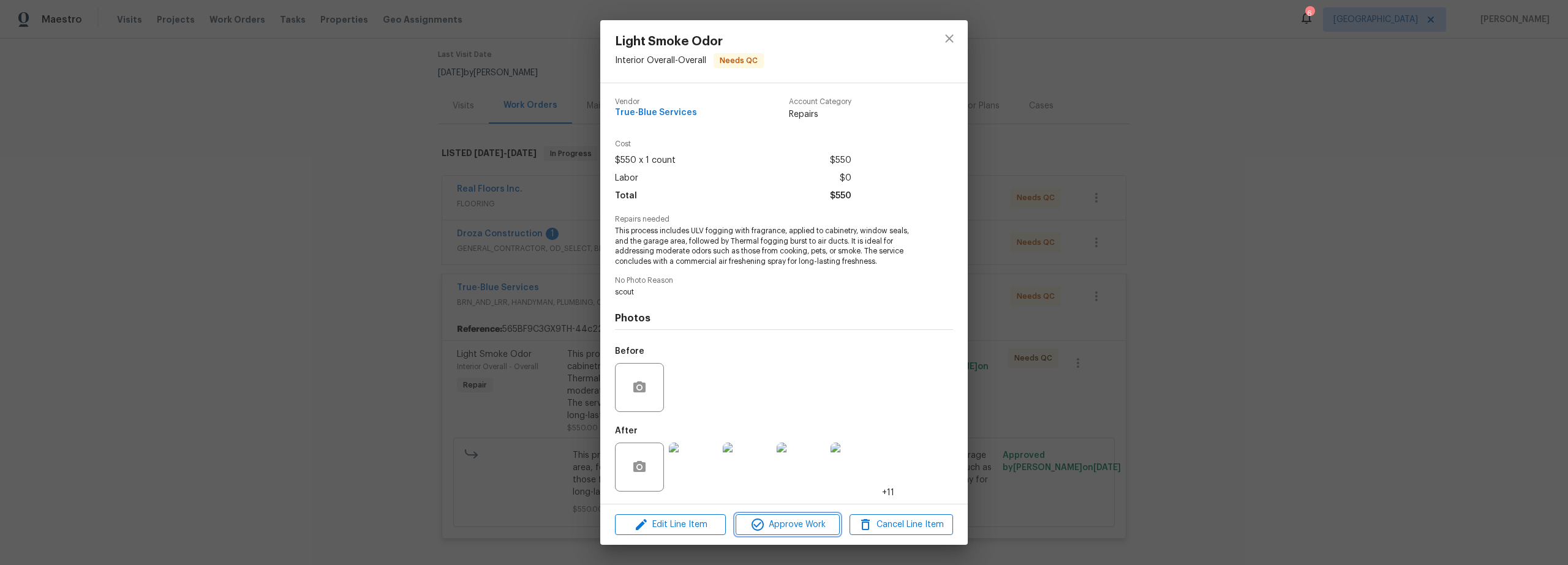
click at [782, 522] on span "Approve Work" at bounding box center [788, 525] width 96 height 15
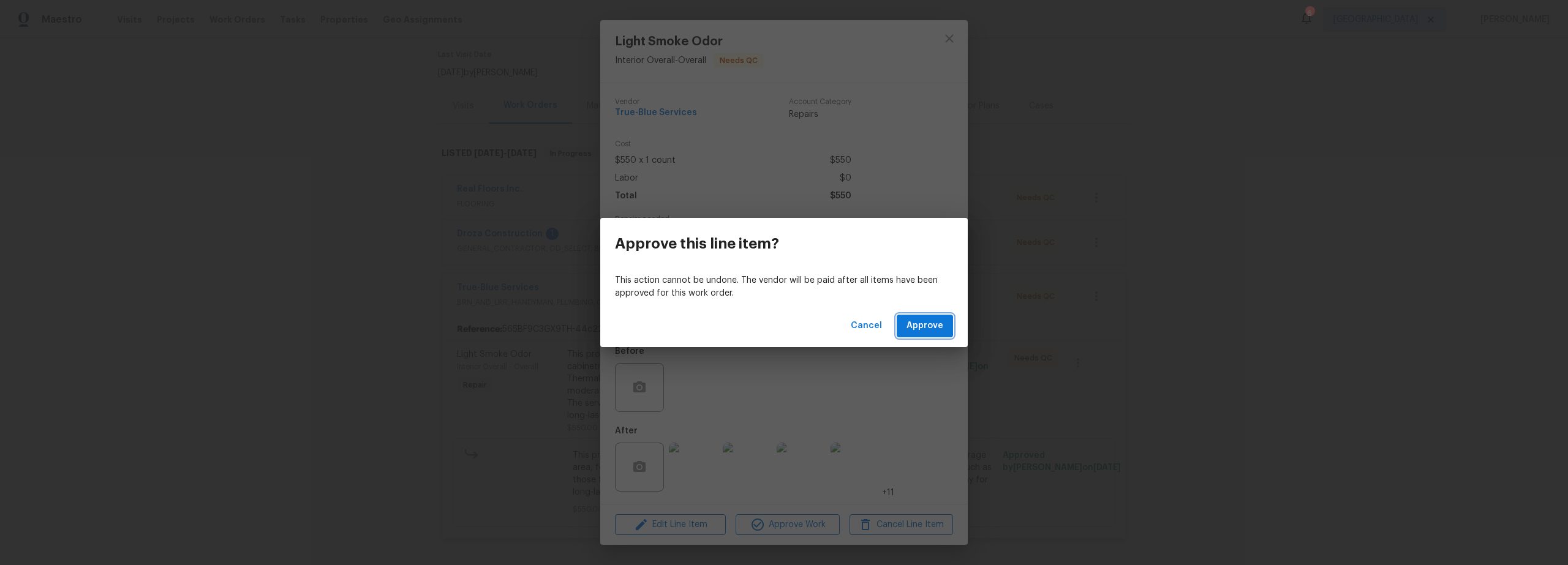
click at [928, 327] on span "Approve" at bounding box center [925, 326] width 37 height 15
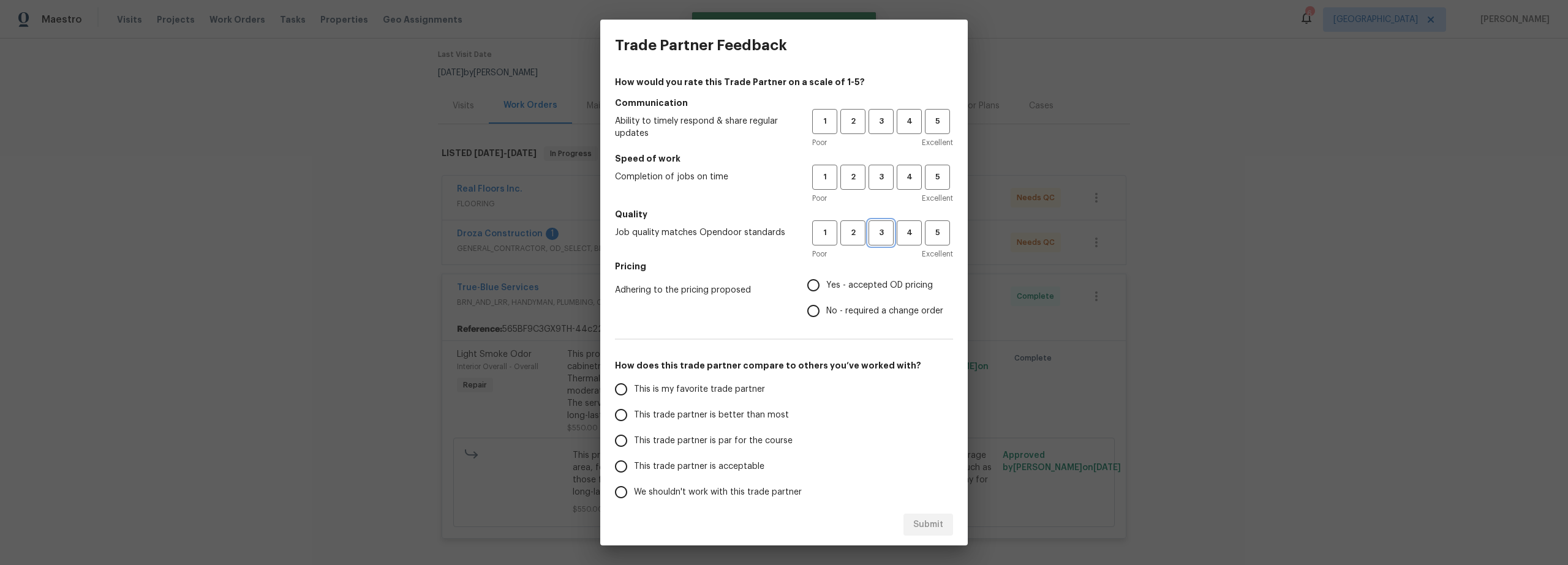
click at [877, 230] on span "3" at bounding box center [881, 233] width 23 height 14
click at [871, 180] on span "3" at bounding box center [881, 177] width 23 height 14
click at [898, 176] on span "4" at bounding box center [909, 177] width 23 height 14
click at [870, 128] on span "3" at bounding box center [881, 121] width 23 height 14
click at [809, 282] on input "Yes - accepted OD pricing" at bounding box center [813, 285] width 26 height 26
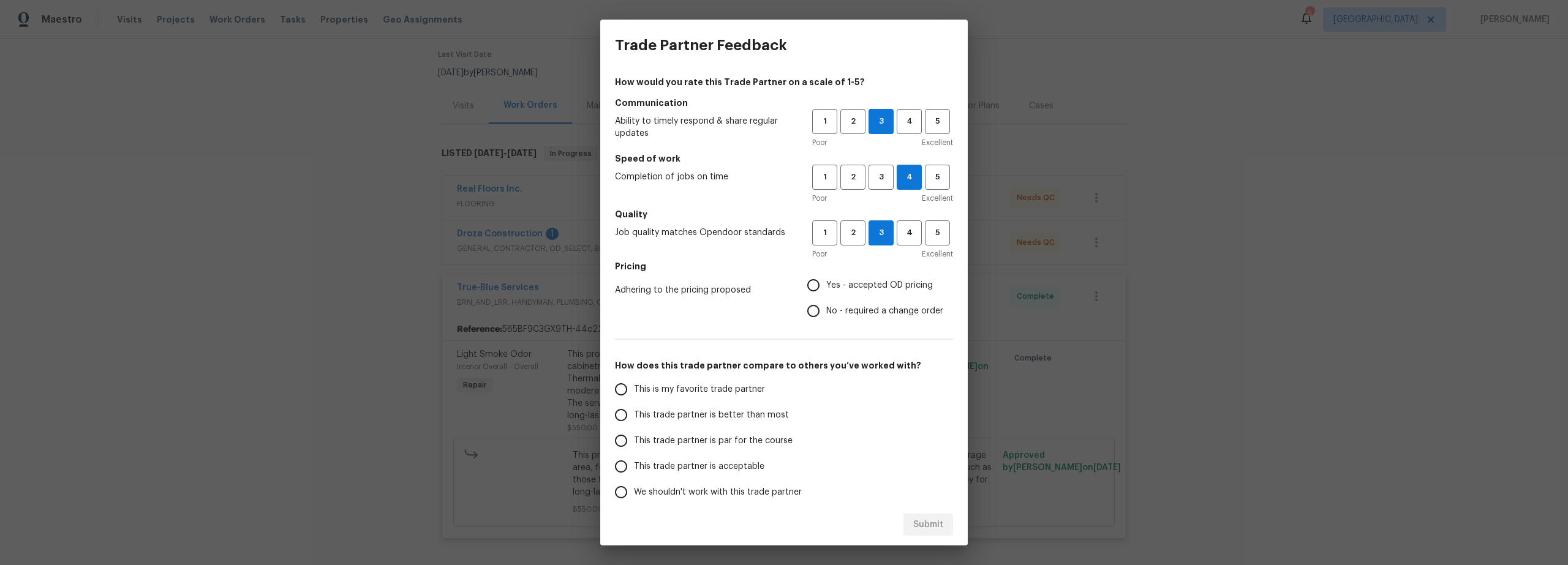
radio input "true"
drag, startPoint x: 624, startPoint y: 389, endPoint x: 640, endPoint y: 395, distance: 17.1
click at [626, 390] on input "This is my favorite trade partner" at bounding box center [621, 389] width 26 height 26
click at [917, 525] on span "Submit" at bounding box center [928, 525] width 30 height 15
radio input "true"
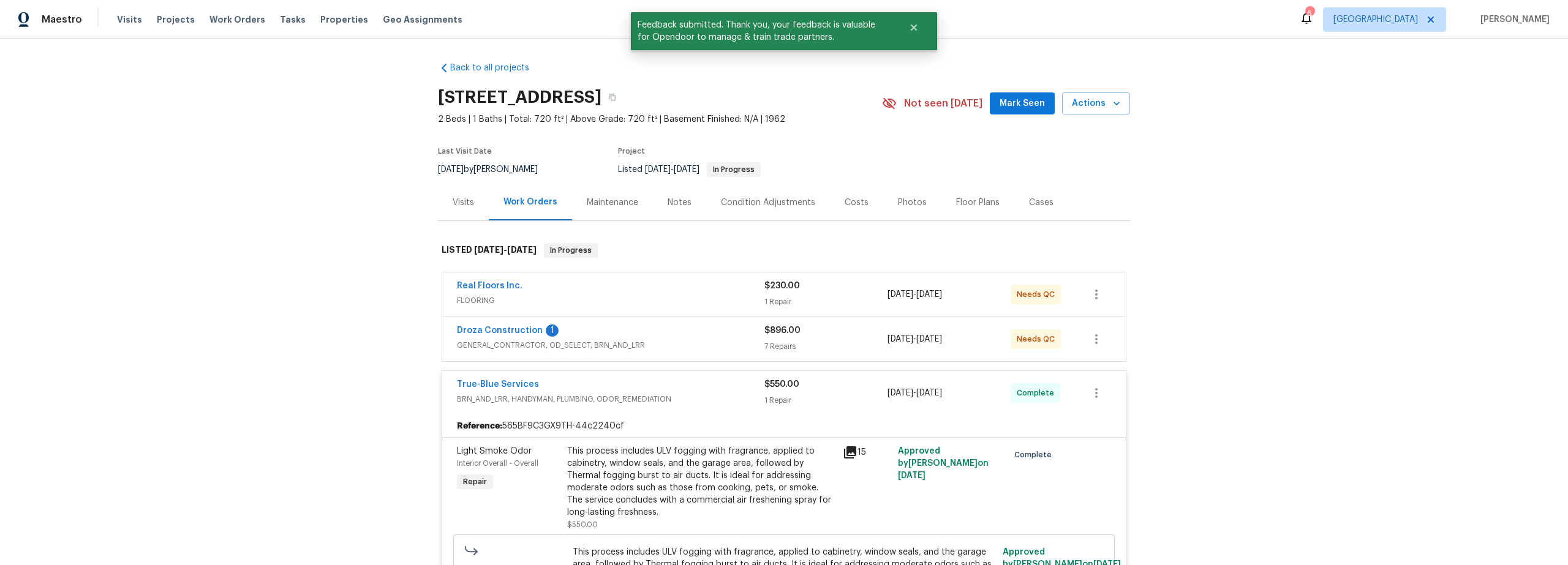
scroll to position [0, 0]
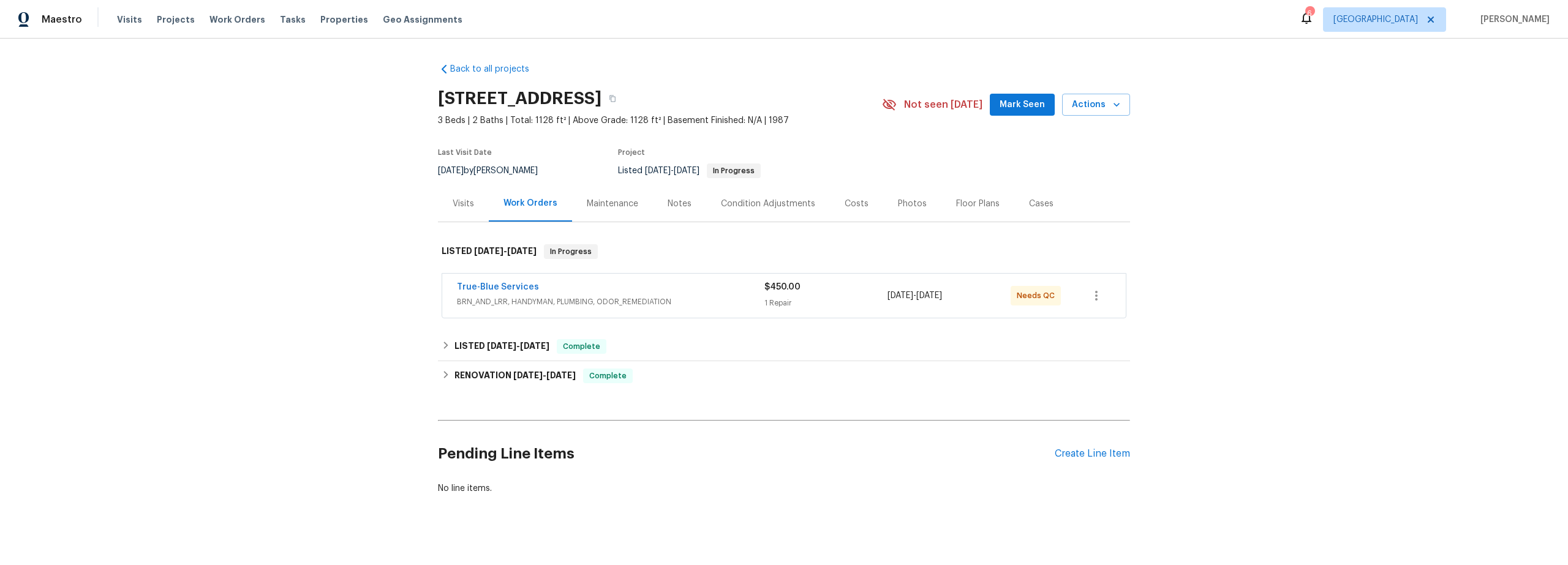
click at [662, 291] on div "True-Blue Services" at bounding box center [610, 288] width 307 height 14
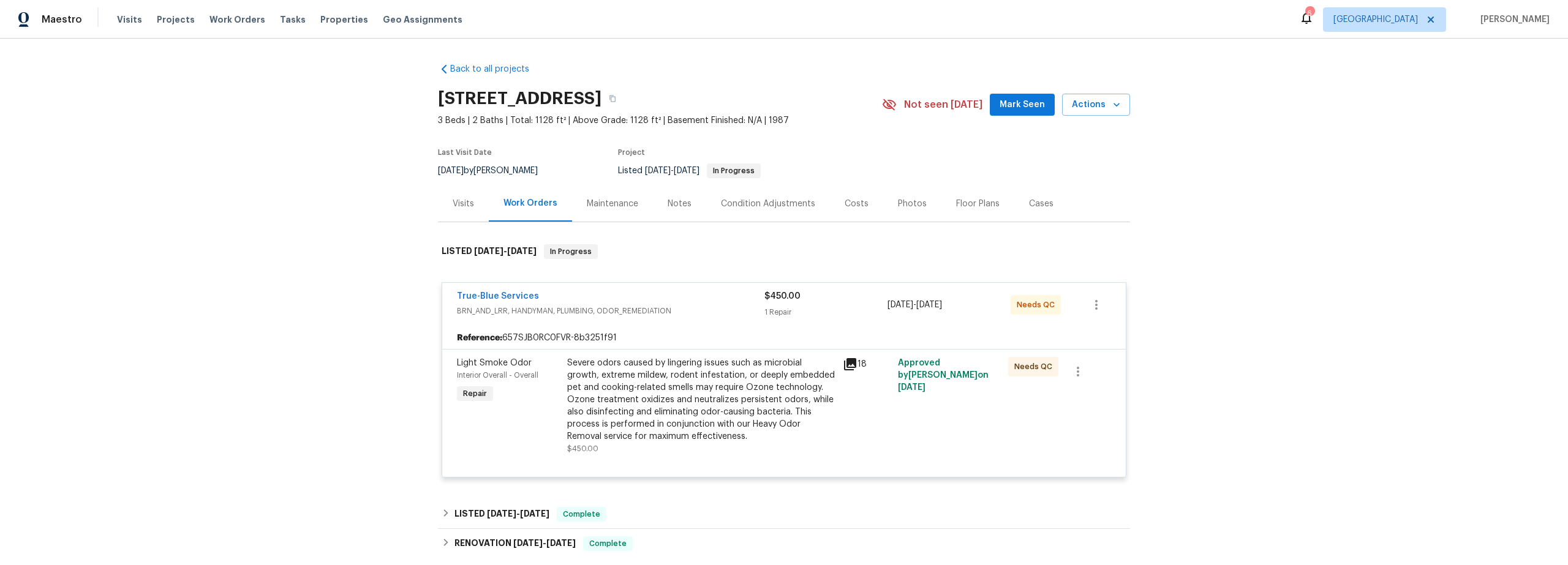
click at [728, 404] on div "Severe odors caused by lingering issues such as microbial growth, extreme milde…" at bounding box center [701, 399] width 269 height 86
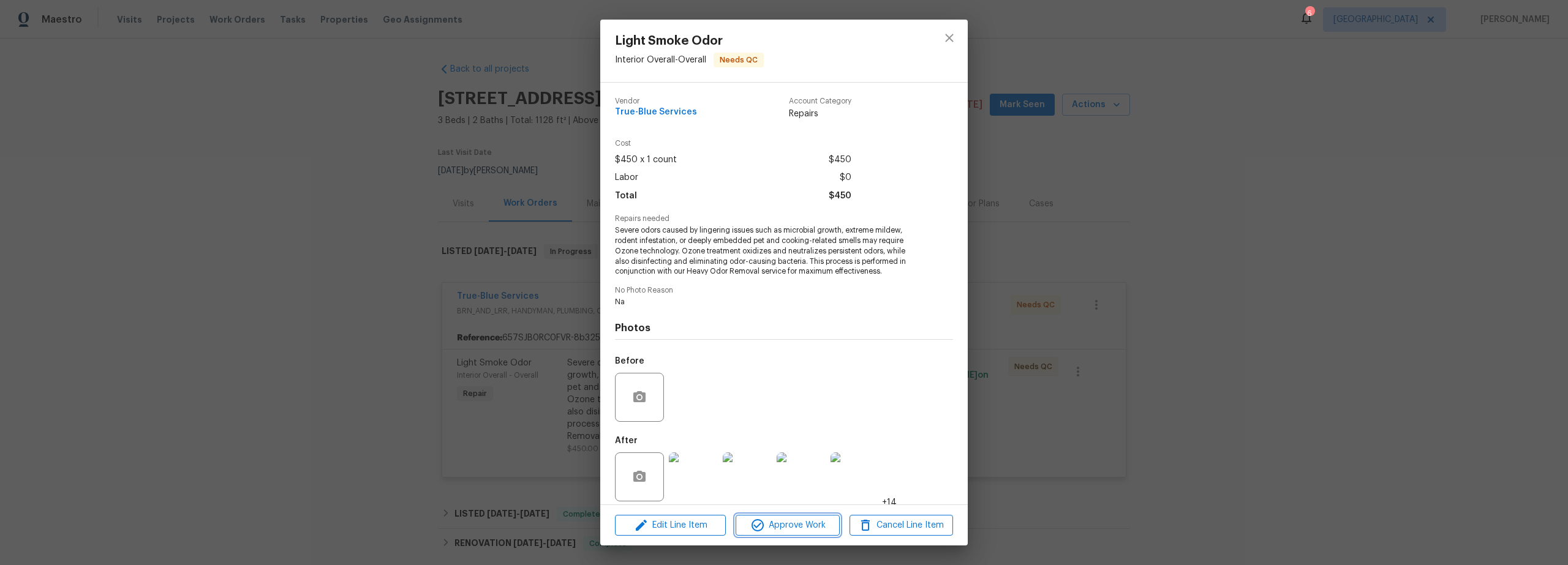
click at [792, 525] on span "Approve Work" at bounding box center [788, 526] width 96 height 15
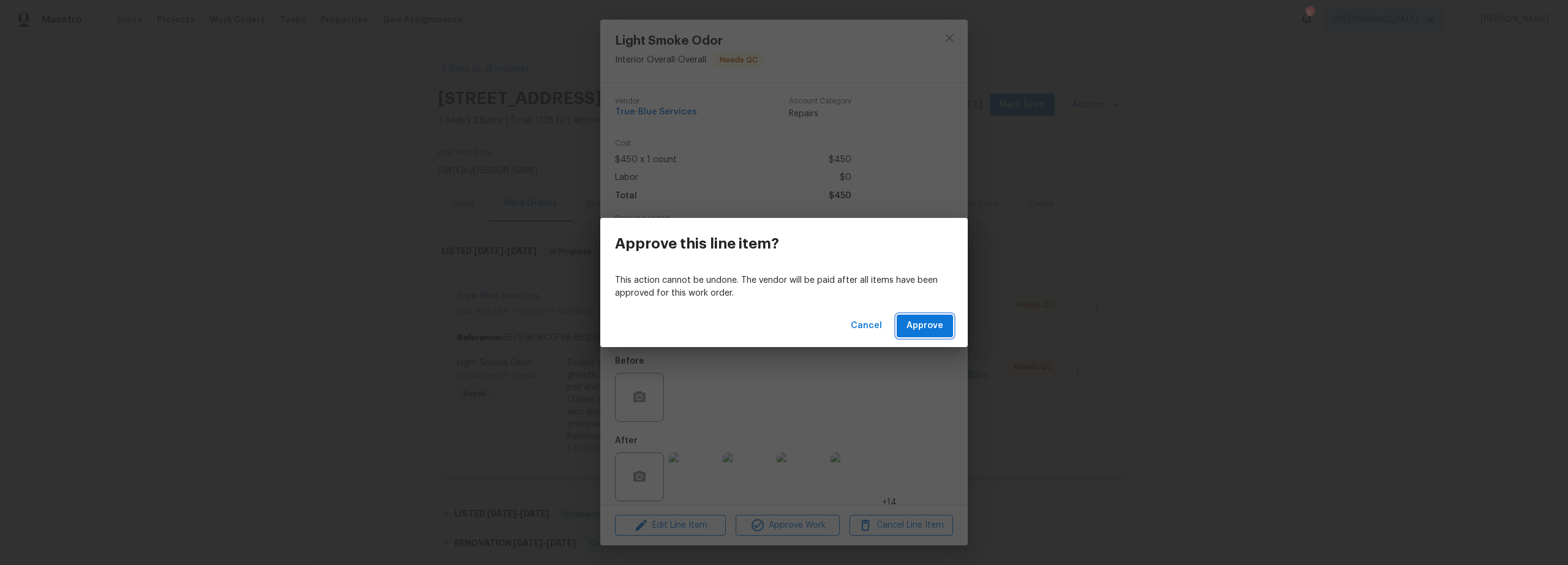
drag, startPoint x: 928, startPoint y: 326, endPoint x: 900, endPoint y: 330, distance: 28.3
click at [928, 327] on span "Approve" at bounding box center [925, 326] width 37 height 15
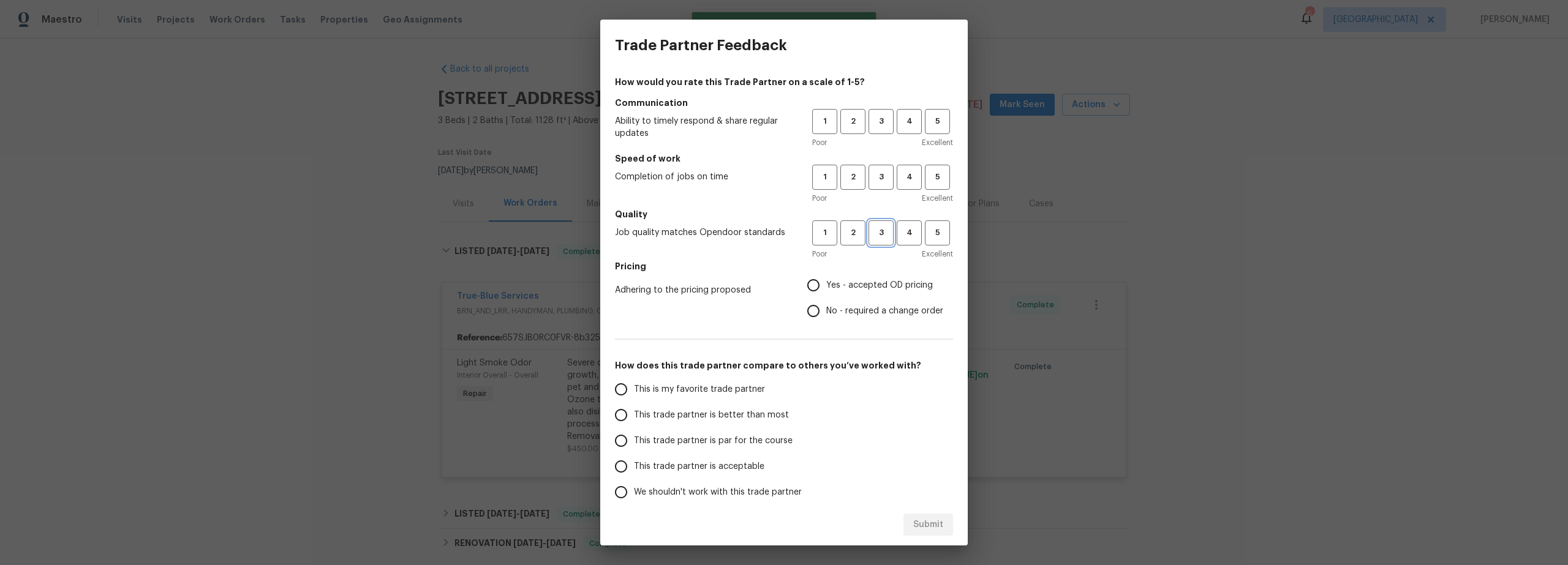
click at [870, 228] on span "3" at bounding box center [881, 233] width 23 height 14
click at [877, 181] on span "3" at bounding box center [881, 177] width 23 height 14
click at [898, 179] on span "4" at bounding box center [909, 177] width 23 height 14
click at [870, 125] on span "3" at bounding box center [881, 121] width 23 height 14
drag, startPoint x: 805, startPoint y: 279, endPoint x: 715, endPoint y: 323, distance: 100.2
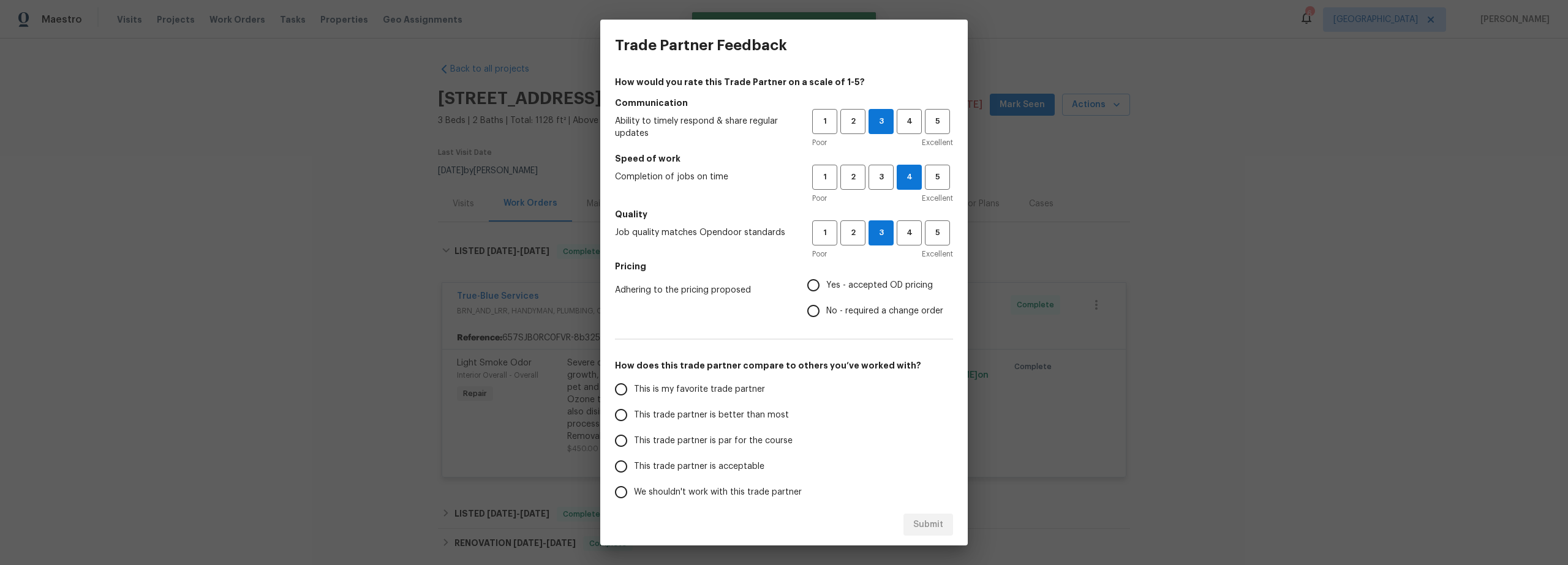
click at [805, 279] on input "Yes - accepted OD pricing" at bounding box center [813, 285] width 26 height 26
radio input "true"
click at [623, 386] on input "This is my favorite trade partner" at bounding box center [621, 389] width 26 height 26
click at [927, 524] on span "Submit" at bounding box center [928, 525] width 30 height 15
radio input "true"
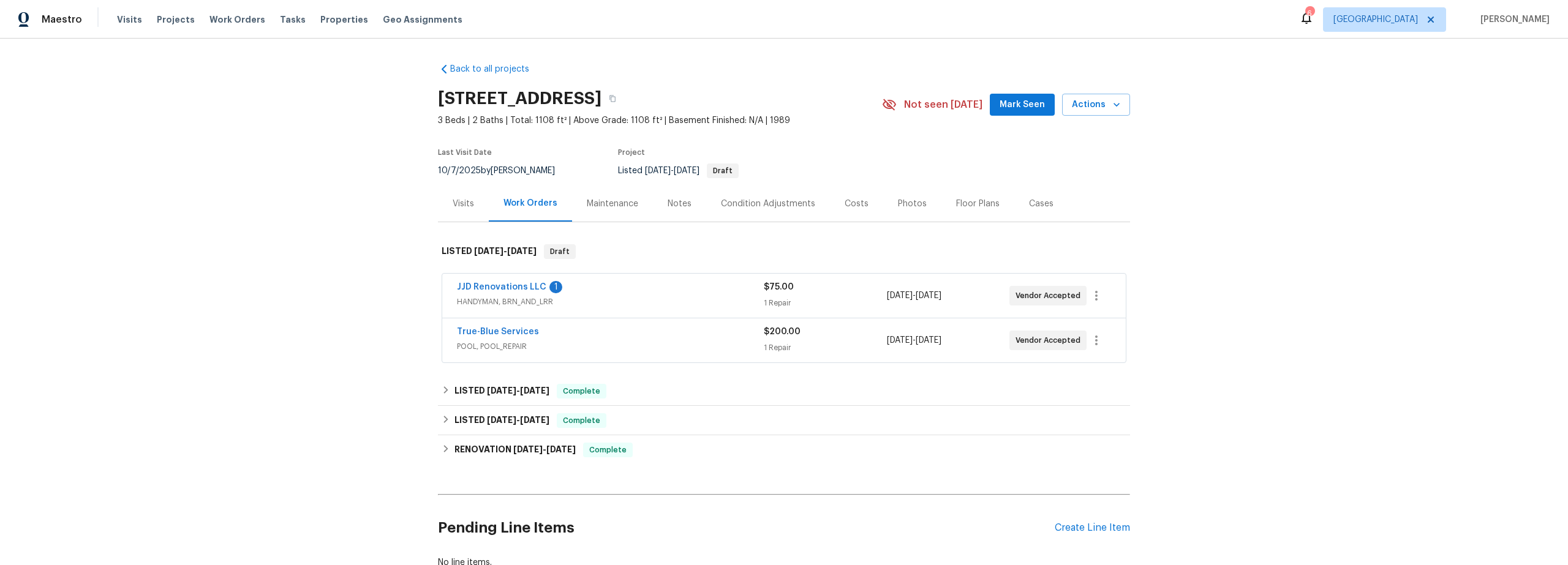
click at [573, 294] on div "JJD Renovations LLC 1" at bounding box center [610, 288] width 307 height 14
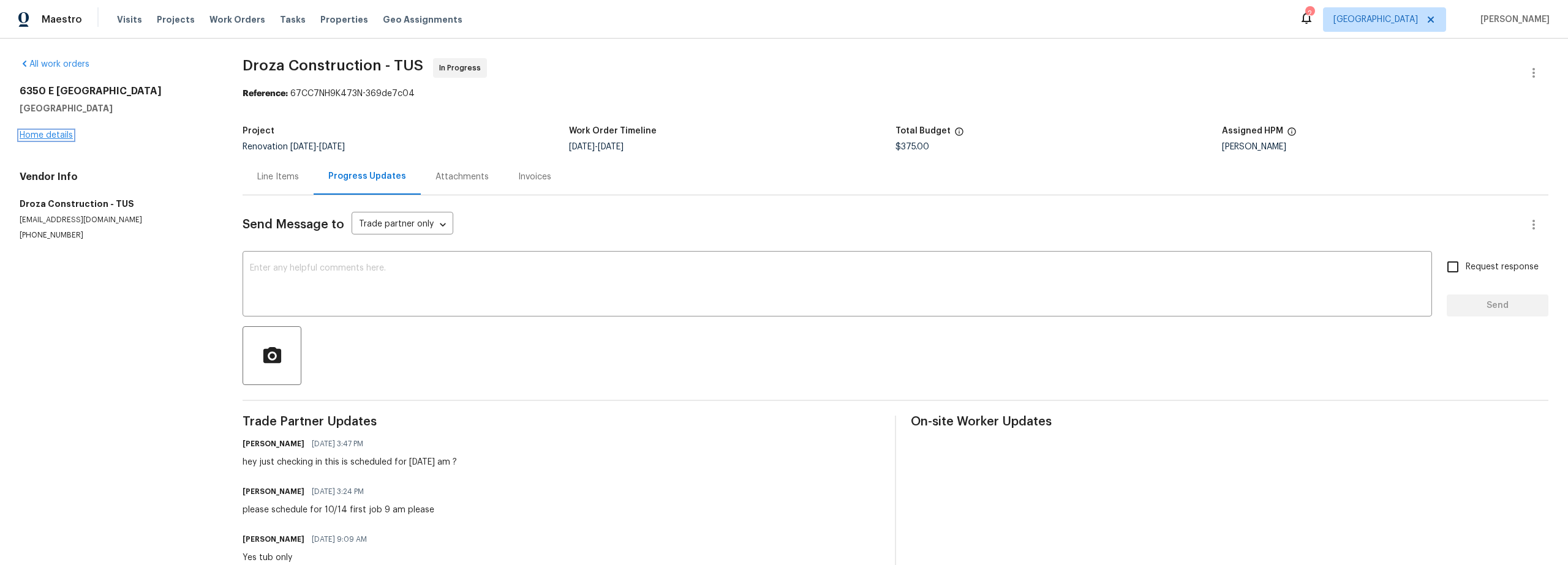
click at [48, 139] on link "Home details" at bounding box center [45, 135] width 53 height 9
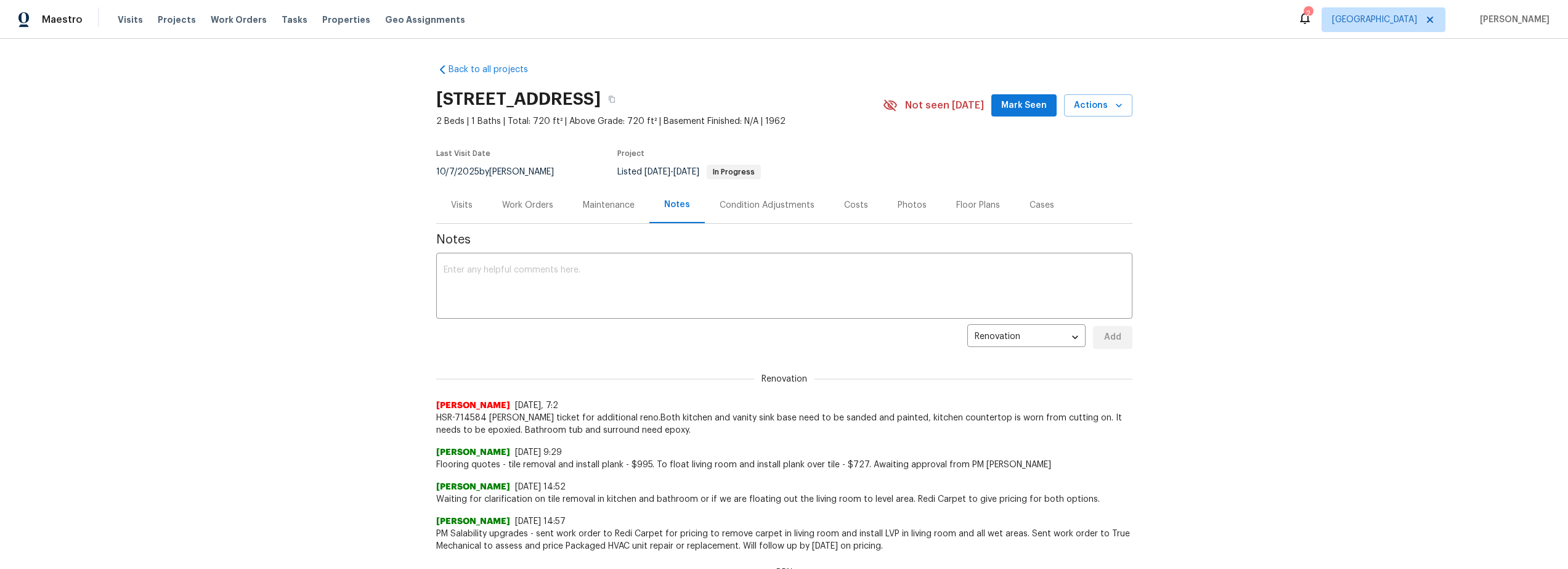
click at [538, 205] on div "Work Orders" at bounding box center [527, 205] width 51 height 13
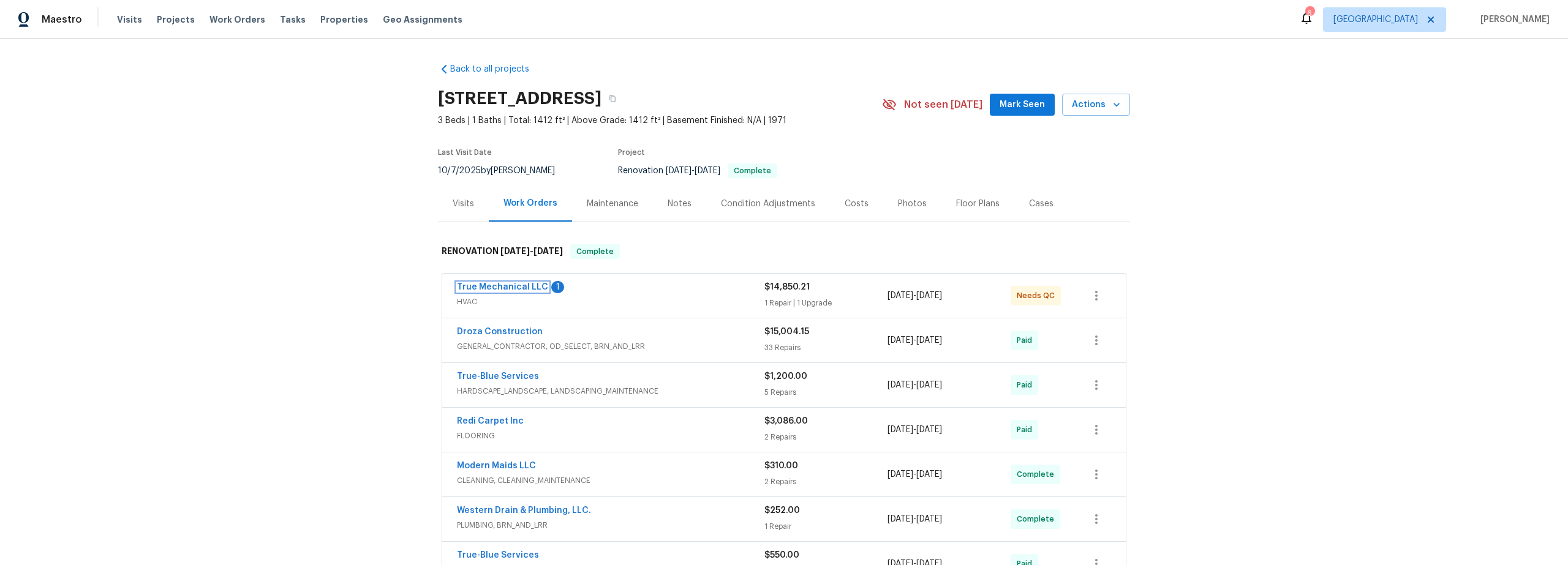
click at [512, 287] on link "True Mechanical LLC" at bounding box center [502, 287] width 91 height 9
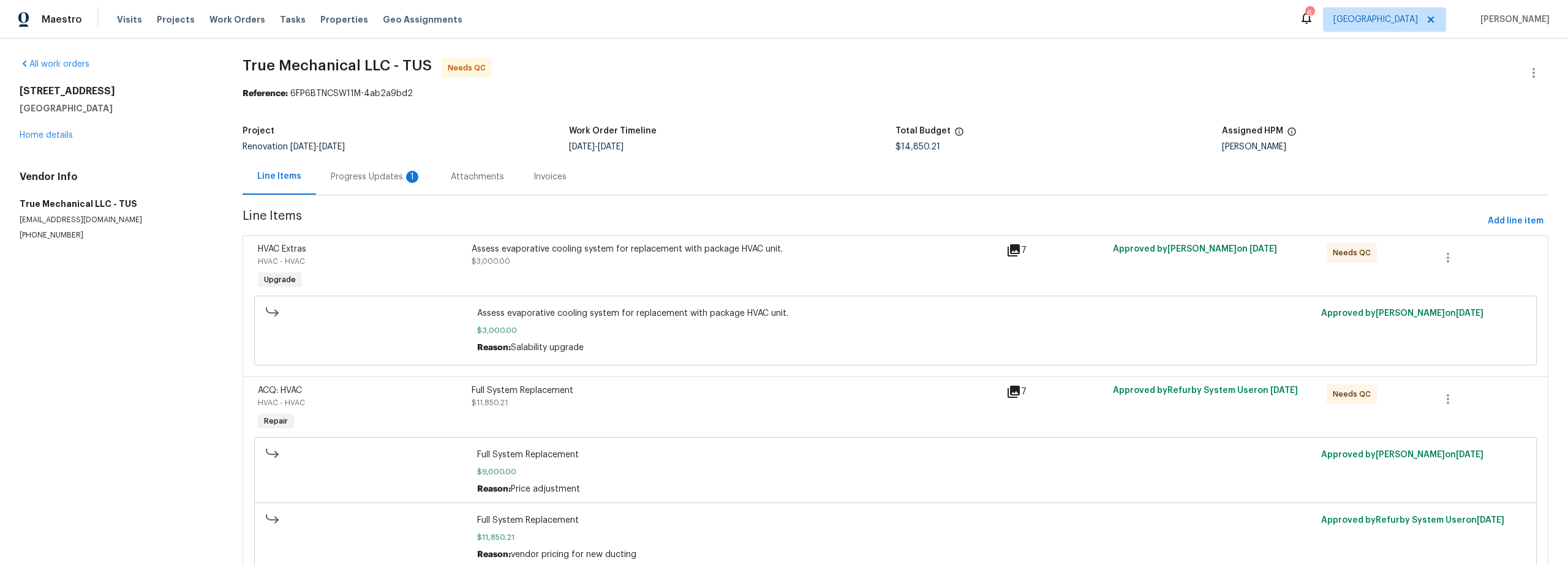
click at [366, 174] on div "Progress Updates 1" at bounding box center [376, 176] width 91 height 13
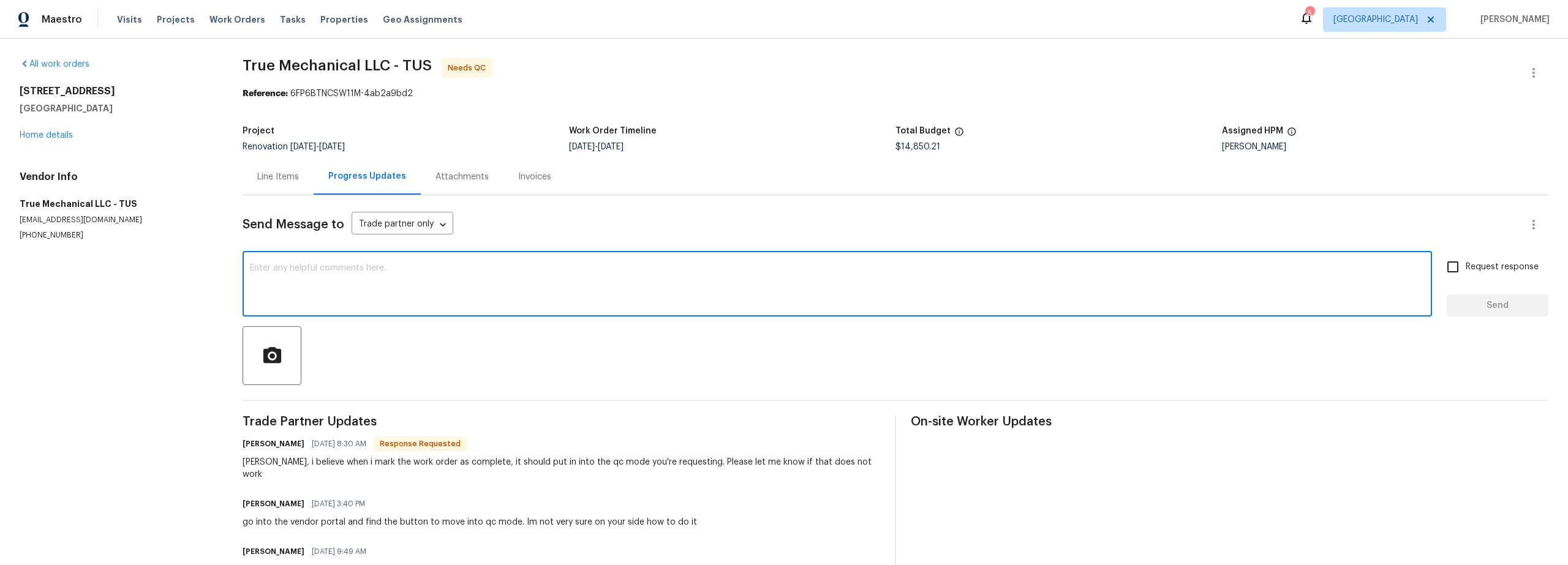
click at [424, 287] on textarea at bounding box center [837, 285] width 1175 height 43
type textarea "thanks yep you got it !!"
click at [1471, 305] on span "Send" at bounding box center [1497, 306] width 82 height 15
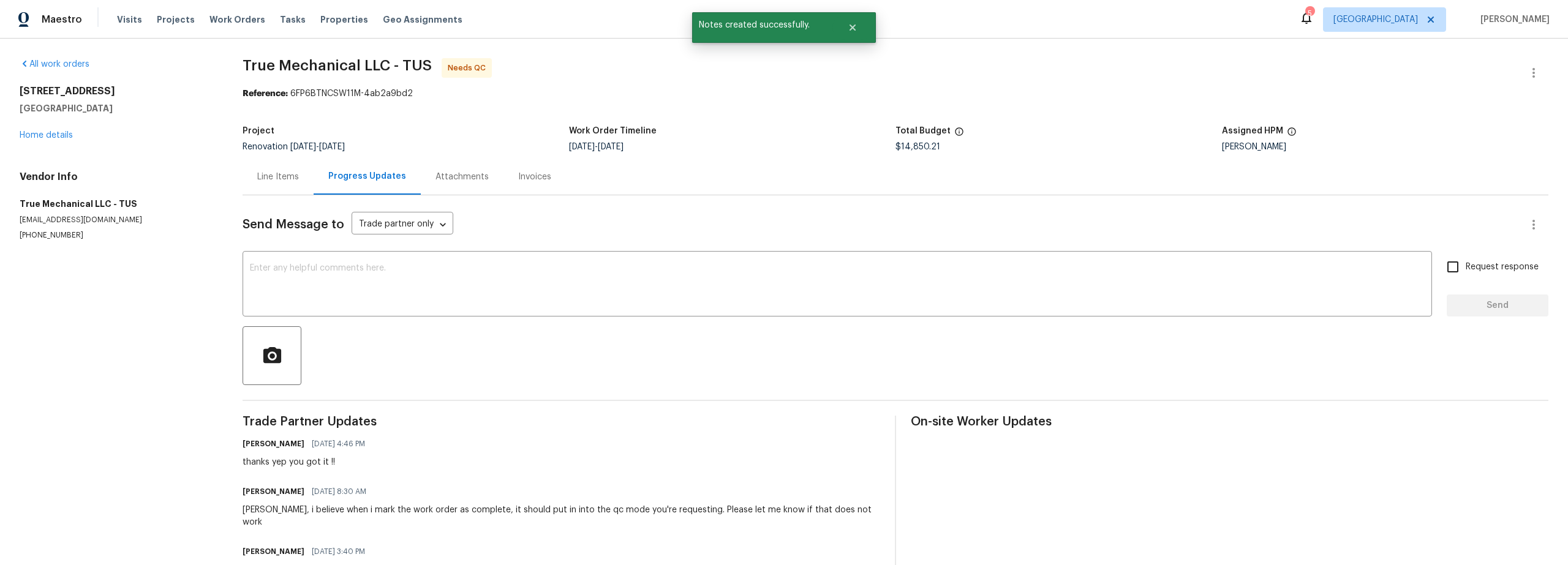
click at [279, 177] on div "Line Items" at bounding box center [277, 176] width 41 height 13
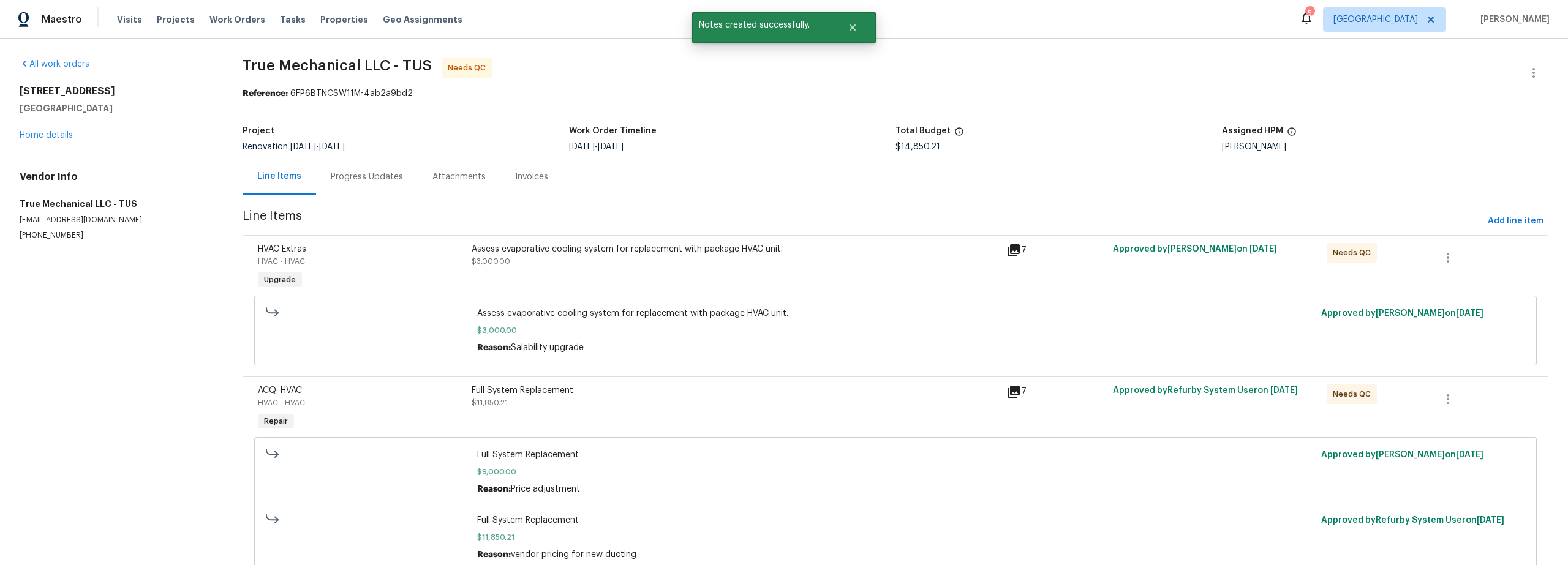
click at [664, 278] on div "Assess evaporative cooling system for replacement with package HVAC unit. $3,00…" at bounding box center [735, 268] width 535 height 57
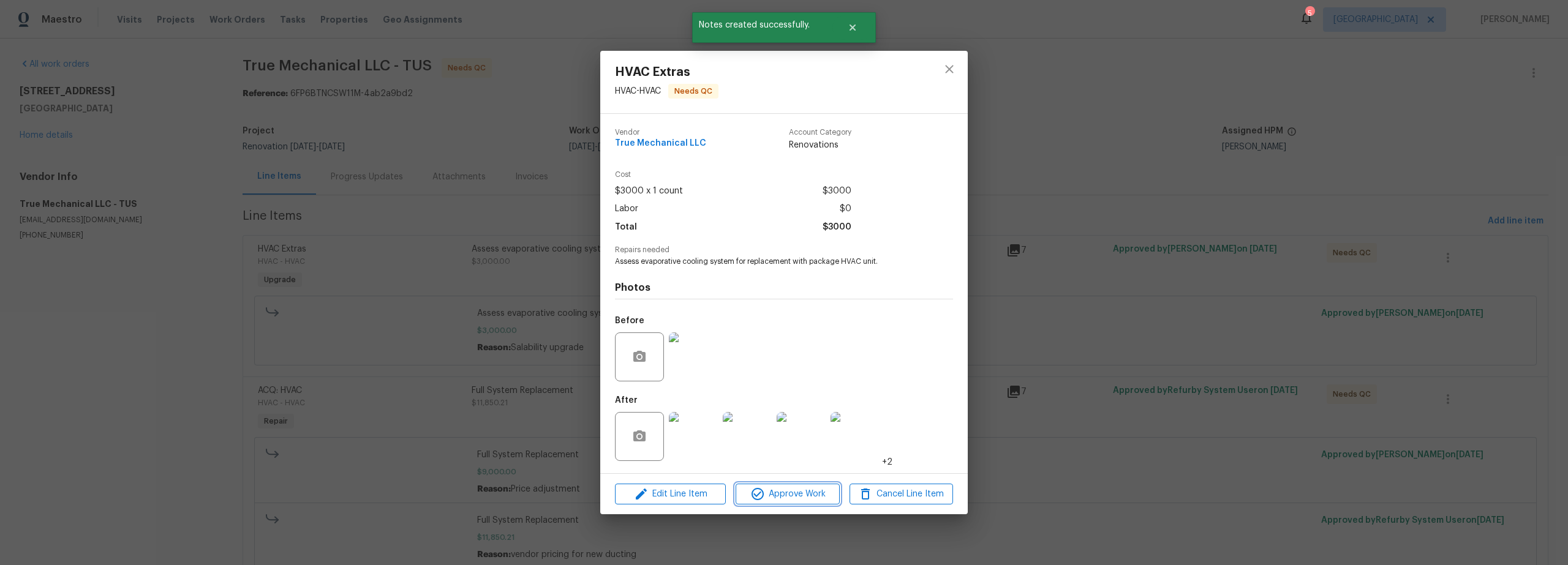
click at [782, 496] on span "Approve Work" at bounding box center [788, 495] width 96 height 15
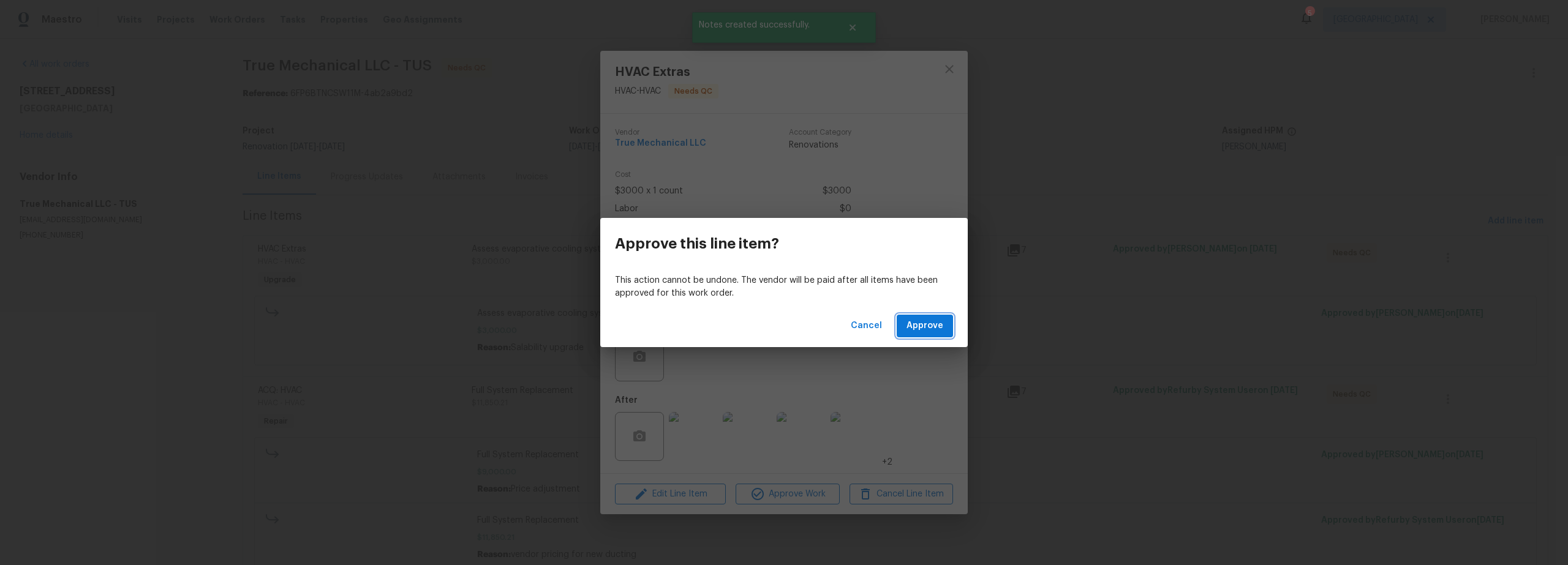
click at [916, 322] on span "Approve" at bounding box center [925, 326] width 37 height 15
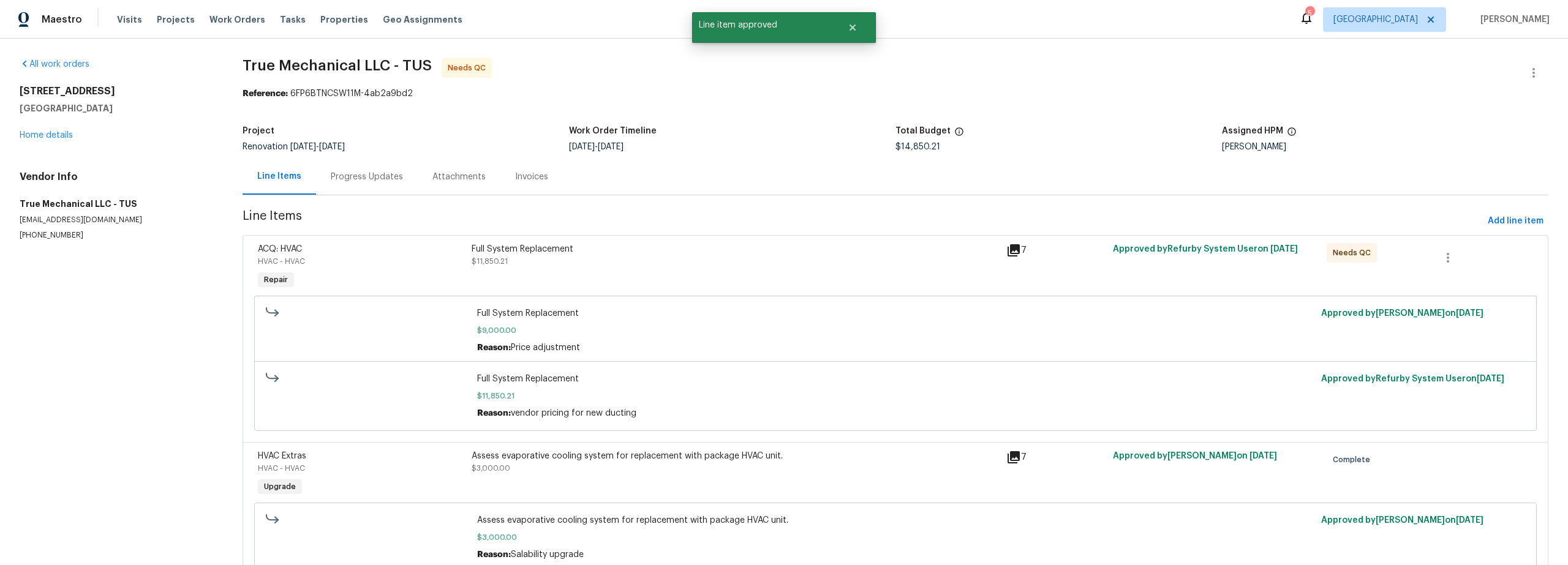
click at [688, 280] on div "Full System Replacement $11,850.21" at bounding box center [735, 268] width 535 height 57
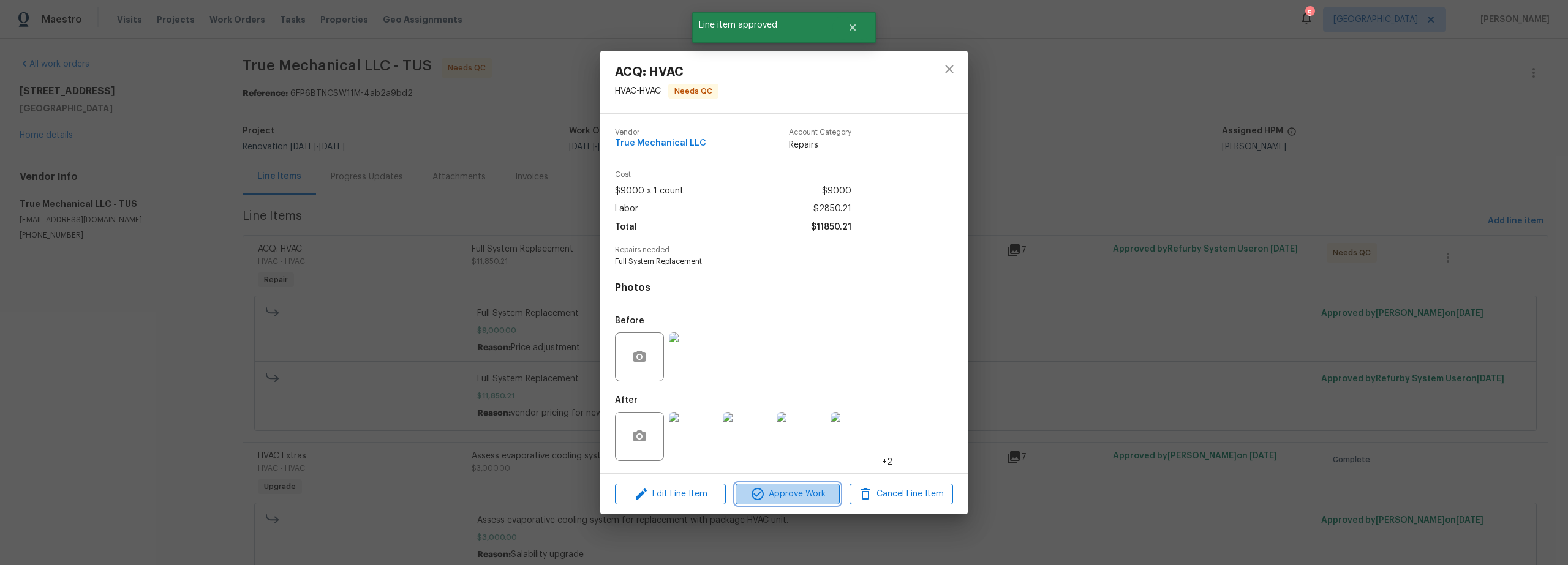
click at [789, 494] on span "Approve Work" at bounding box center [788, 495] width 96 height 15
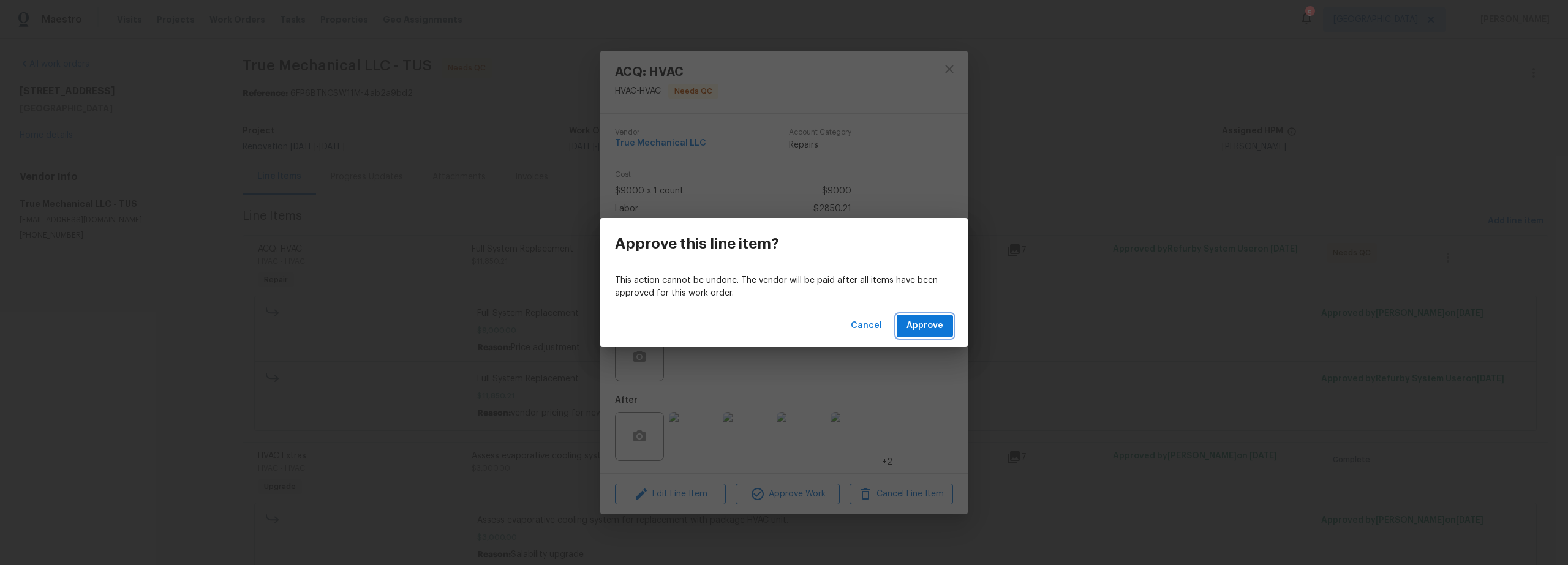
click at [928, 325] on span "Approve" at bounding box center [925, 326] width 37 height 15
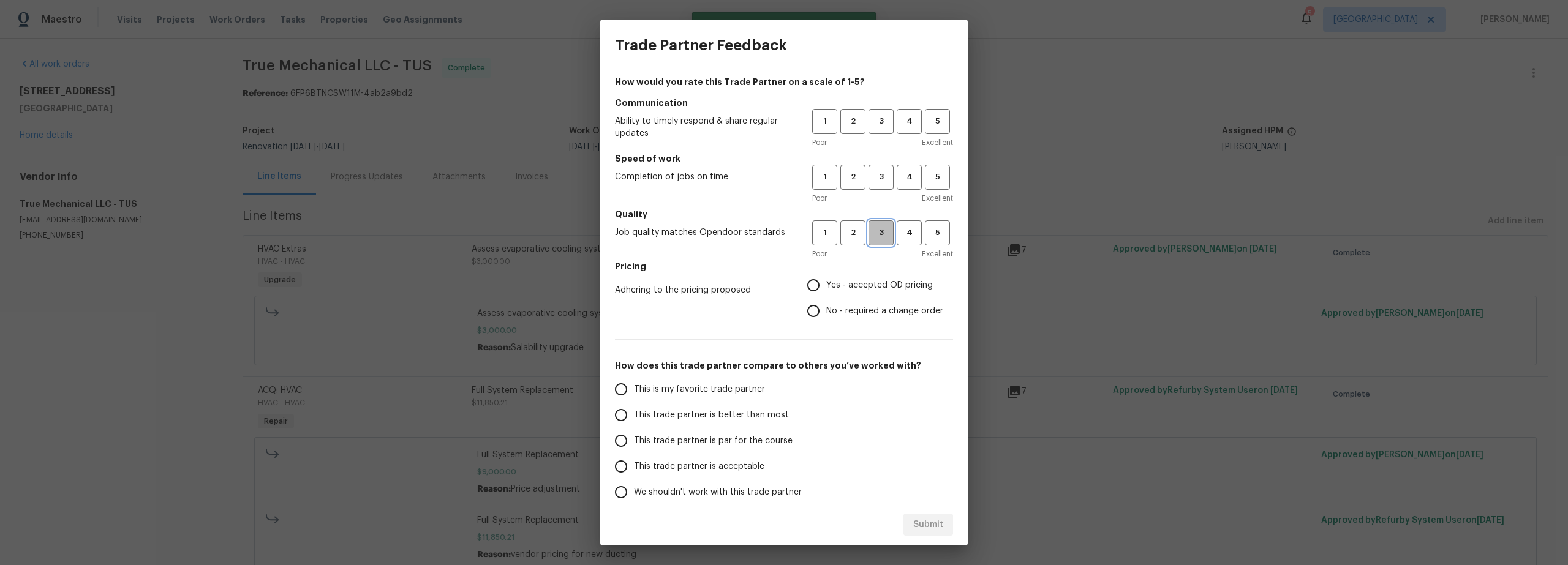
click at [875, 237] on span "3" at bounding box center [881, 233] width 23 height 14
drag, startPoint x: 873, startPoint y: 178, endPoint x: 871, endPoint y: 161, distance: 17.1
click at [873, 174] on span "3" at bounding box center [881, 177] width 23 height 14
click at [874, 119] on span "3" at bounding box center [881, 121] width 23 height 14
click at [808, 285] on input "Yes - accepted OD pricing" at bounding box center [813, 285] width 26 height 26
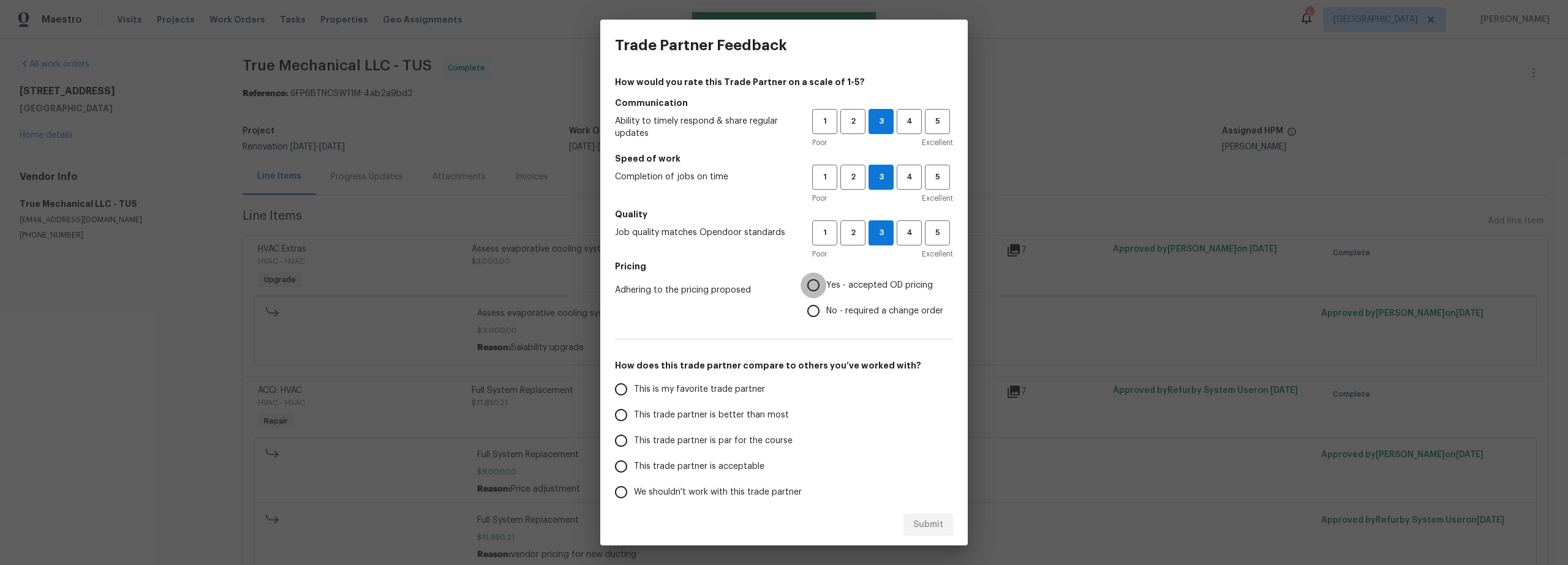
radio input "true"
click at [628, 389] on input "This is my favorite trade partner" at bounding box center [621, 389] width 26 height 26
click at [929, 525] on span "Submit" at bounding box center [928, 525] width 30 height 15
radio input "true"
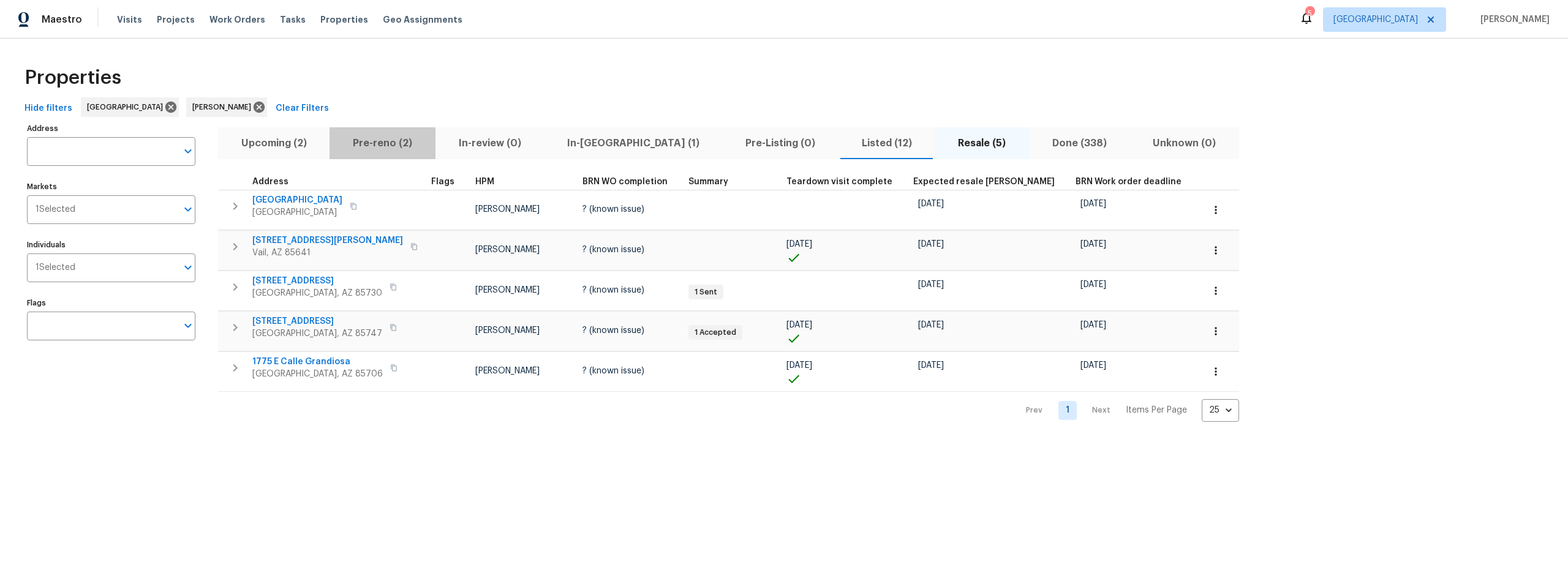
click at [381, 141] on span "Pre-reno (2)" at bounding box center [382, 143] width 91 height 17
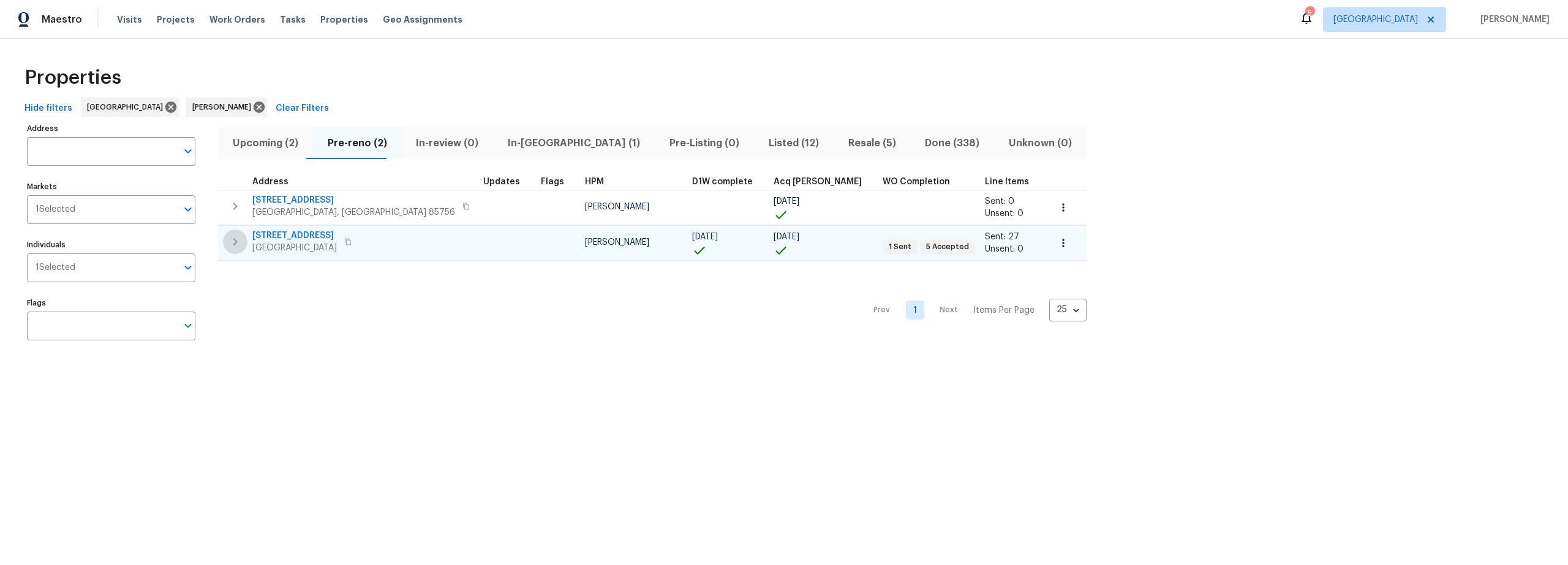
click at [236, 243] on icon "button" at bounding box center [235, 242] width 14 height 14
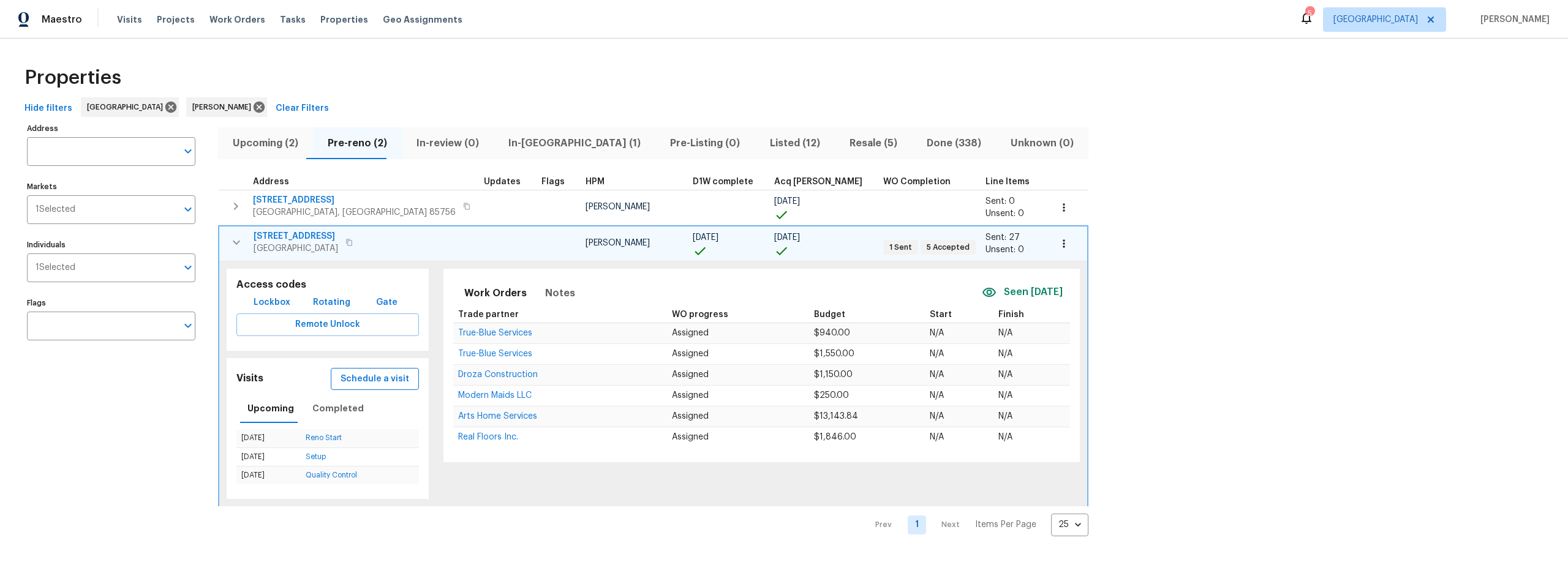
click at [350, 379] on span "Schedule a visit" at bounding box center [375, 379] width 68 height 15
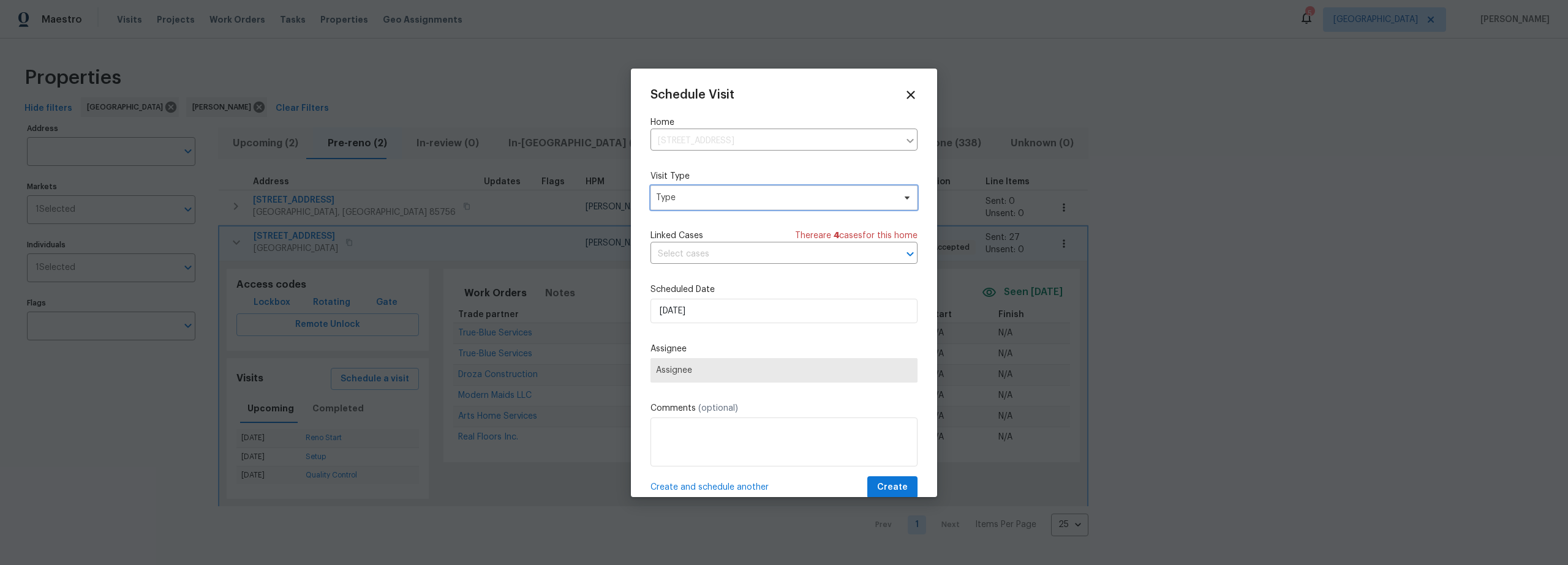
click at [719, 203] on span "Type" at bounding box center [783, 197] width 267 height 24
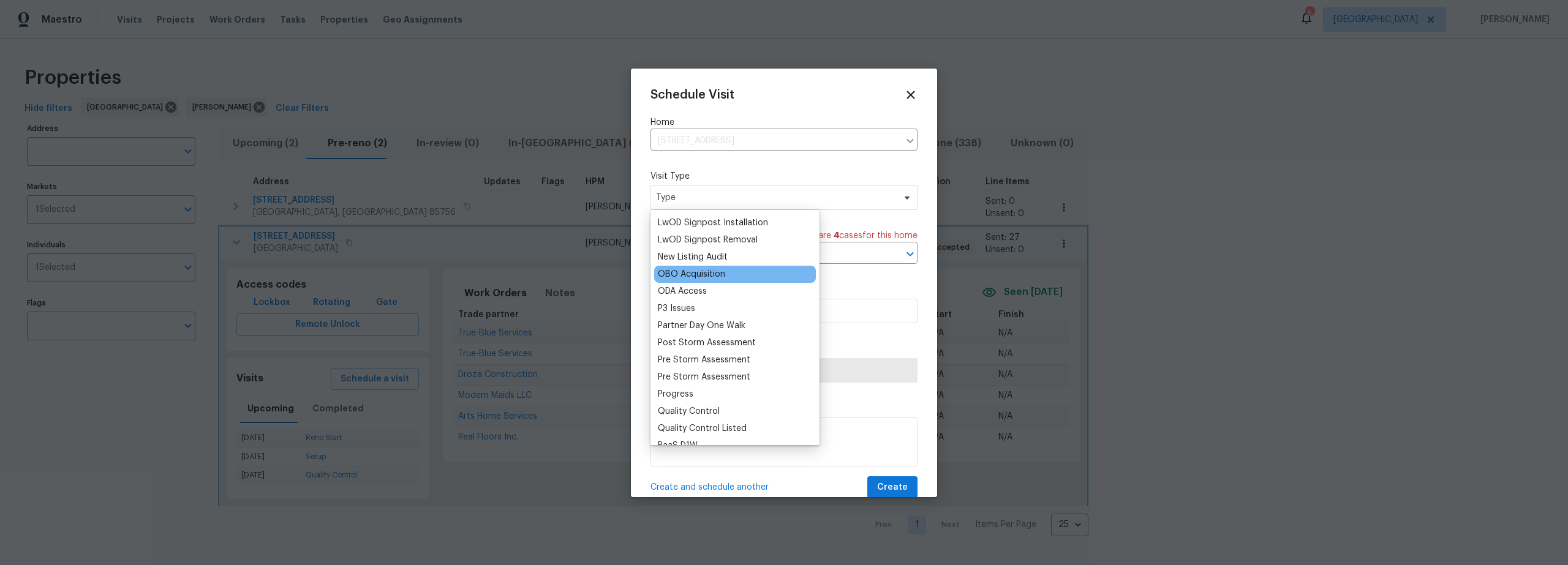
scroll to position [722, 0]
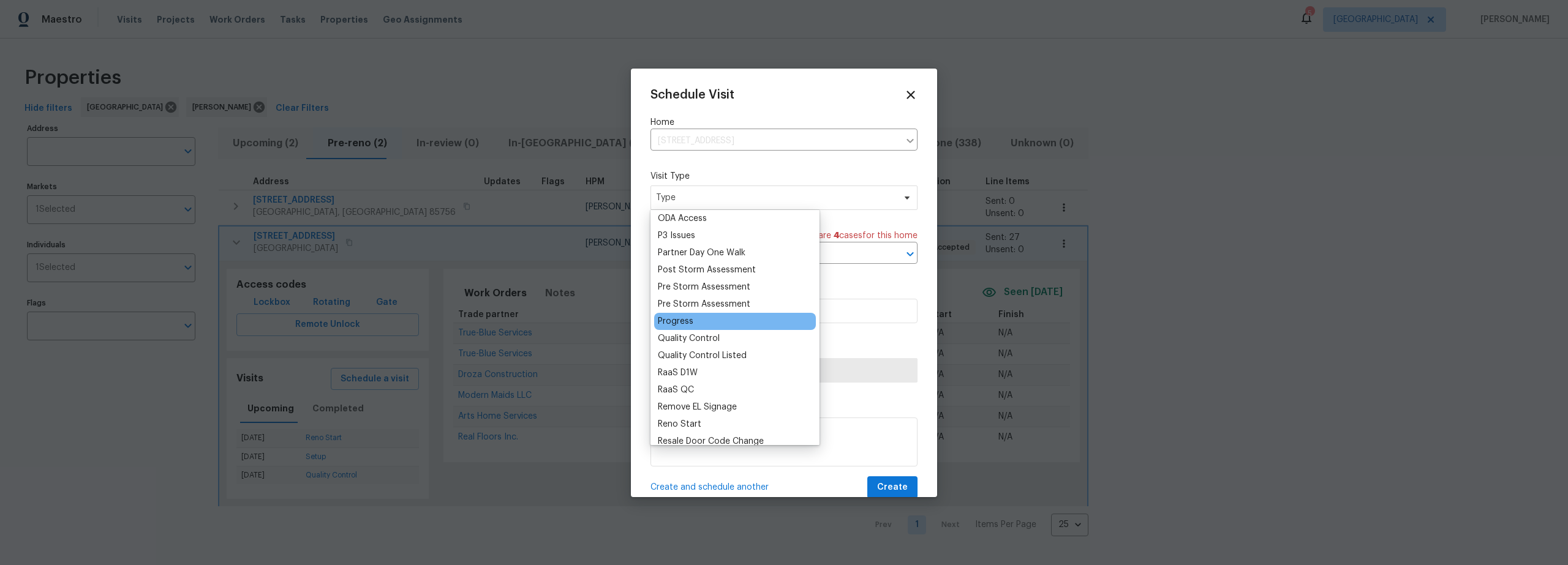
click at [687, 323] on div "Progress" at bounding box center [675, 321] width 36 height 13
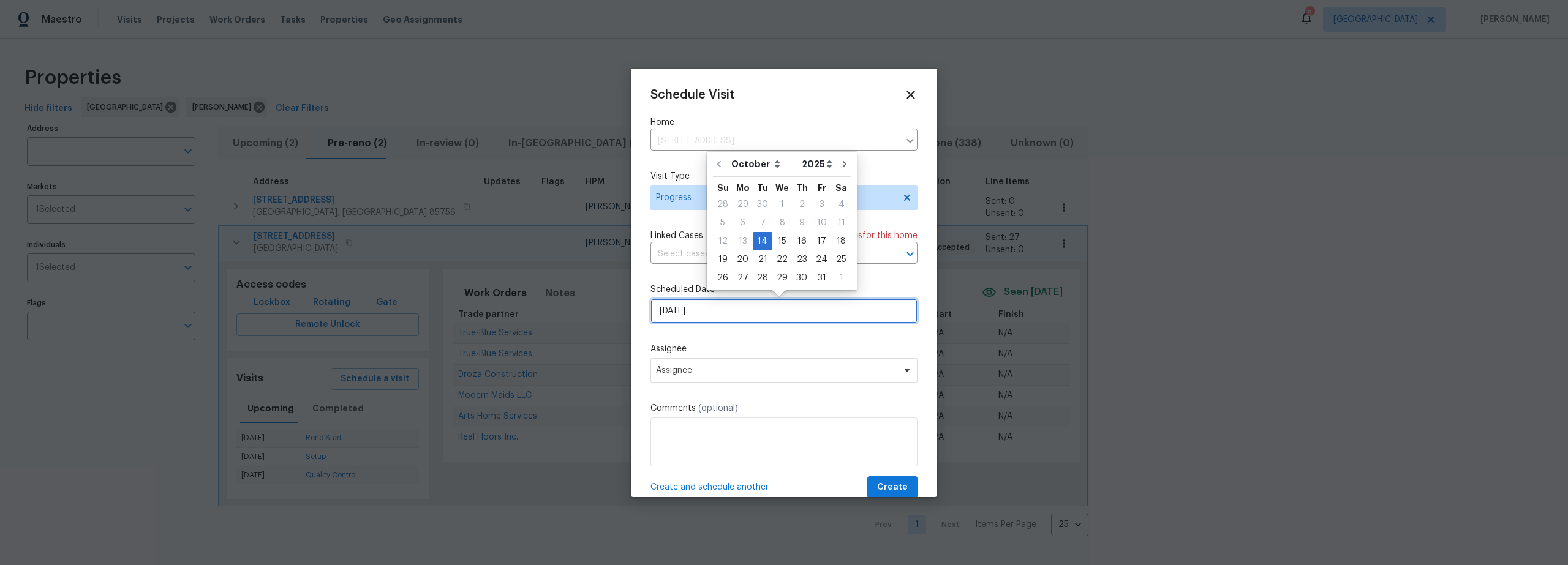
click at [727, 316] on input "[DATE]" at bounding box center [783, 310] width 267 height 24
click at [780, 237] on div "15" at bounding box center [782, 242] width 19 height 17
type input "[DATE]"
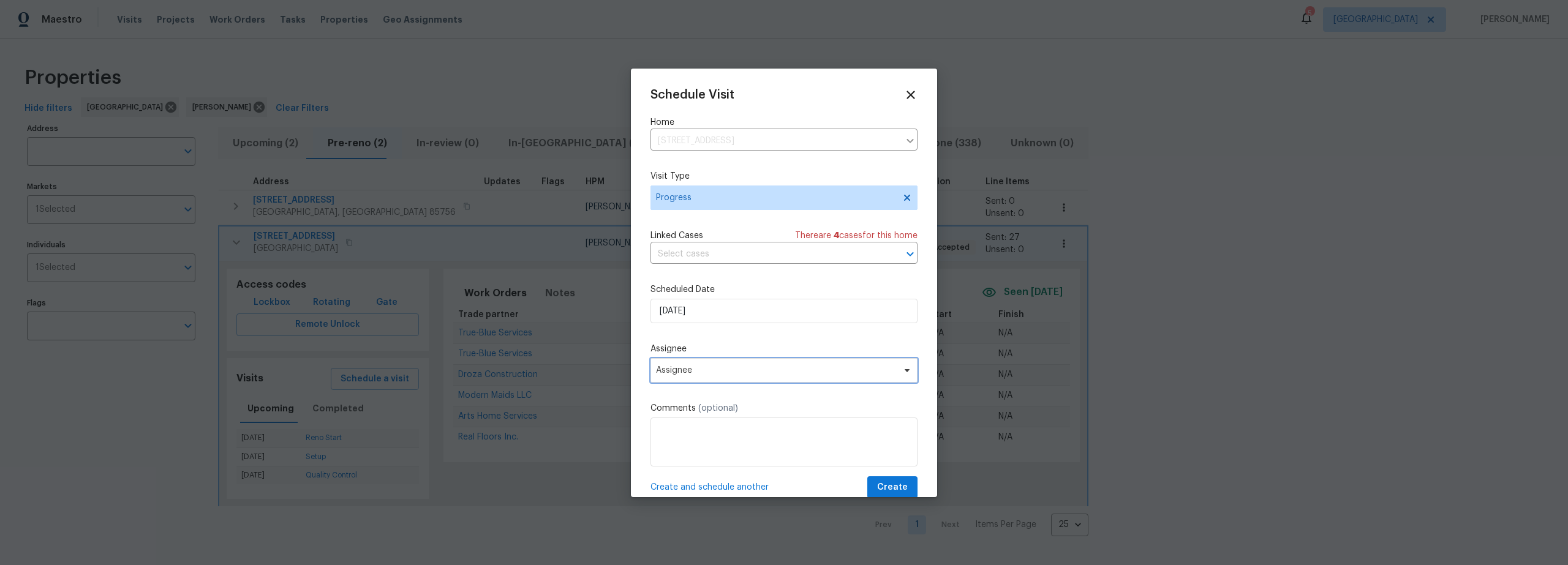
click at [743, 366] on span "Assignee" at bounding box center [783, 370] width 267 height 24
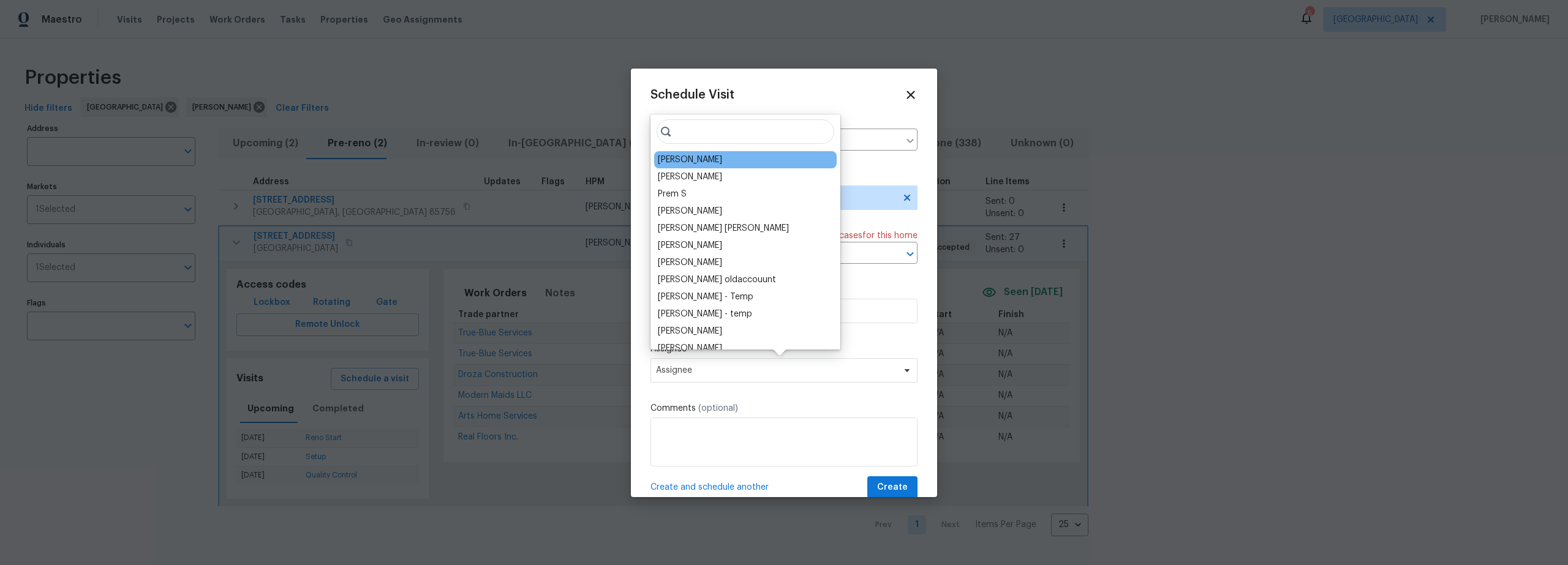
click at [697, 160] on div "[PERSON_NAME]" at bounding box center [690, 160] width 65 height 13
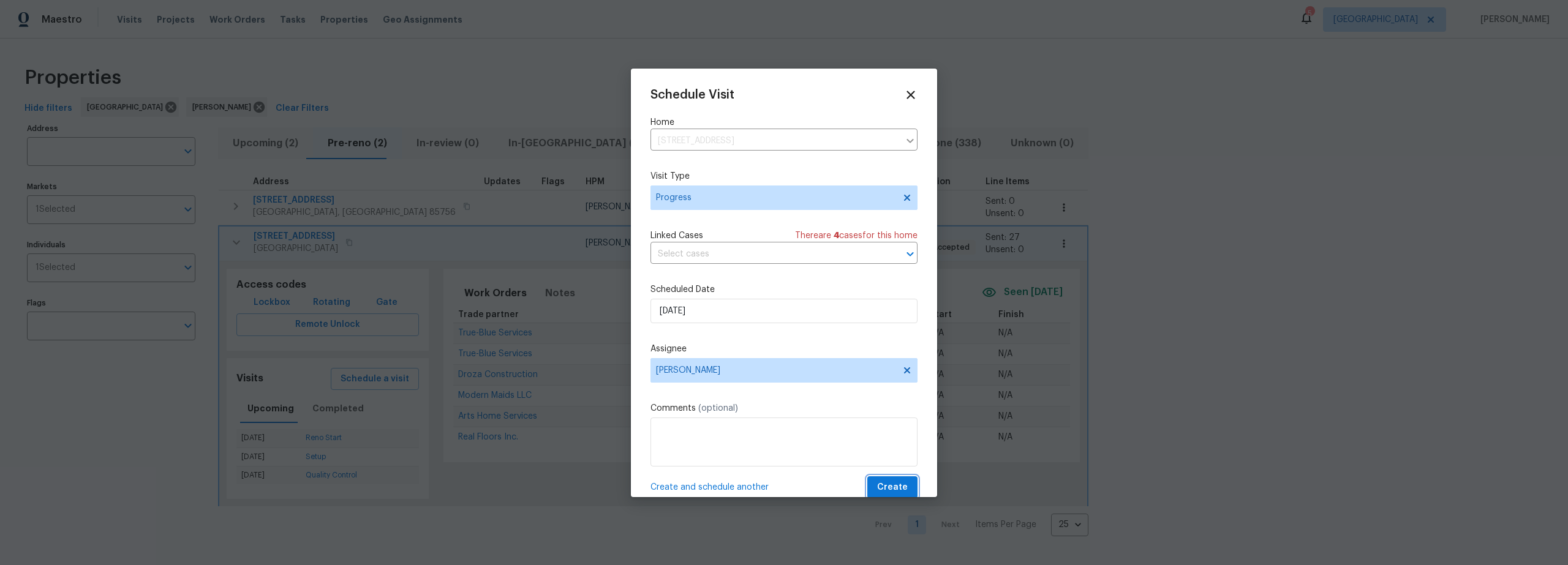
click at [880, 483] on span "Create" at bounding box center [893, 488] width 31 height 15
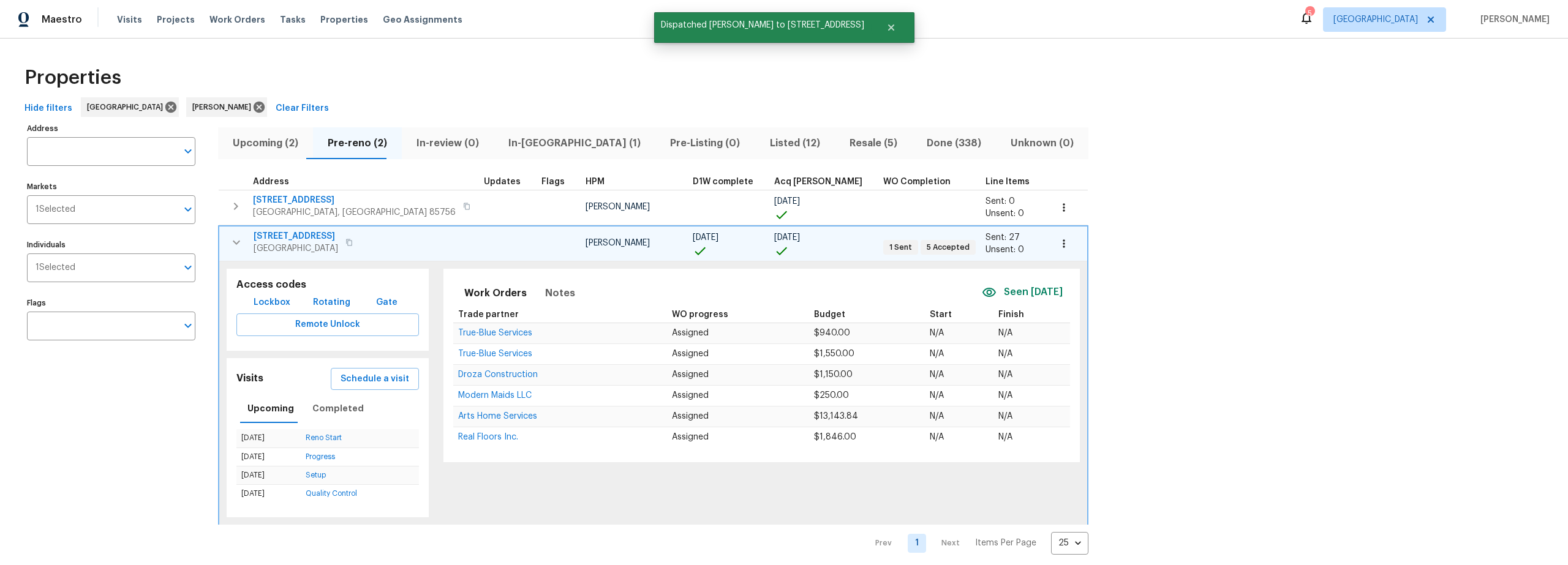
click at [507, 75] on div "Properties" at bounding box center [783, 77] width 1529 height 39
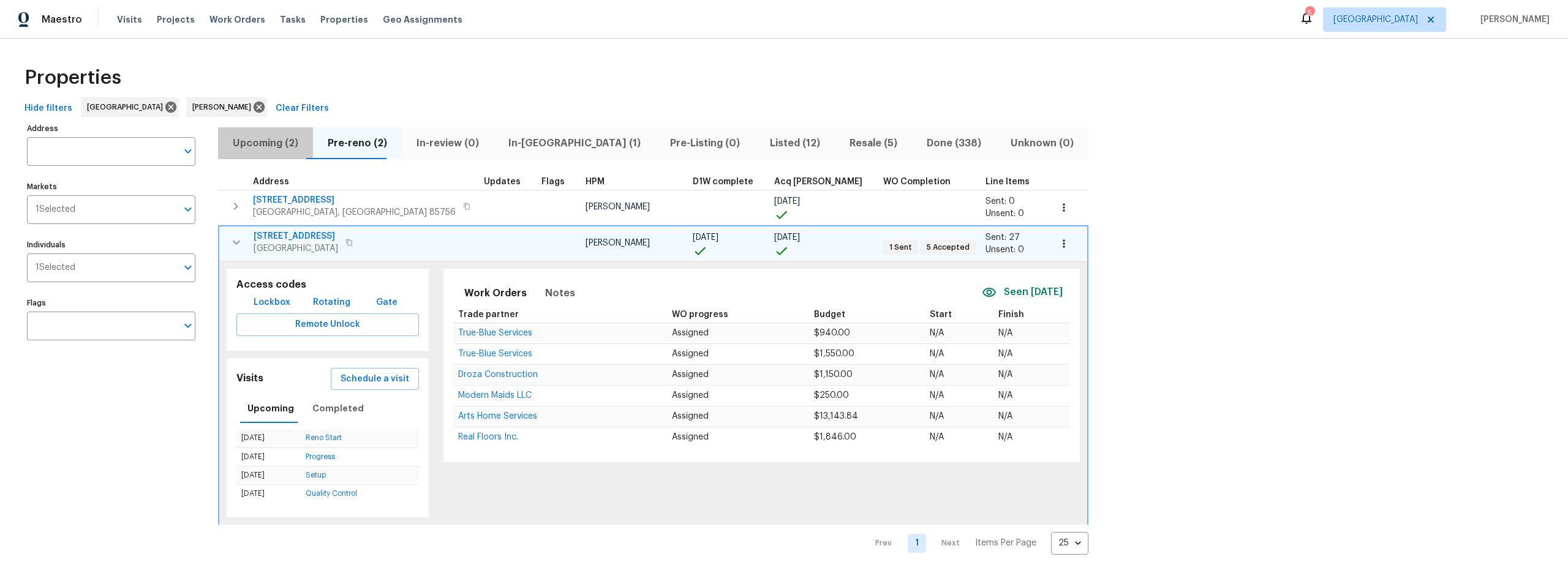
click at [272, 142] on span "Upcoming (2)" at bounding box center [265, 143] width 80 height 17
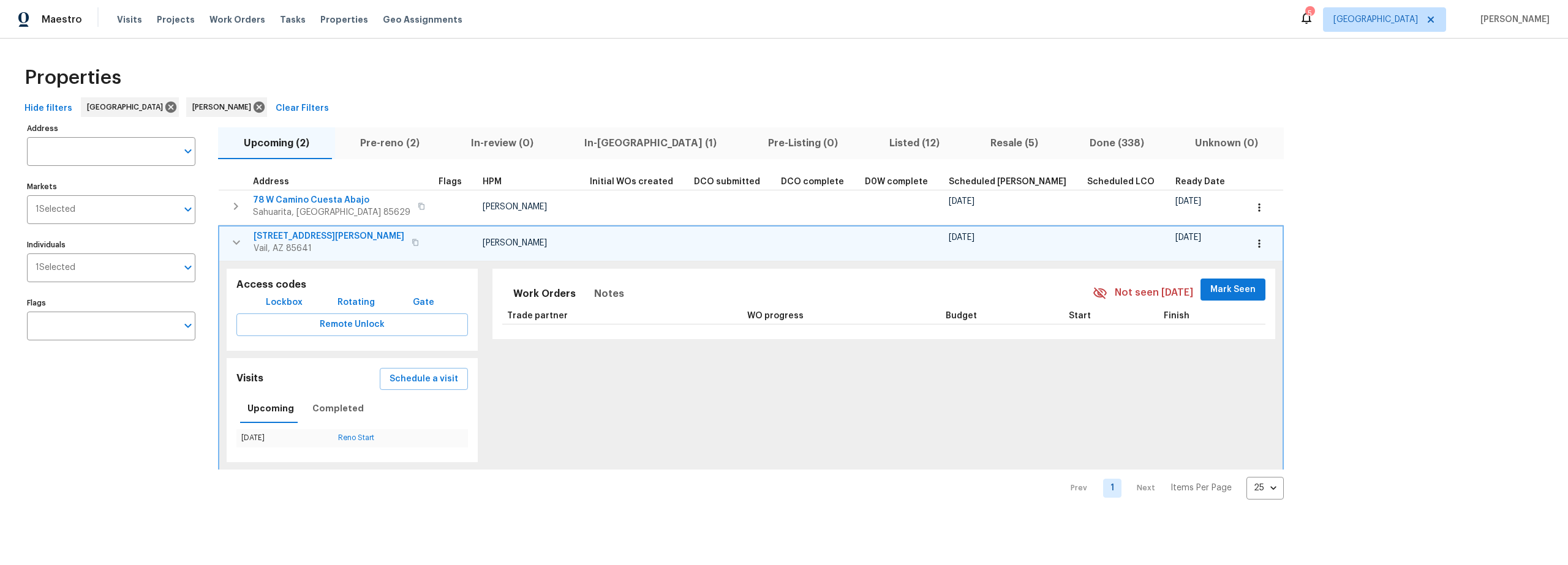
click at [233, 234] on button "button" at bounding box center [236, 242] width 24 height 24
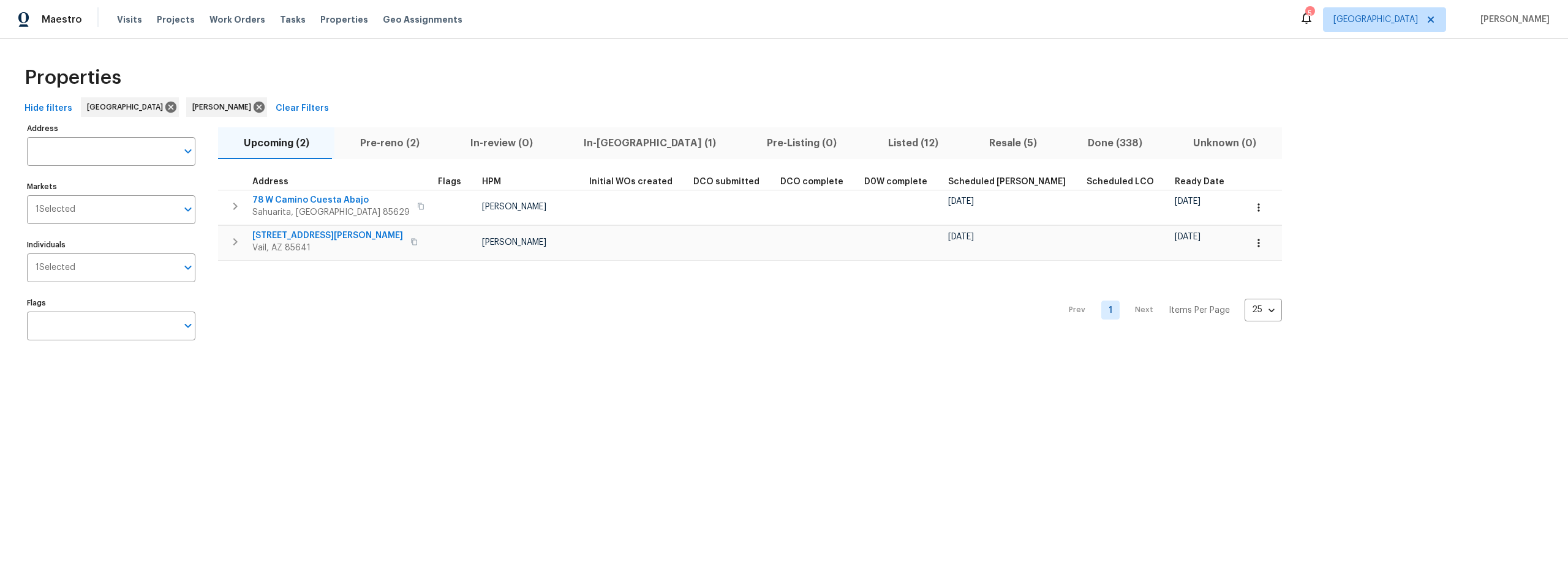
click at [605, 139] on span "In-reno (1)" at bounding box center [650, 143] width 169 height 17
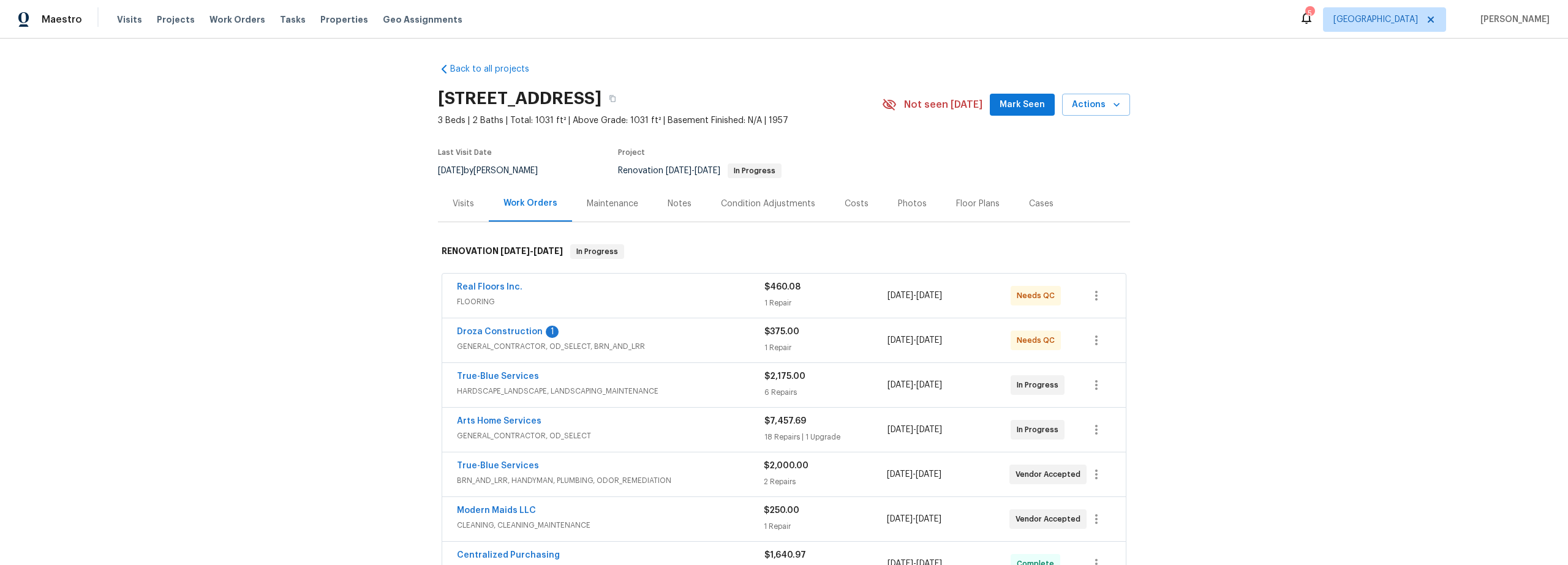
click at [668, 339] on div "Droza Construction 1" at bounding box center [610, 332] width 307 height 14
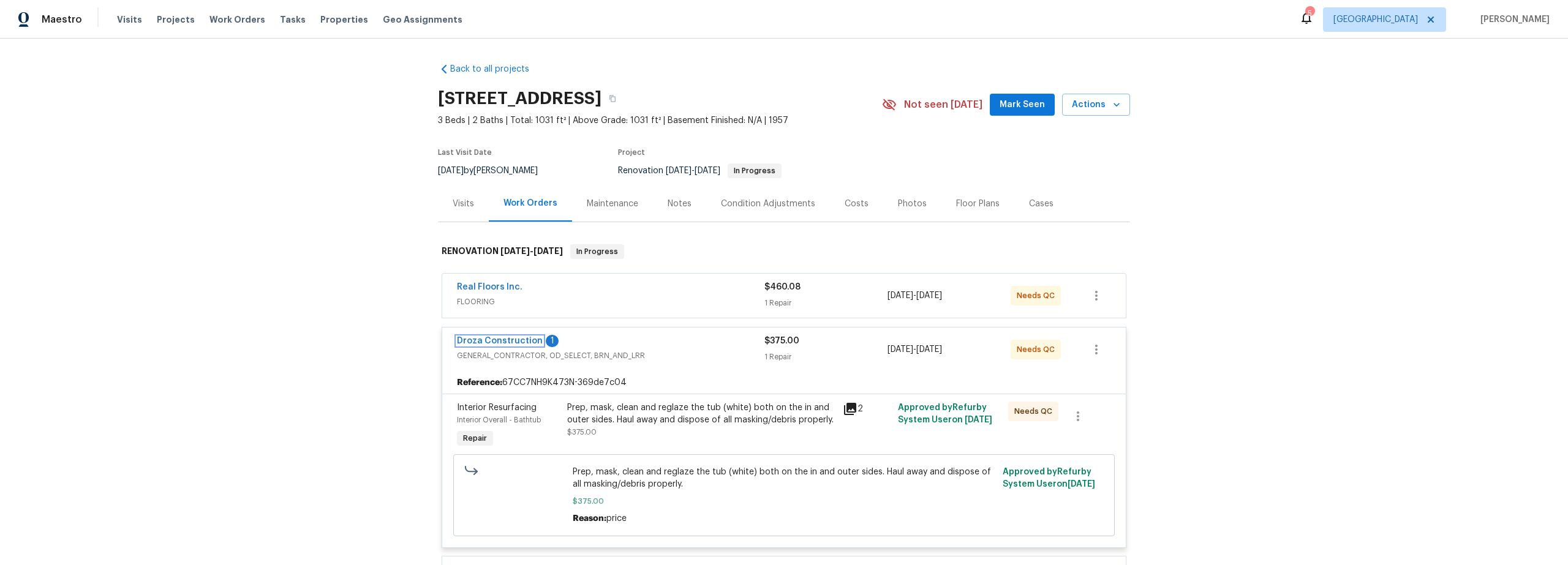
click at [519, 340] on link "Droza Construction" at bounding box center [499, 341] width 86 height 9
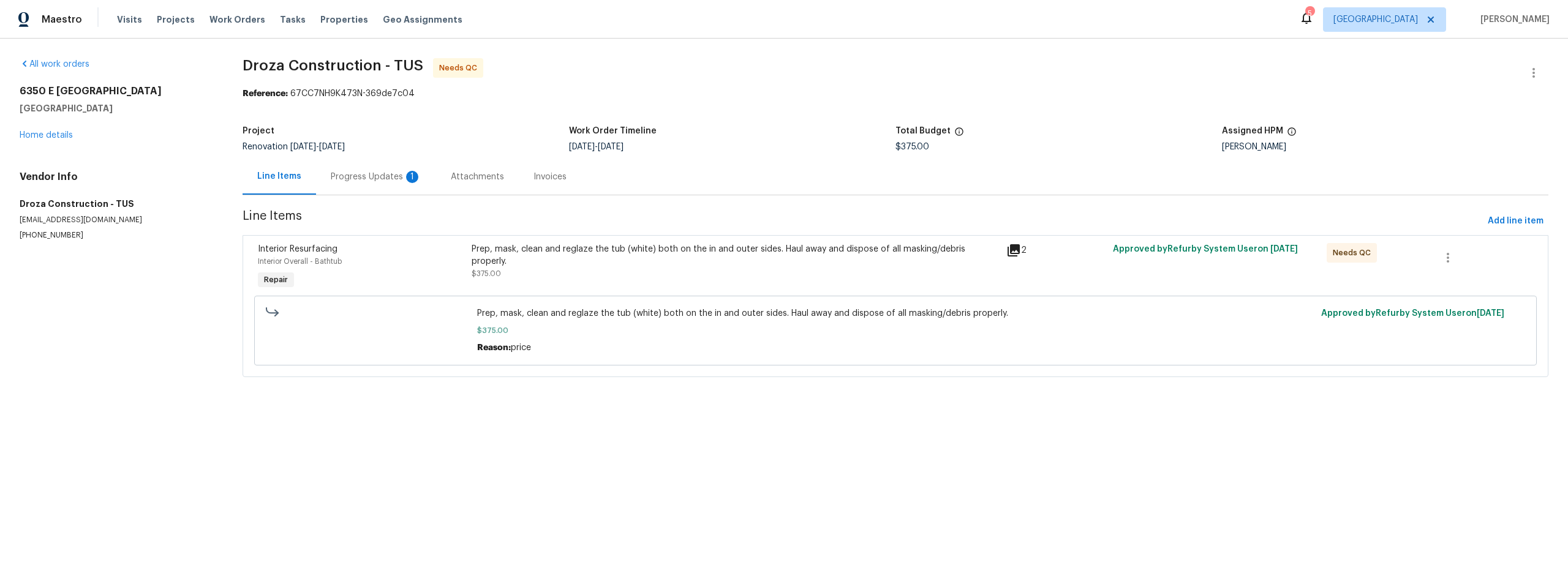
click at [380, 177] on div "Progress Updates 1" at bounding box center [376, 176] width 91 height 13
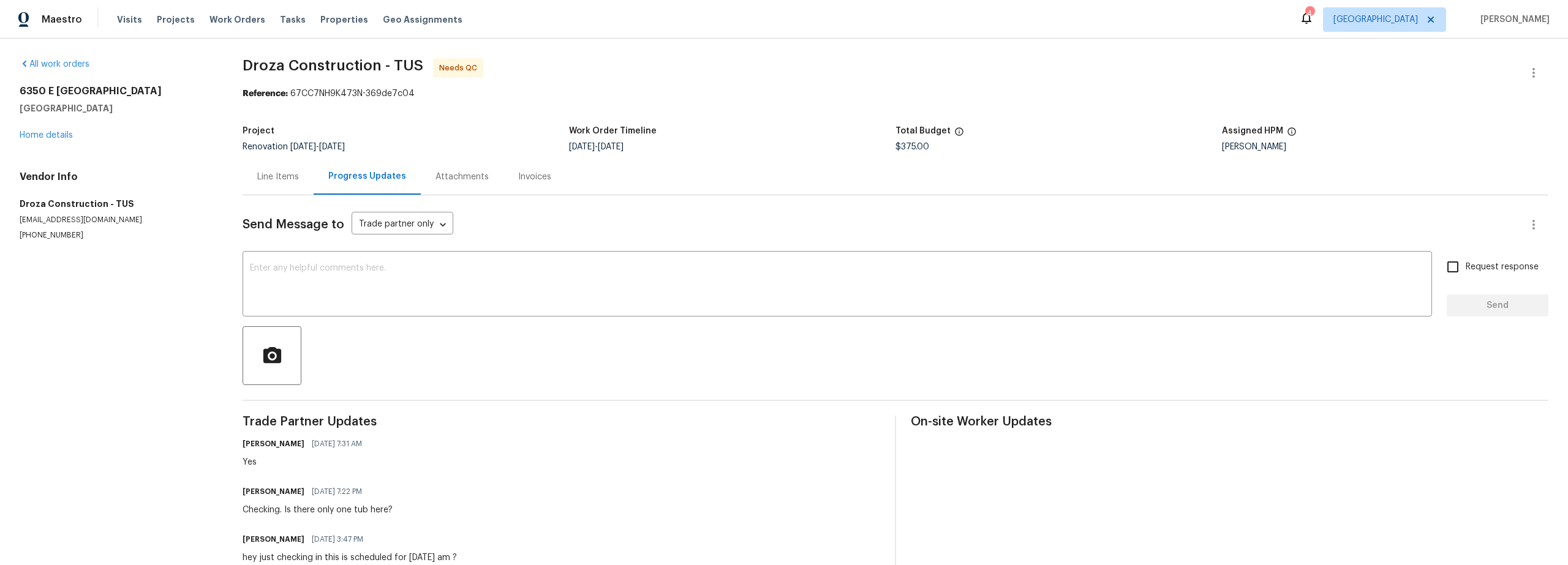
click at [280, 177] on div "Line Items" at bounding box center [277, 176] width 41 height 13
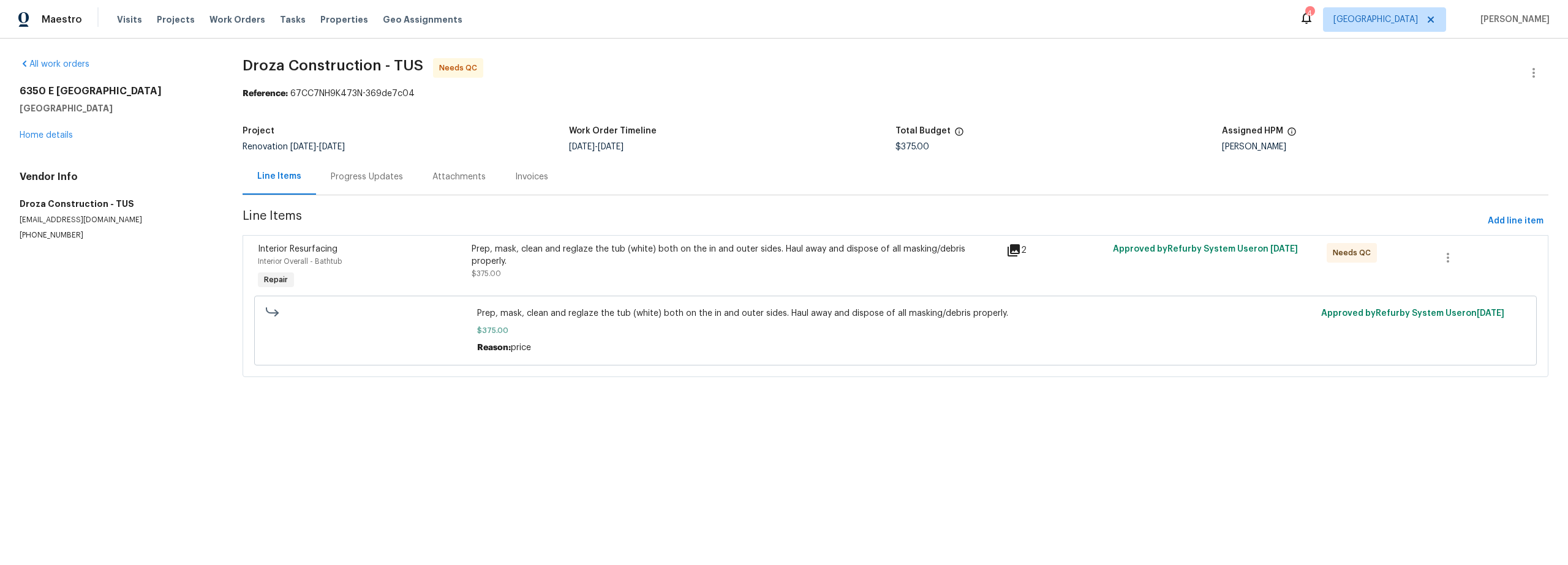
click at [767, 271] on div "Prep, mask, clean and reglaze the tub (white) both on the in and outer sides. H…" at bounding box center [735, 268] width 535 height 57
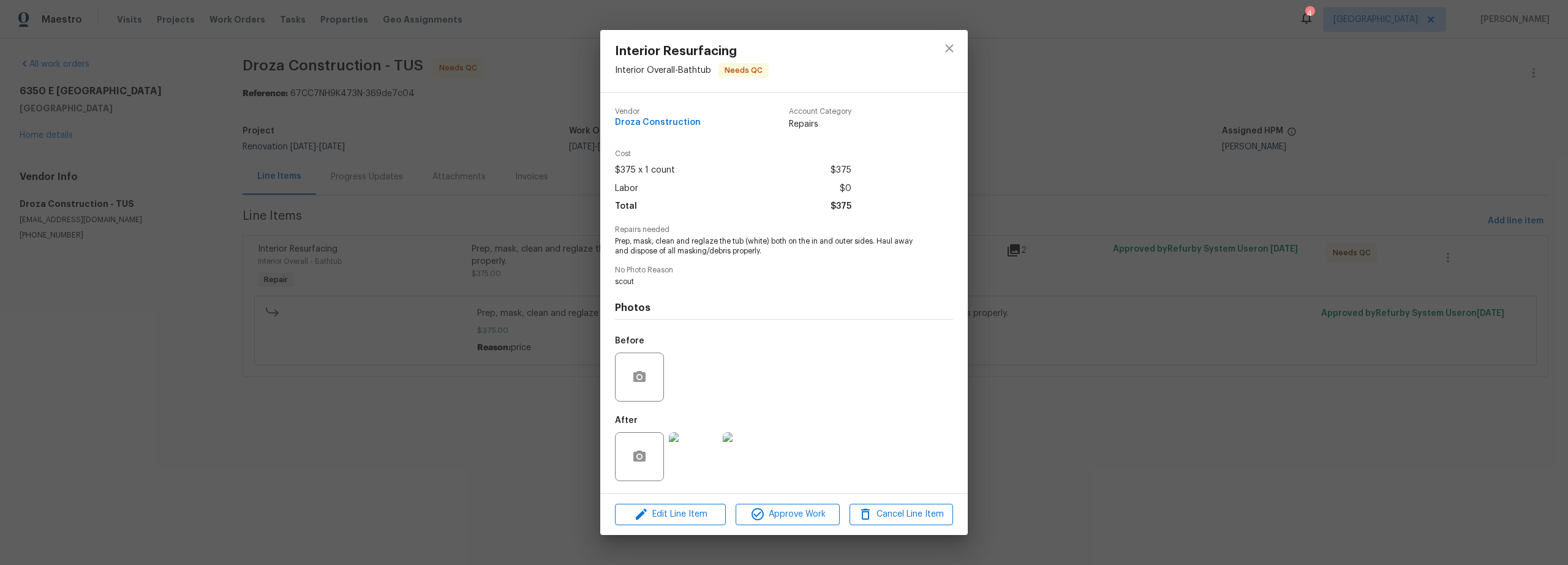
click at [703, 451] on img at bounding box center [693, 456] width 49 height 49
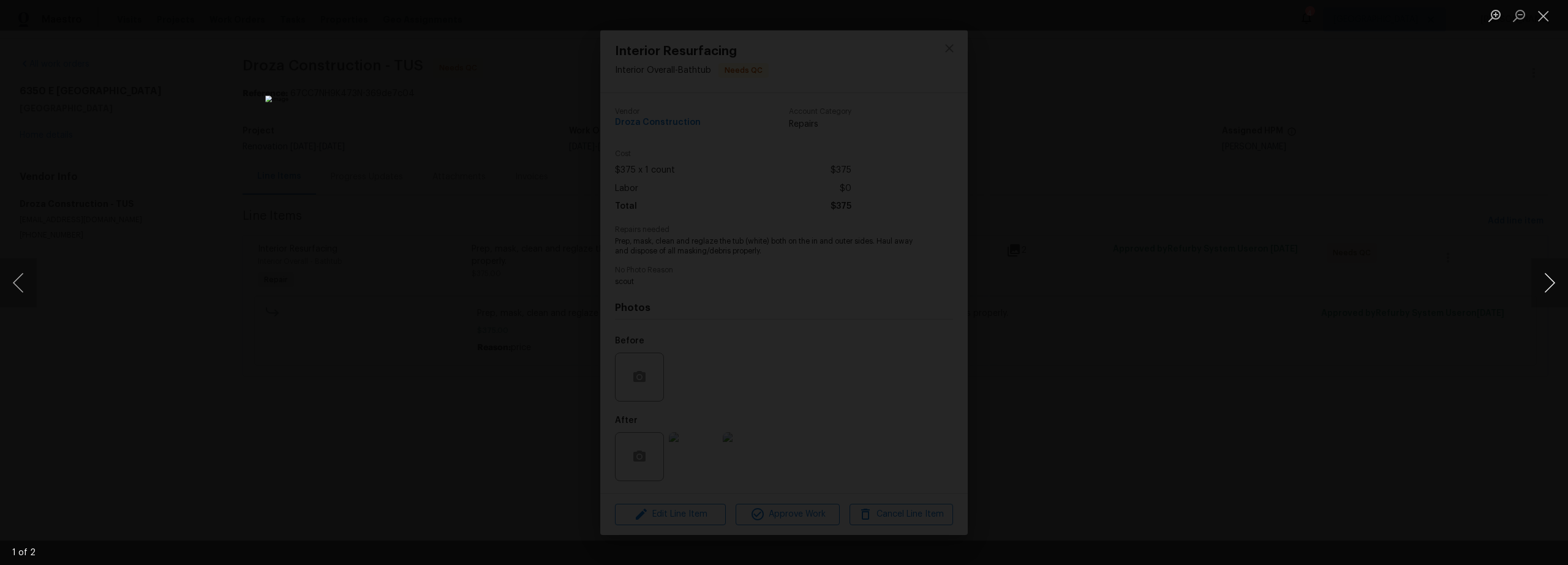
click at [1550, 284] on button "Next image" at bounding box center [1550, 282] width 37 height 49
click at [1553, 285] on button "Next image" at bounding box center [1550, 282] width 37 height 49
click at [1549, 23] on button "Close lightbox" at bounding box center [1543, 15] width 24 height 21
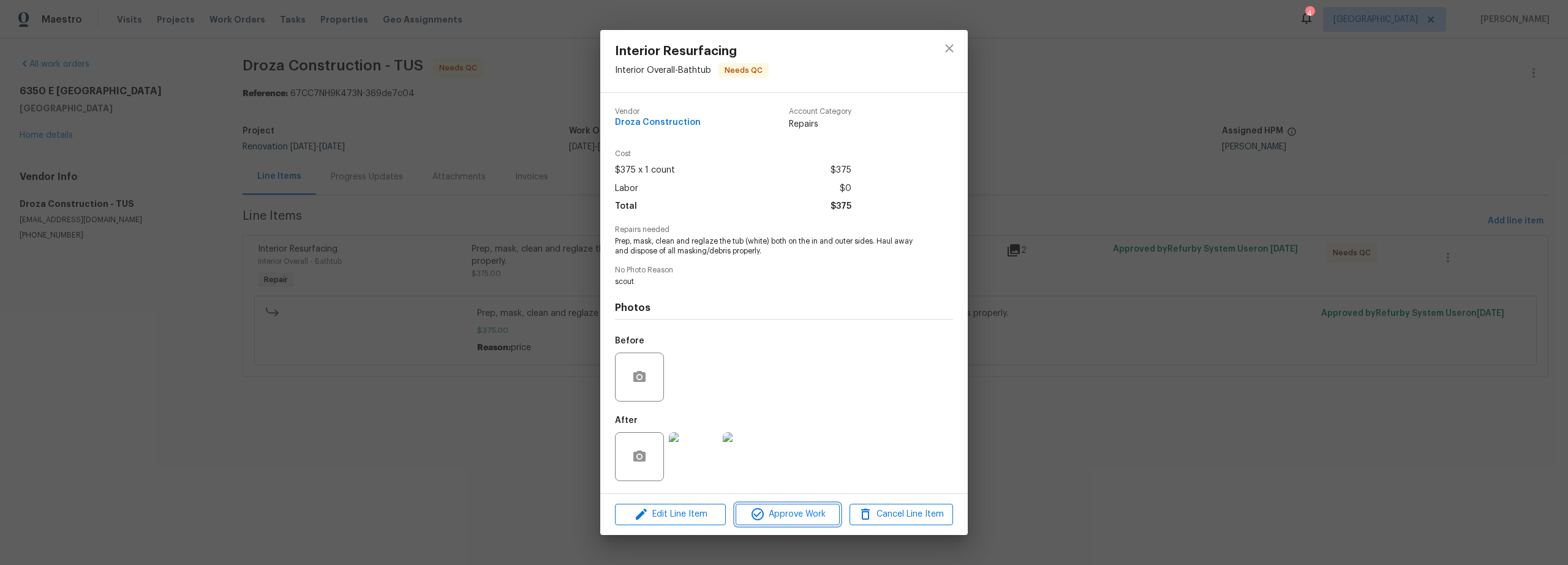
click at [790, 515] on span "Approve Work" at bounding box center [788, 515] width 96 height 15
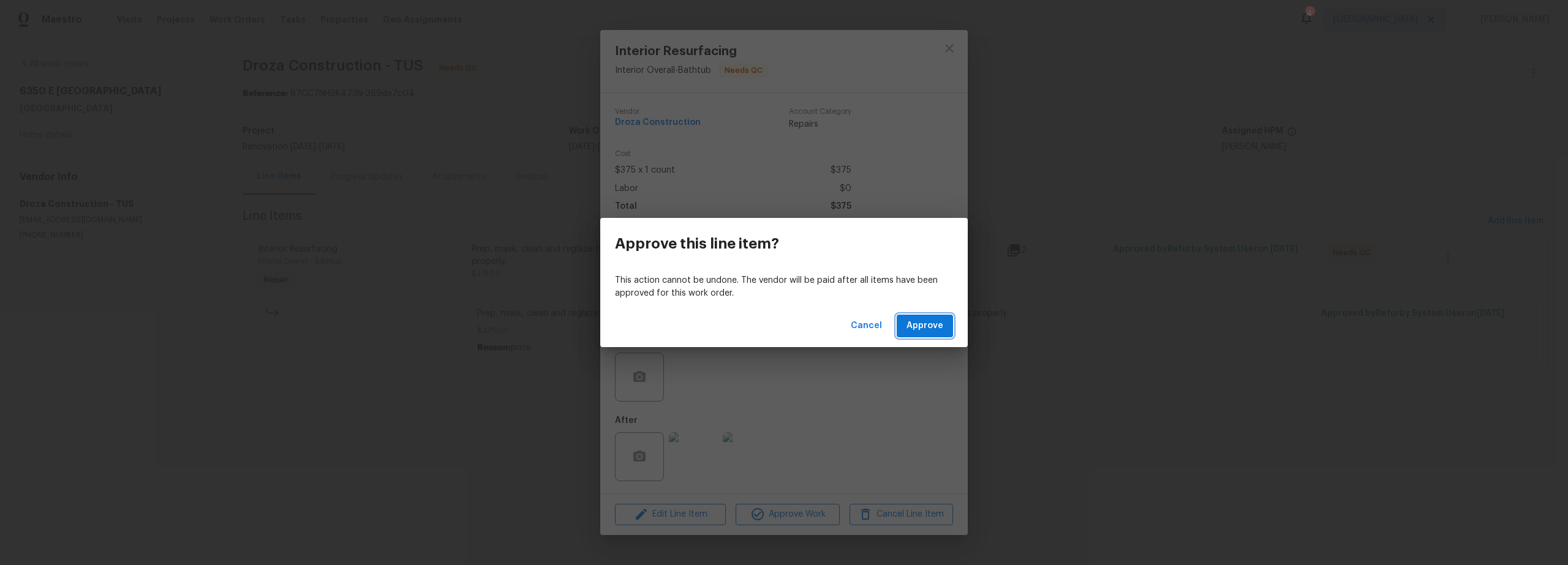
click at [916, 323] on span "Approve" at bounding box center [925, 326] width 37 height 15
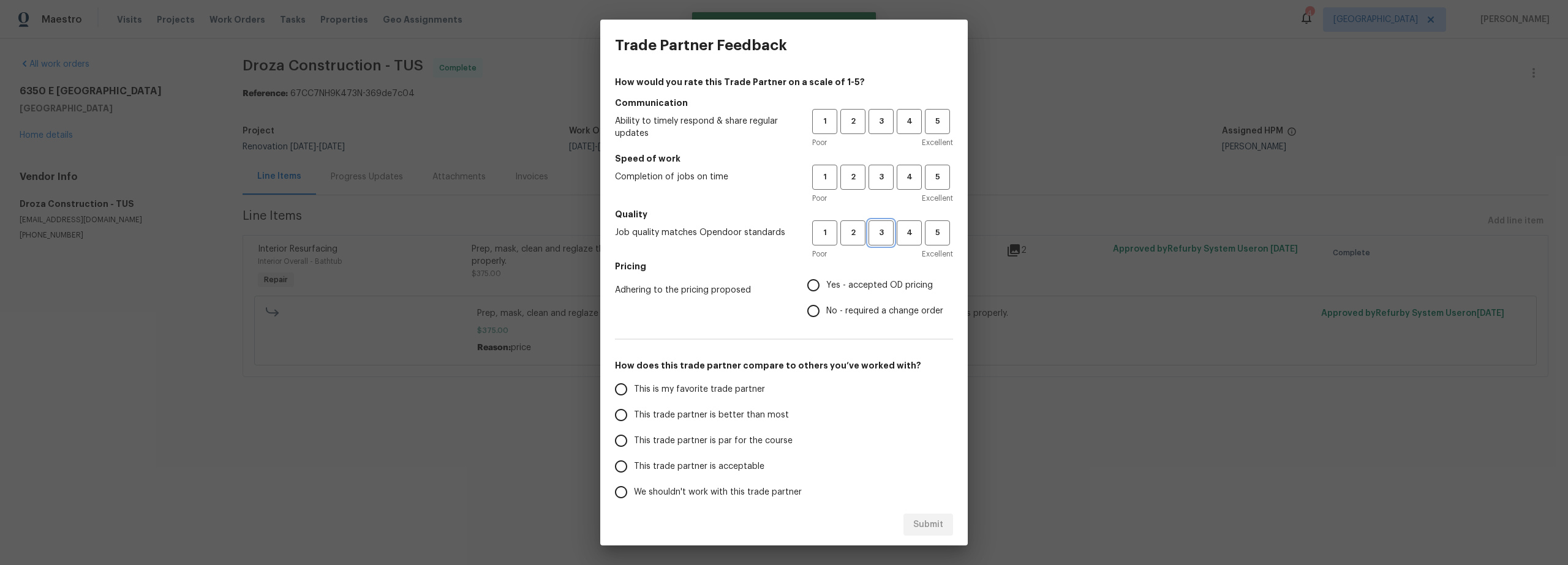
click at [872, 231] on span "3" at bounding box center [881, 233] width 23 height 14
click at [873, 168] on button "3" at bounding box center [881, 177] width 25 height 25
click at [875, 129] on button "3" at bounding box center [881, 121] width 25 height 25
click at [802, 288] on input "Yes - accepted OD pricing" at bounding box center [813, 285] width 26 height 26
radio input "true"
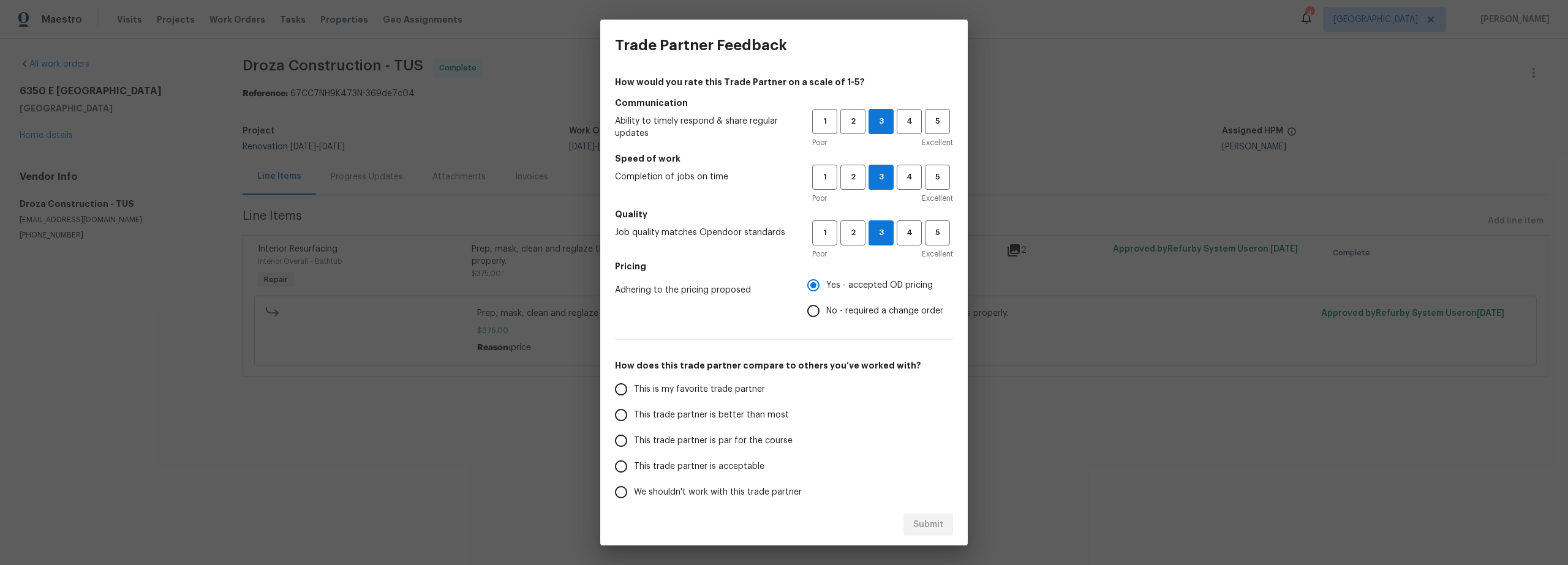
drag, startPoint x: 623, startPoint y: 412, endPoint x: 636, endPoint y: 417, distance: 13.9
click at [623, 413] on input "This trade partner is better than most" at bounding box center [621, 415] width 26 height 26
click at [924, 520] on span "Submit" at bounding box center [928, 525] width 30 height 15
radio input "true"
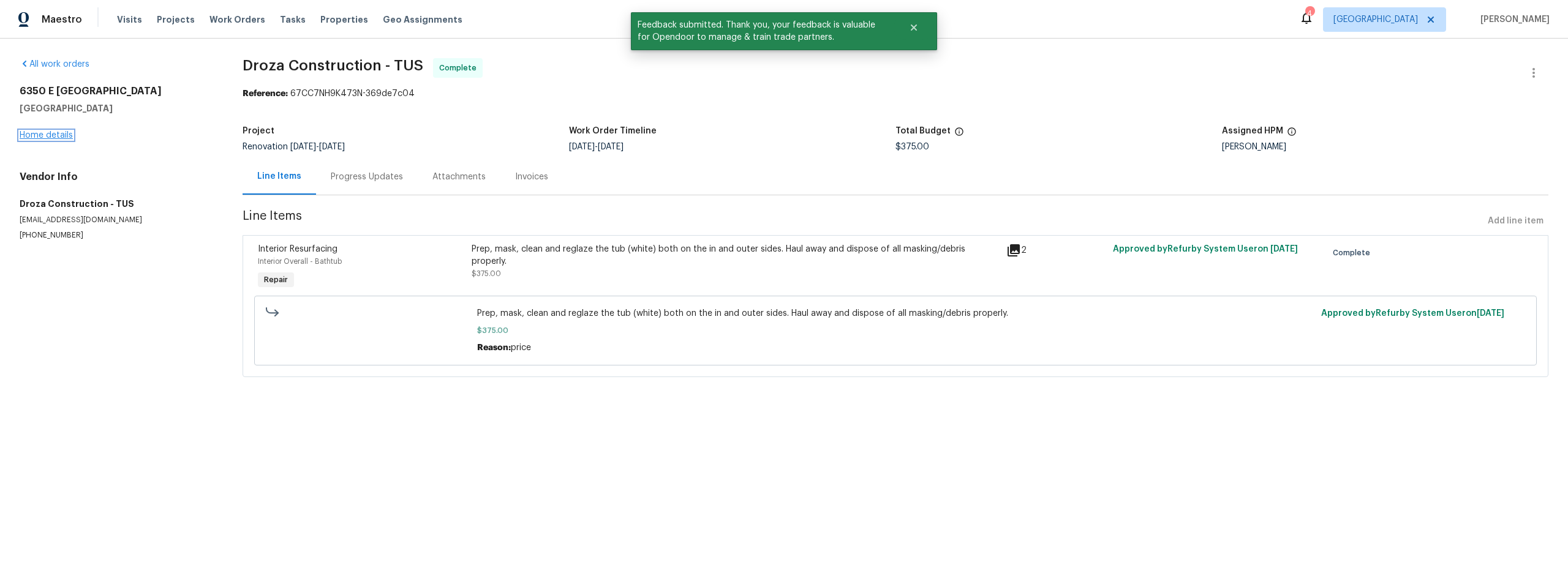
click at [55, 136] on link "Home details" at bounding box center [45, 135] width 53 height 9
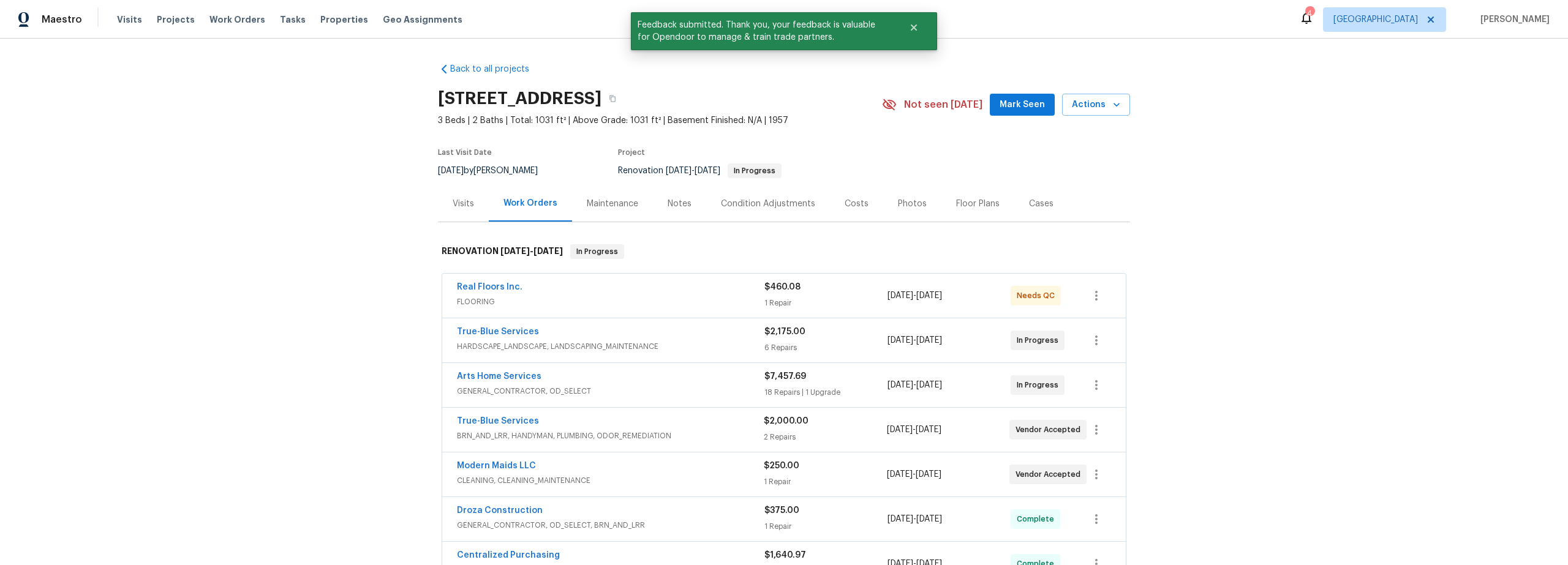
click at [695, 300] on span "FLOORING" at bounding box center [610, 301] width 307 height 13
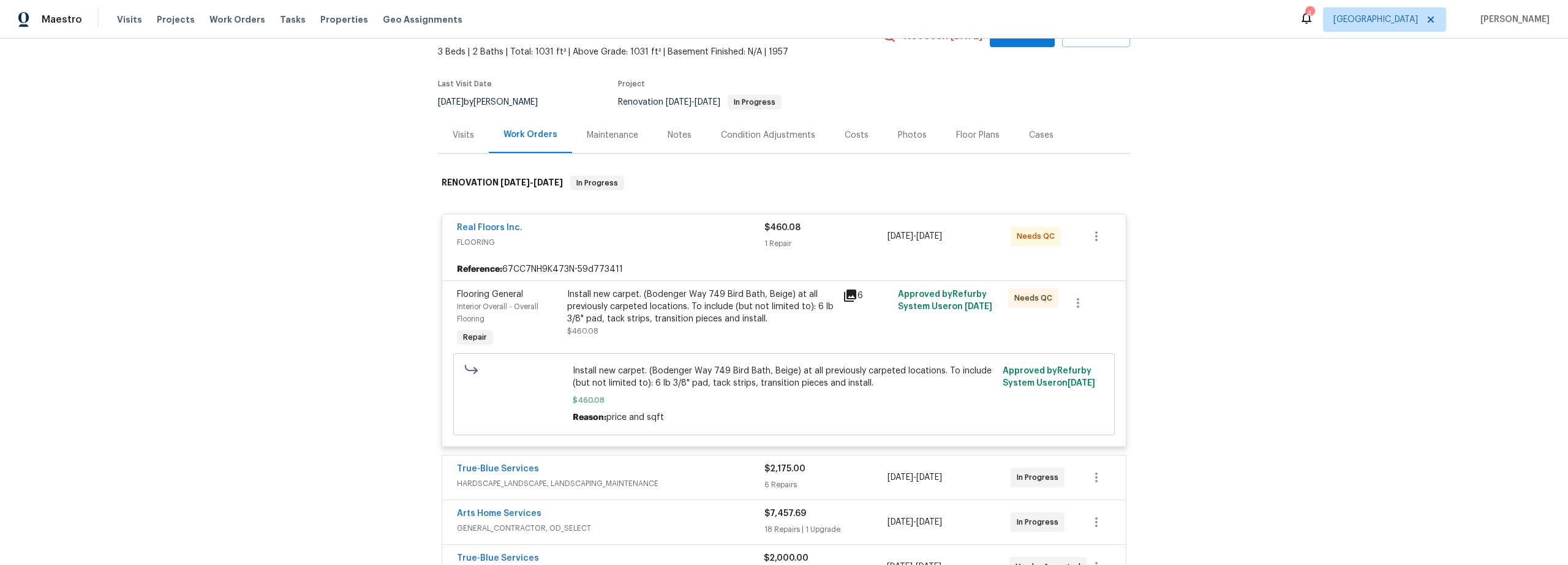
scroll to position [81, 0]
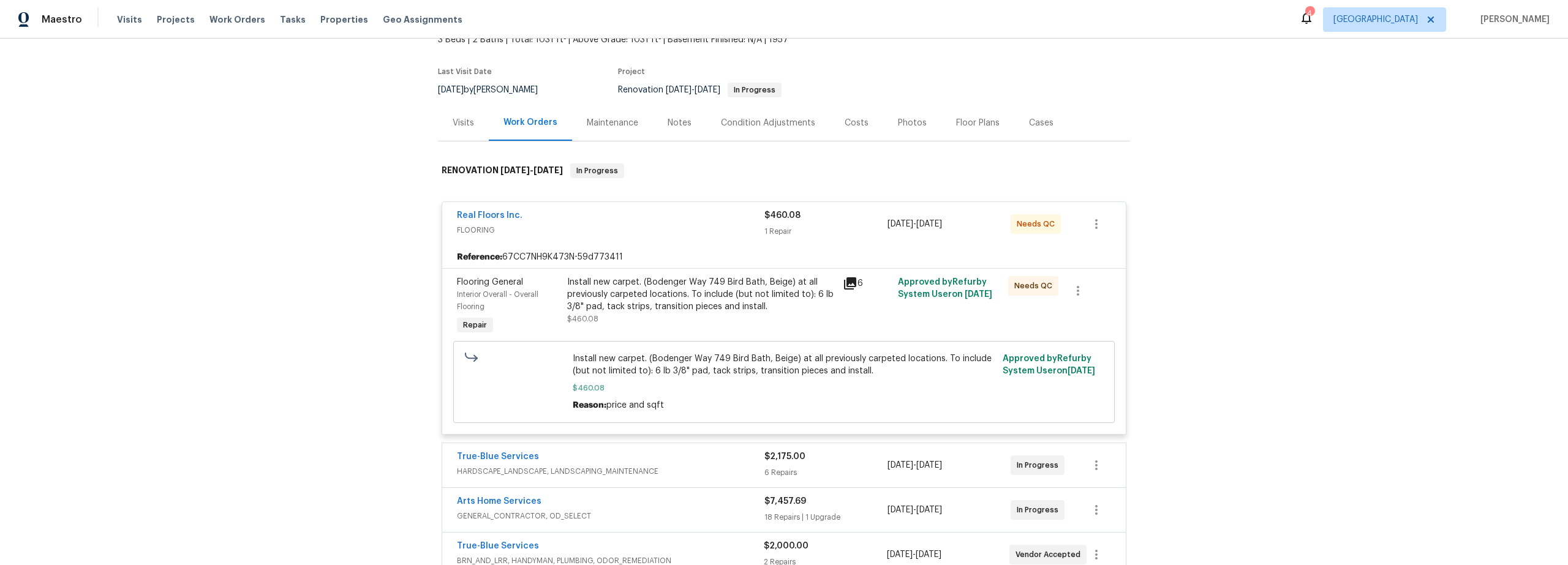
click at [697, 302] on div "Install new carpet. (Bodenger Way 749 Bird Bath, Beige) at all previously carpe…" at bounding box center [701, 295] width 269 height 37
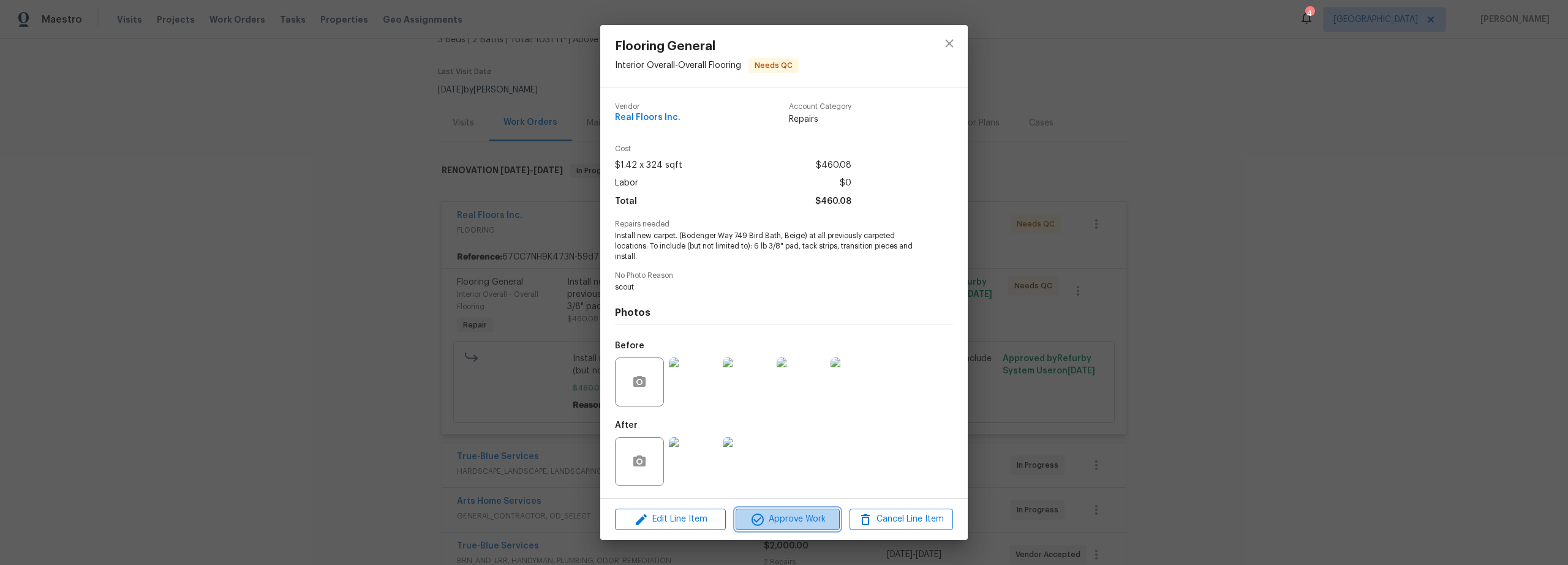
click at [790, 520] on span "Approve Work" at bounding box center [788, 520] width 96 height 15
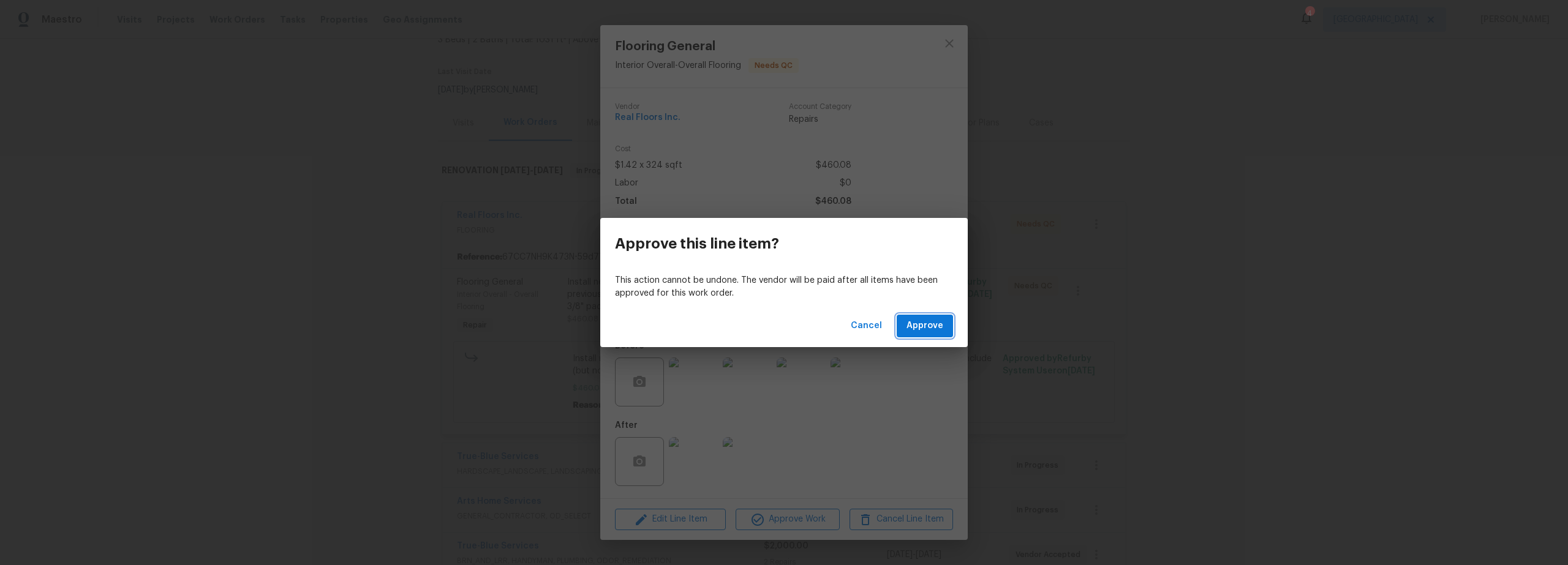
click at [932, 324] on span "Approve" at bounding box center [925, 326] width 37 height 15
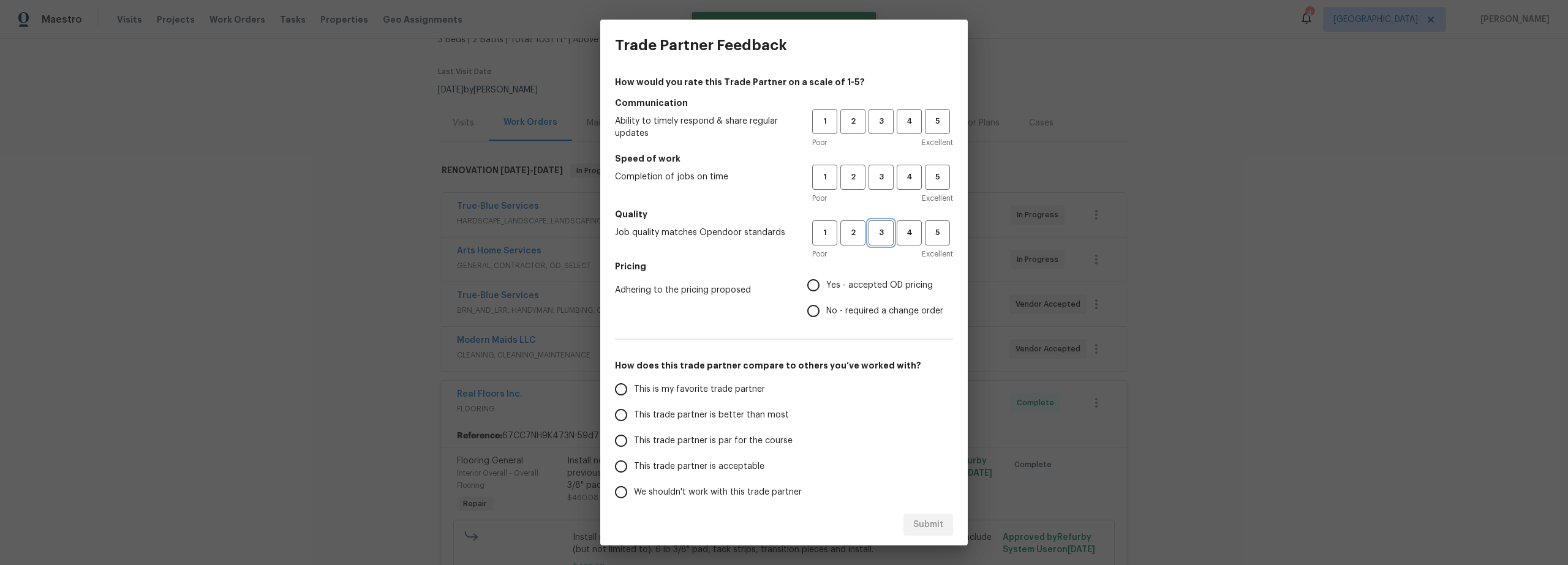
drag, startPoint x: 871, startPoint y: 238, endPoint x: 869, endPoint y: 191, distance: 47.0
click at [871, 238] on span "3" at bounding box center [881, 233] width 23 height 14
click at [870, 176] on span "3" at bounding box center [881, 177] width 23 height 14
click at [871, 130] on button "3" at bounding box center [881, 121] width 25 height 25
drag, startPoint x: 812, startPoint y: 287, endPoint x: 776, endPoint y: 297, distance: 37.4
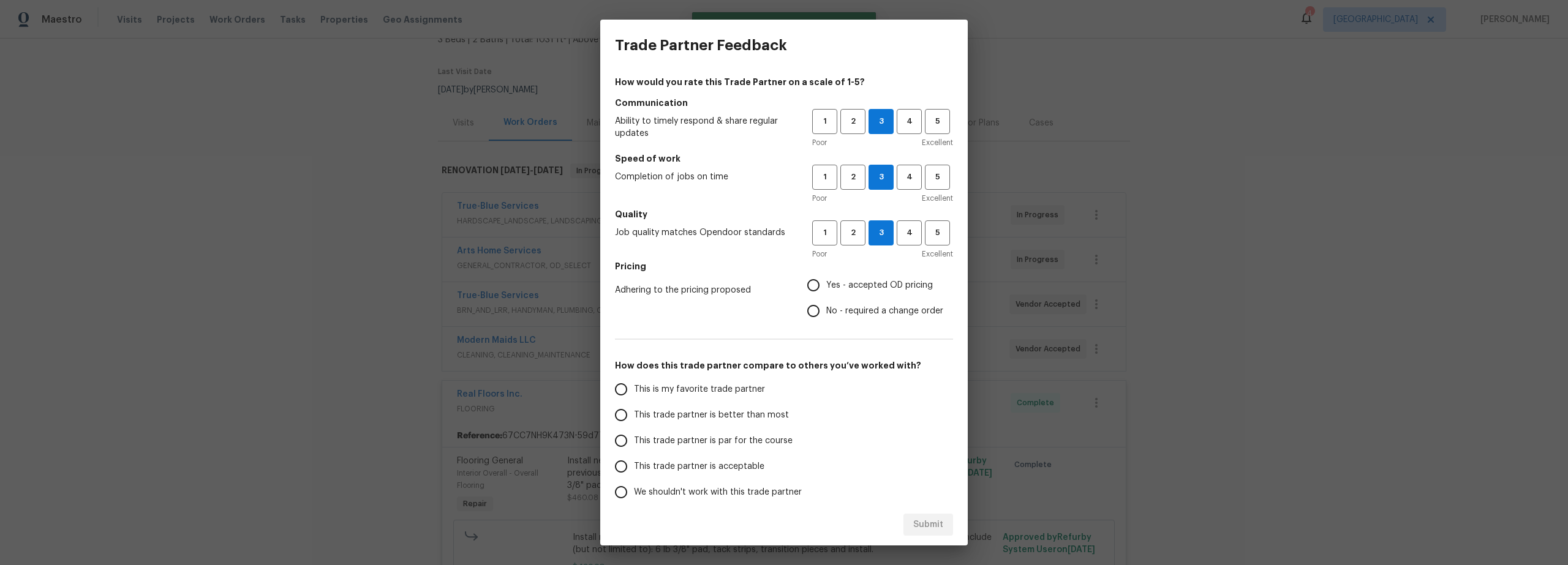
click at [811, 287] on input "Yes - accepted OD pricing" at bounding box center [813, 285] width 26 height 26
radio input "true"
click at [625, 392] on input "This is my favorite trade partner" at bounding box center [621, 389] width 26 height 26
click at [928, 520] on span "Submit" at bounding box center [928, 525] width 30 height 15
radio input "true"
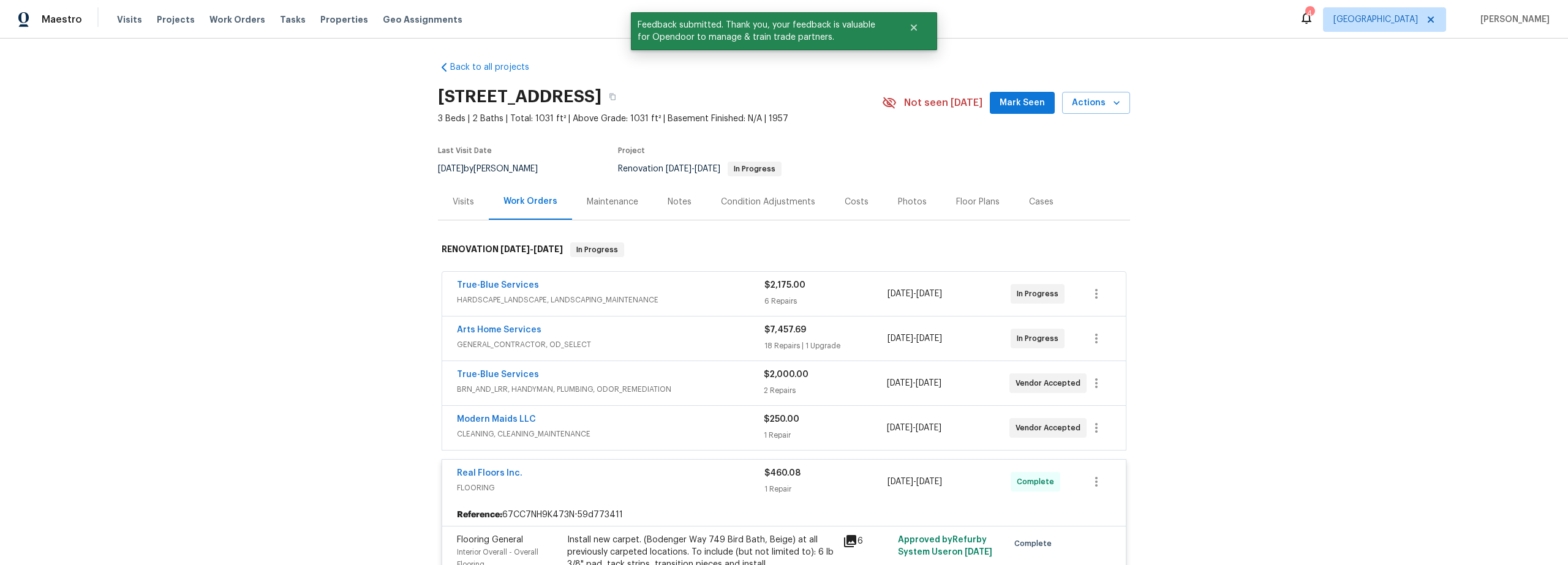
scroll to position [0, 0]
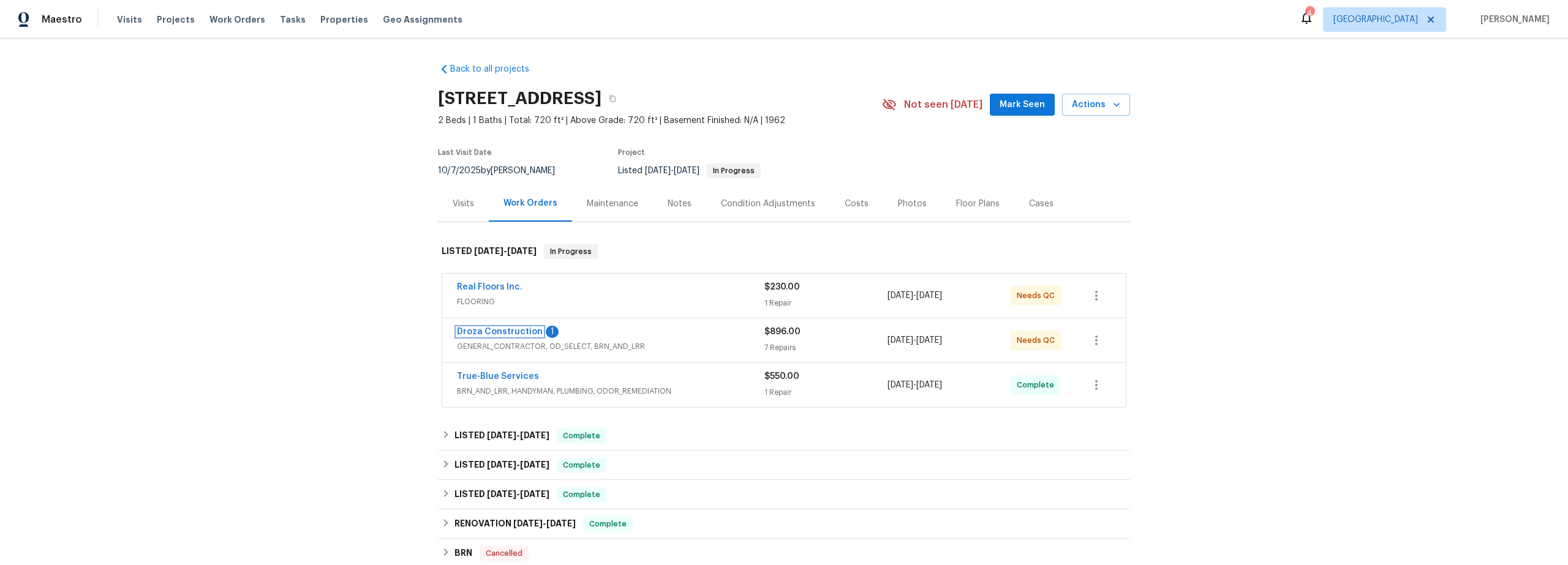
click at [514, 330] on link "Droza Construction" at bounding box center [499, 331] width 86 height 9
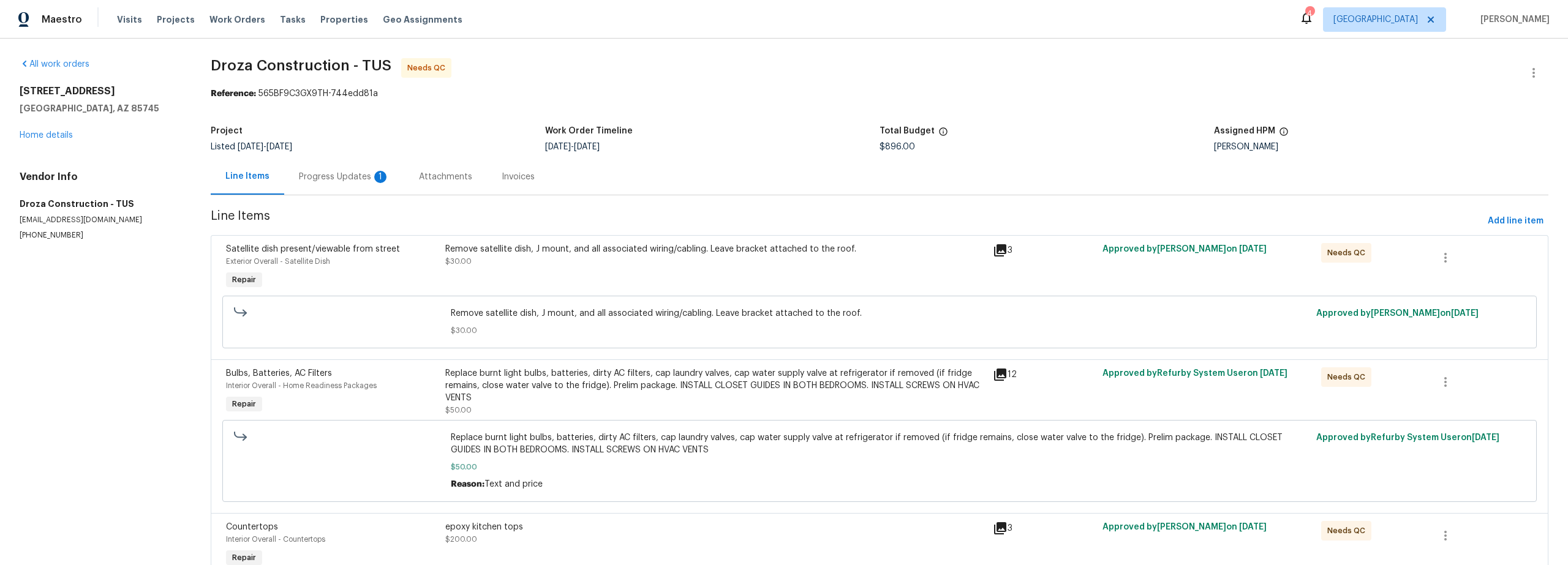
click at [349, 176] on div "Progress Updates 1" at bounding box center [344, 176] width 91 height 13
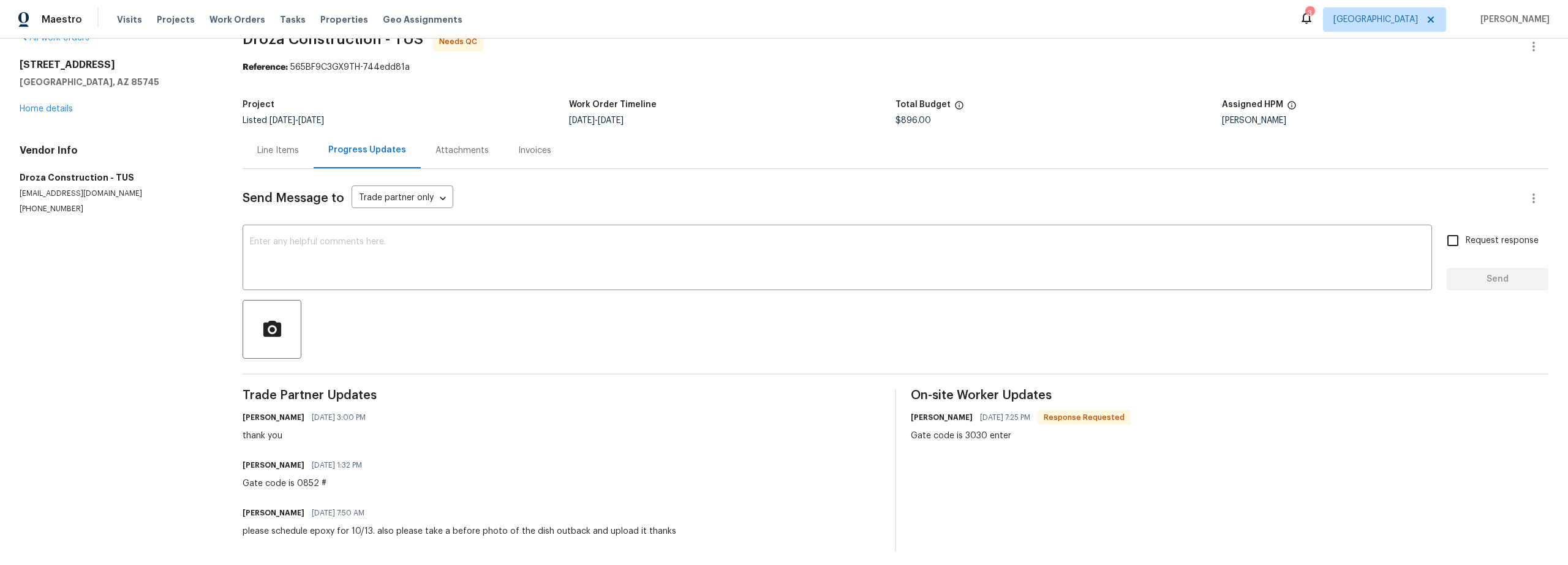
scroll to position [43, 0]
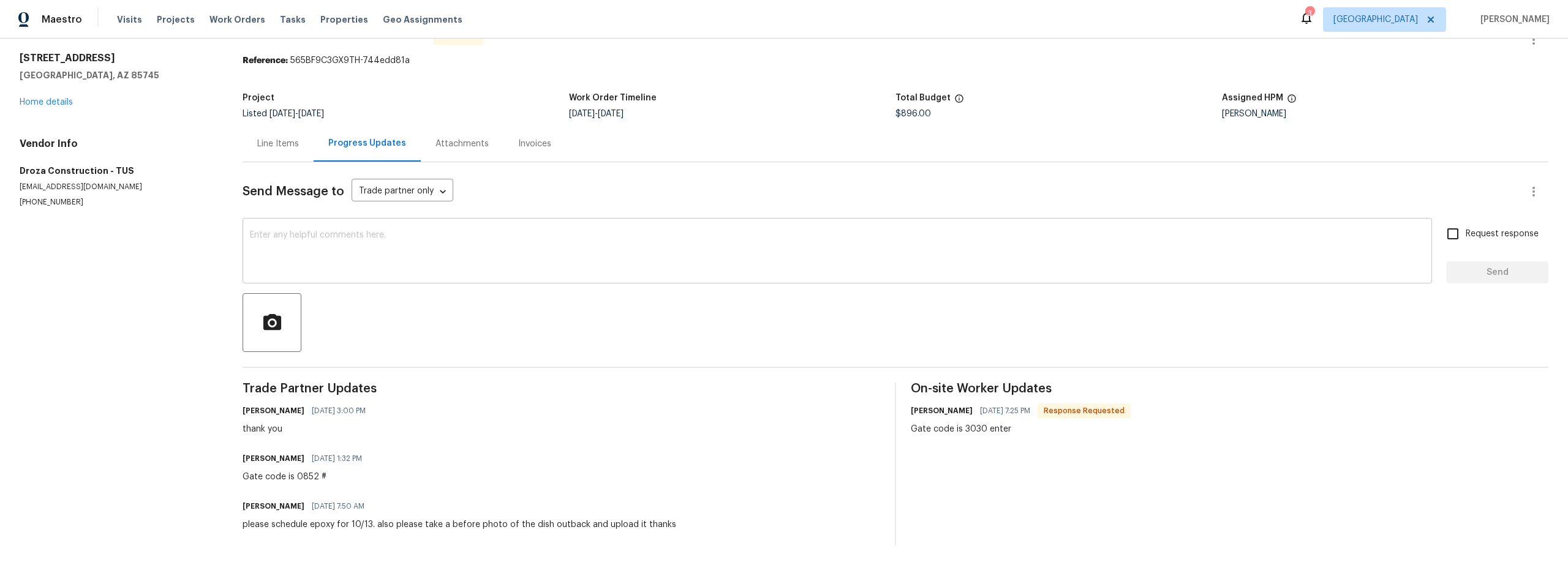
click at [802, 256] on textarea at bounding box center [837, 252] width 1175 height 43
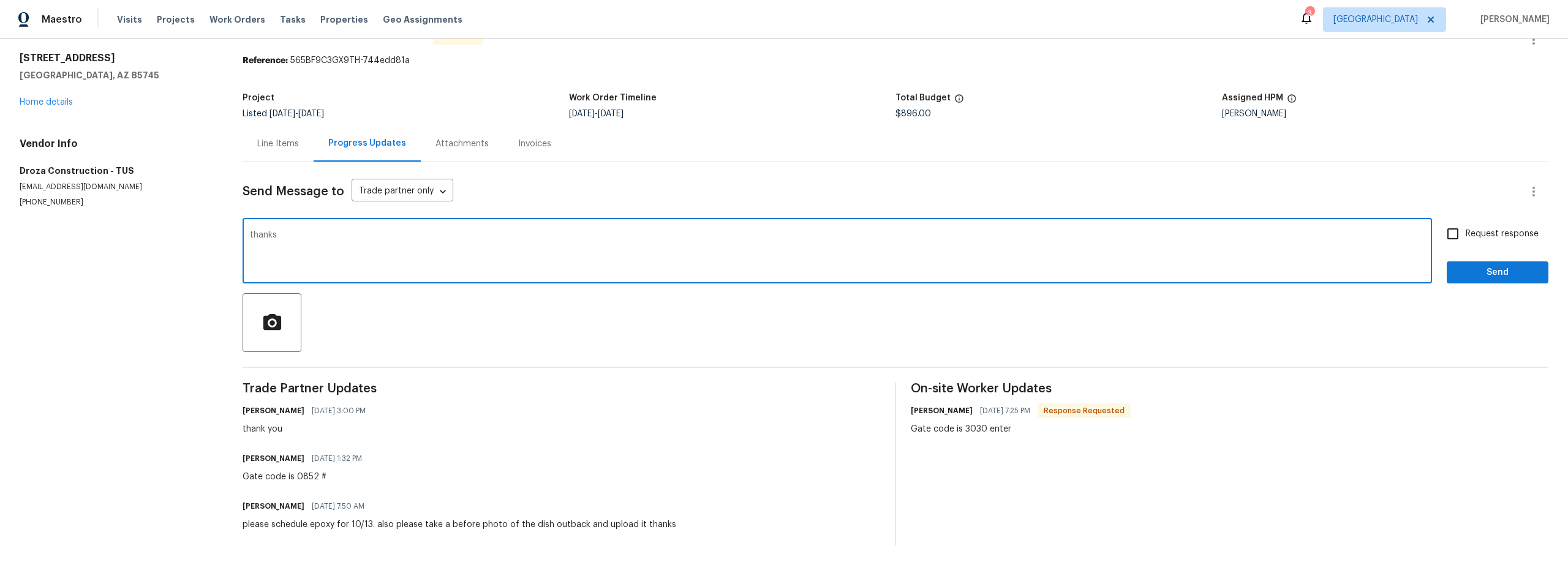
type textarea "thanks"
click at [1450, 227] on input "Request response" at bounding box center [1452, 234] width 26 height 26
checkbox input "true"
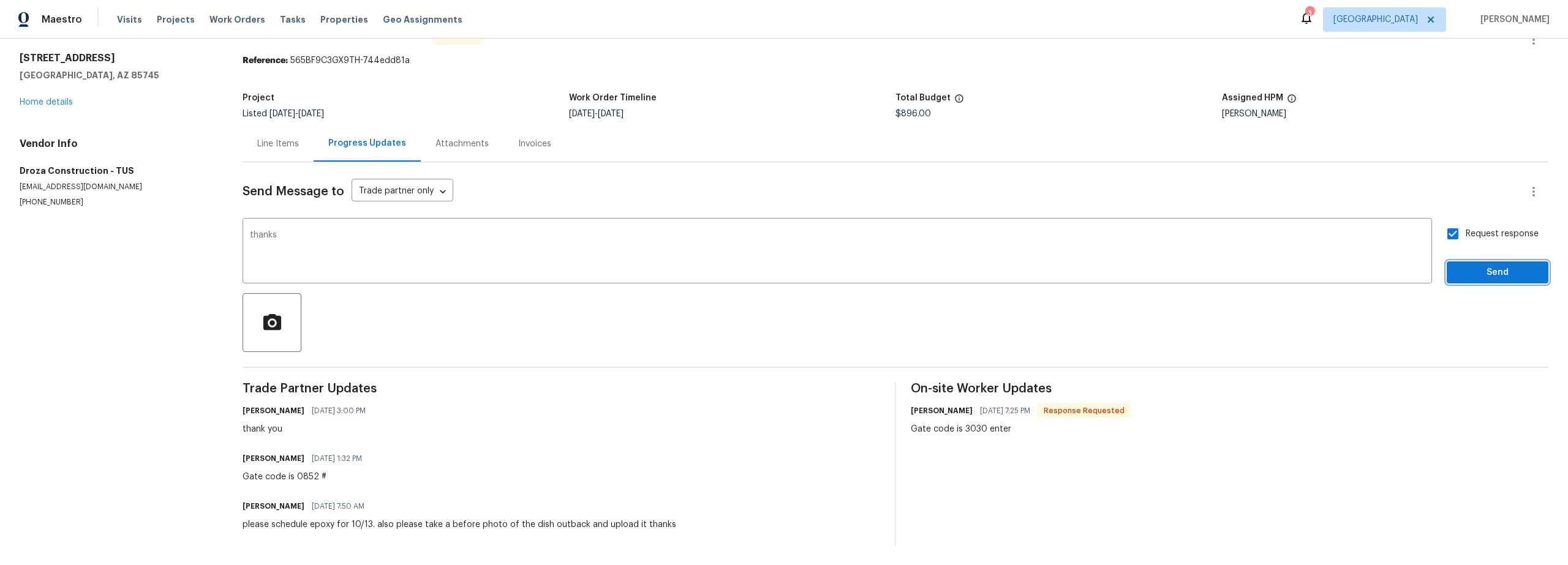
click at [1474, 265] on span "Send" at bounding box center [1497, 272] width 82 height 15
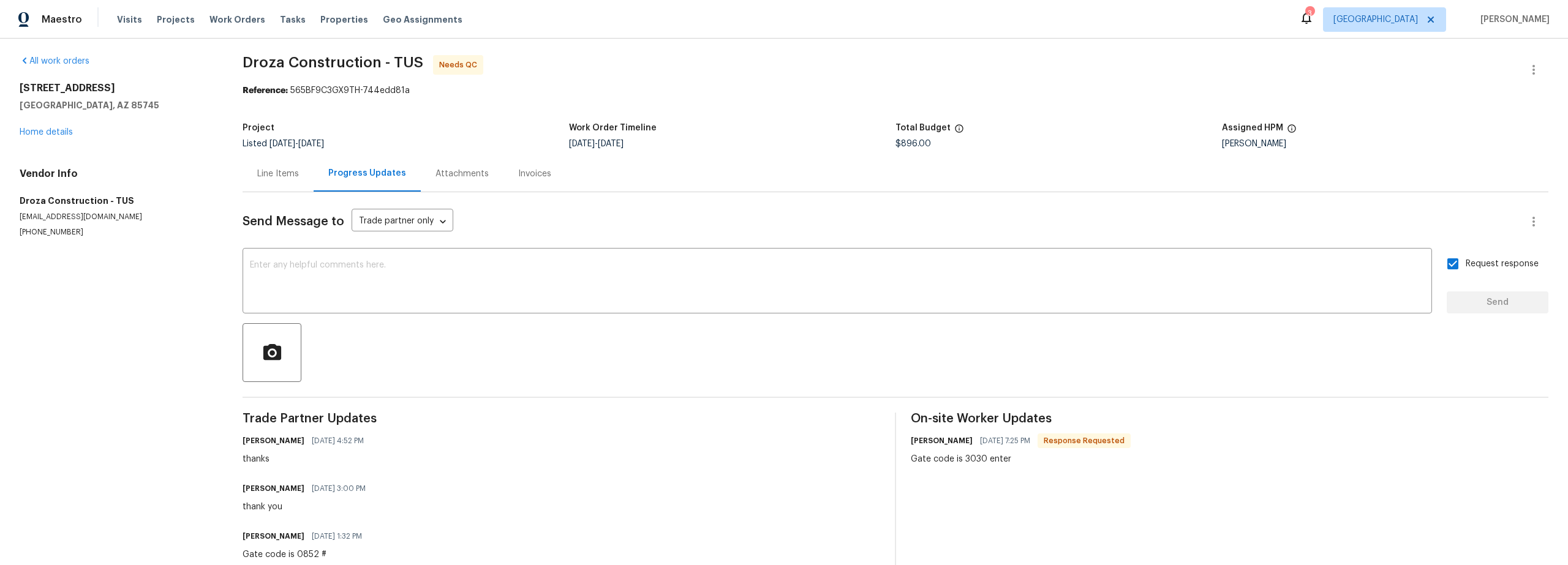
scroll to position [0, 0]
click at [54, 137] on link "Home details" at bounding box center [45, 135] width 53 height 9
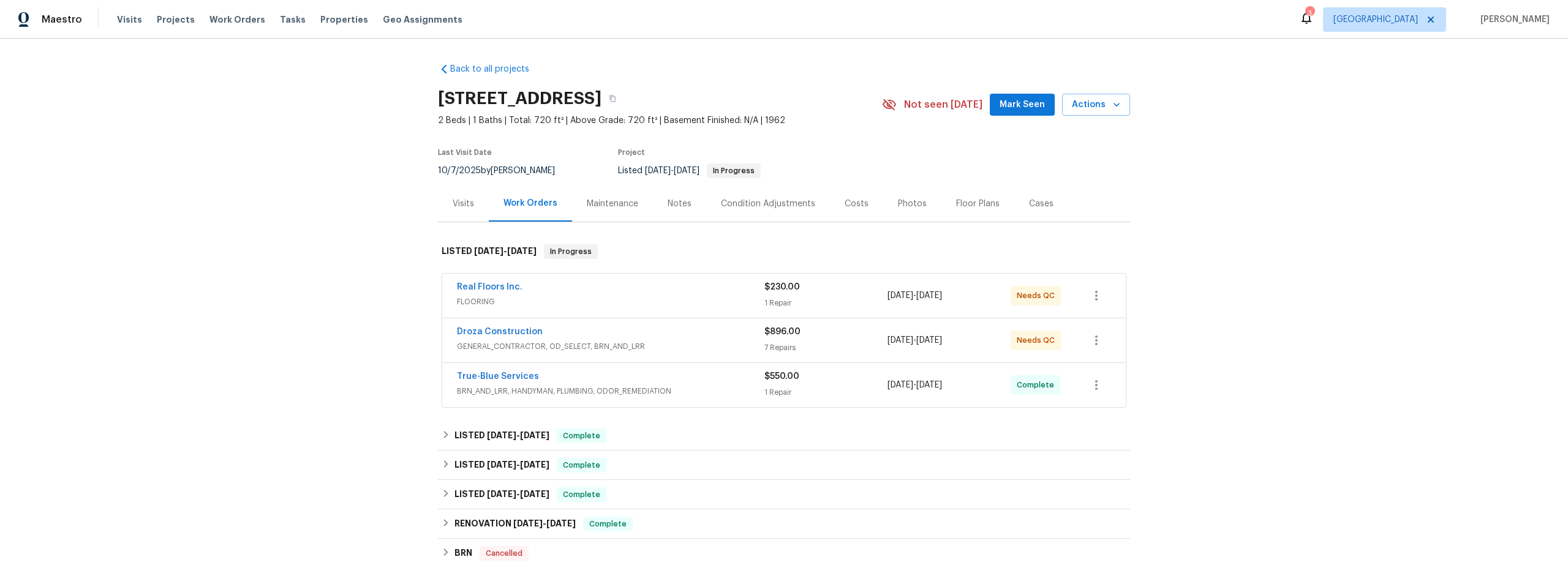
click at [688, 341] on span "GENERAL_CONTRACTOR, OD_SELECT, BRN_AND_LRR" at bounding box center [610, 347] width 307 height 13
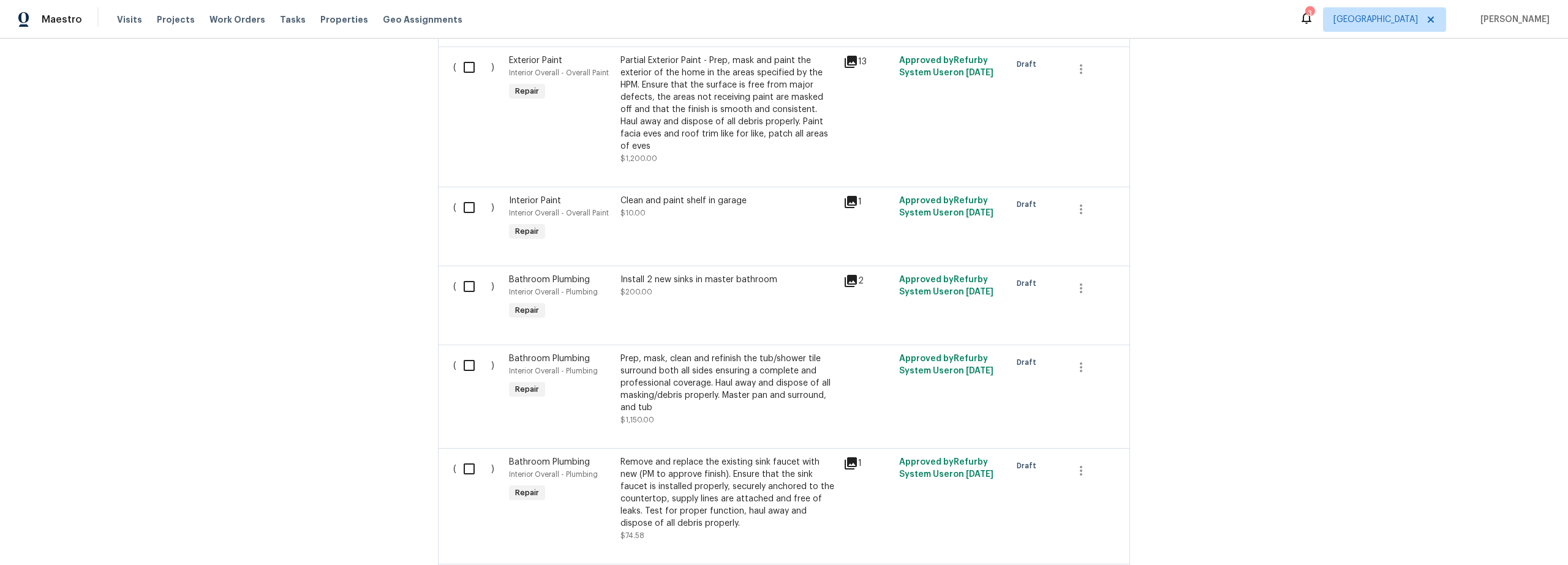
scroll to position [775, 0]
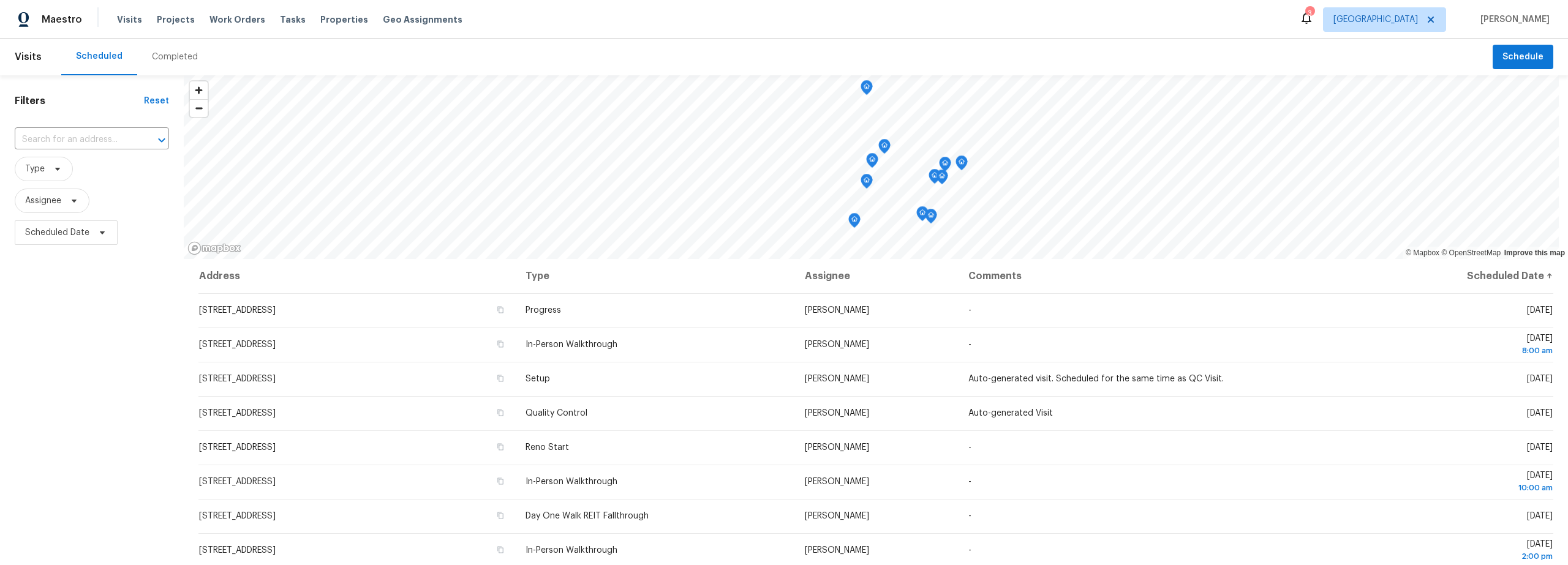
click at [170, 58] on div "Completed" at bounding box center [175, 57] width 46 height 13
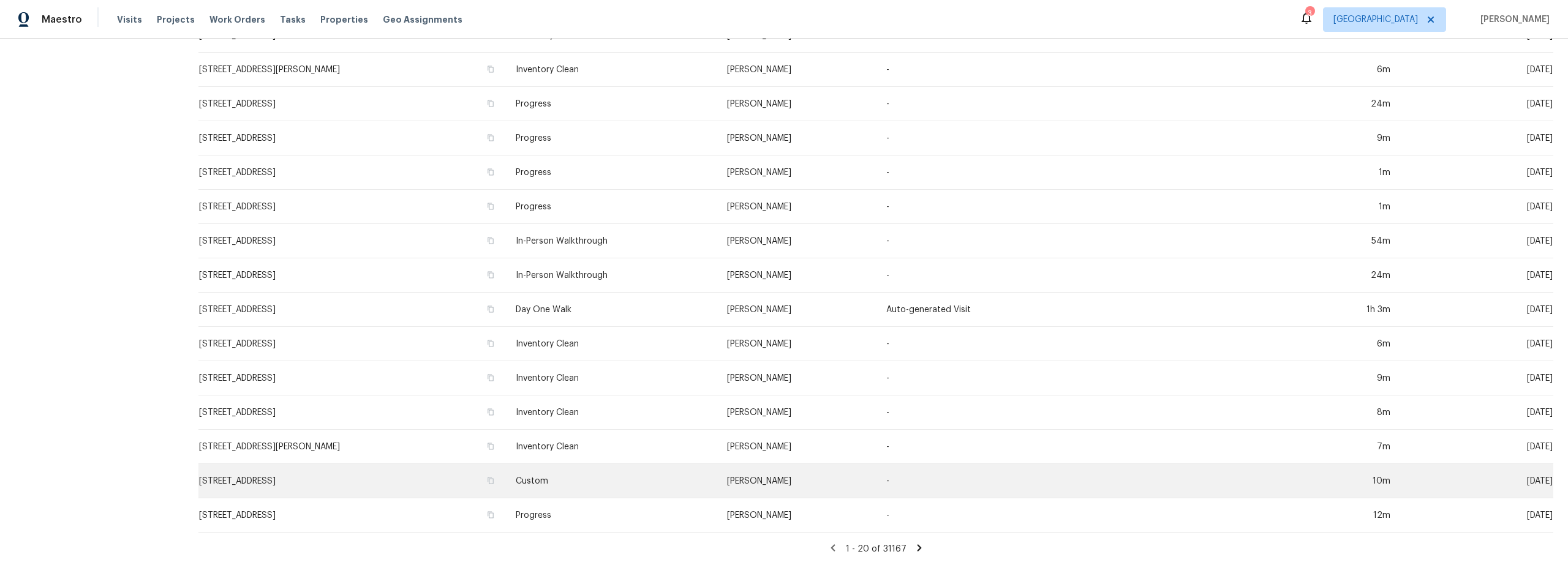
scroll to position [280, 0]
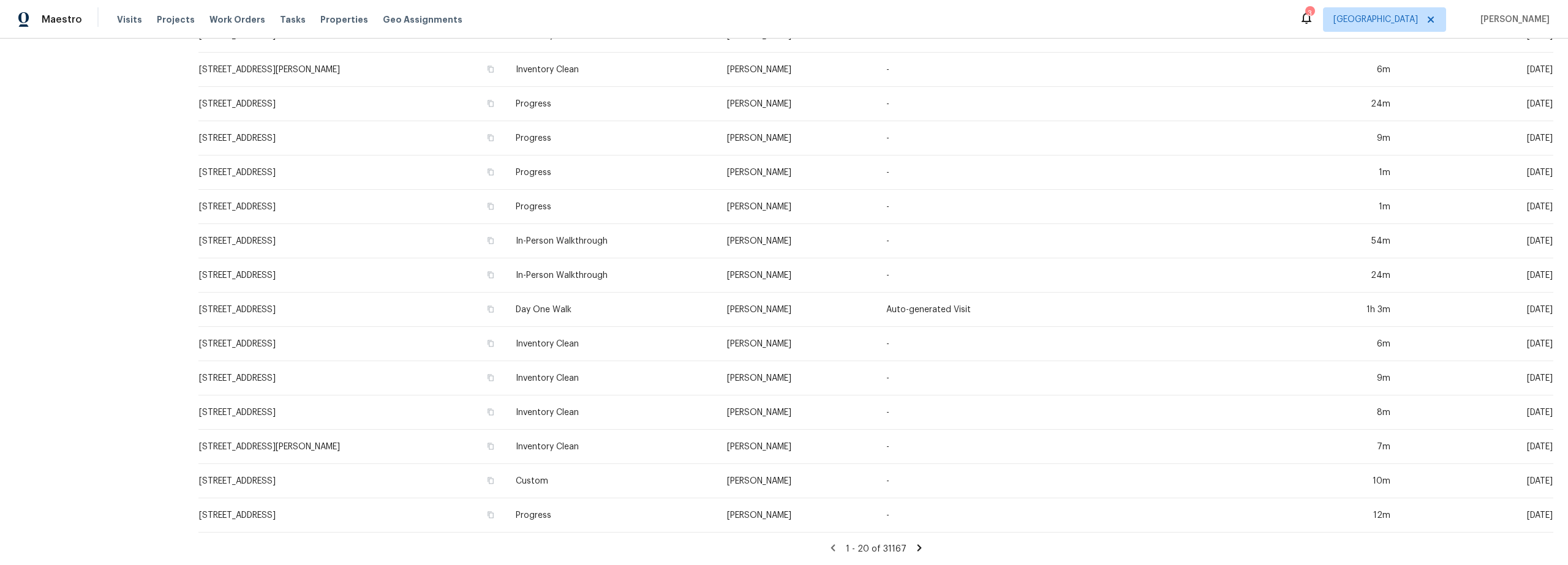
click at [916, 542] on icon at bounding box center [919, 547] width 11 height 11
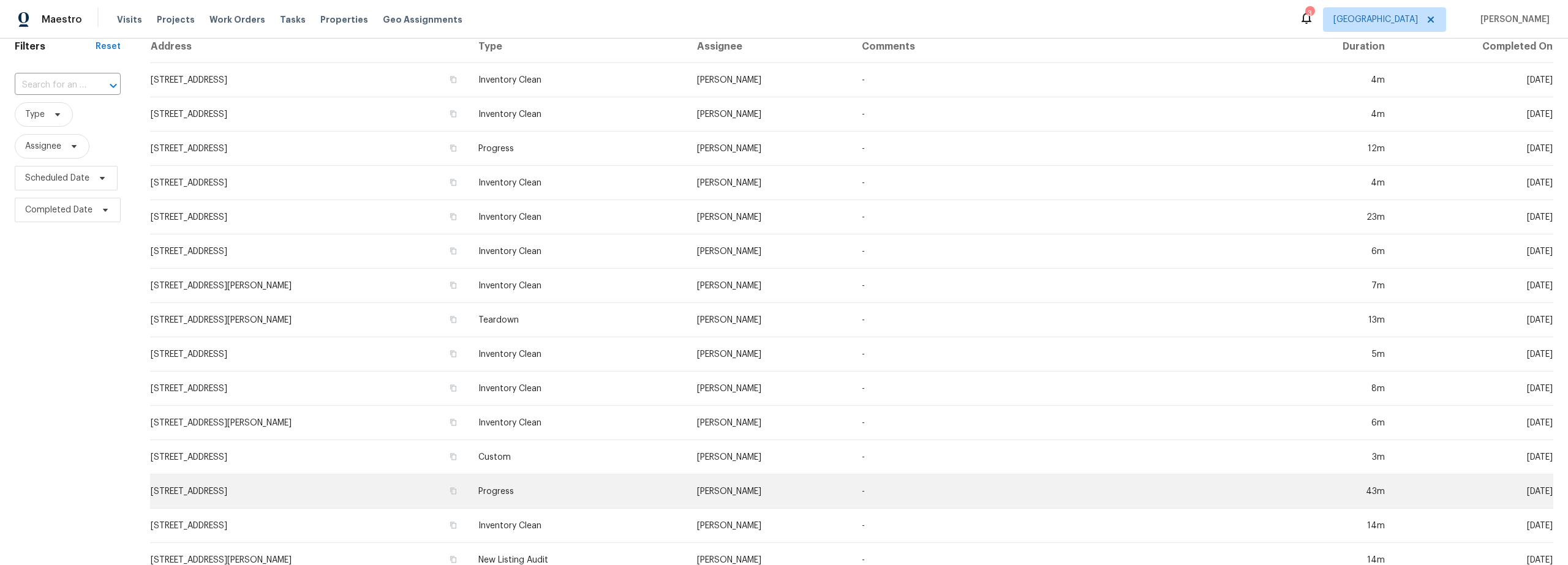
scroll to position [53, 0]
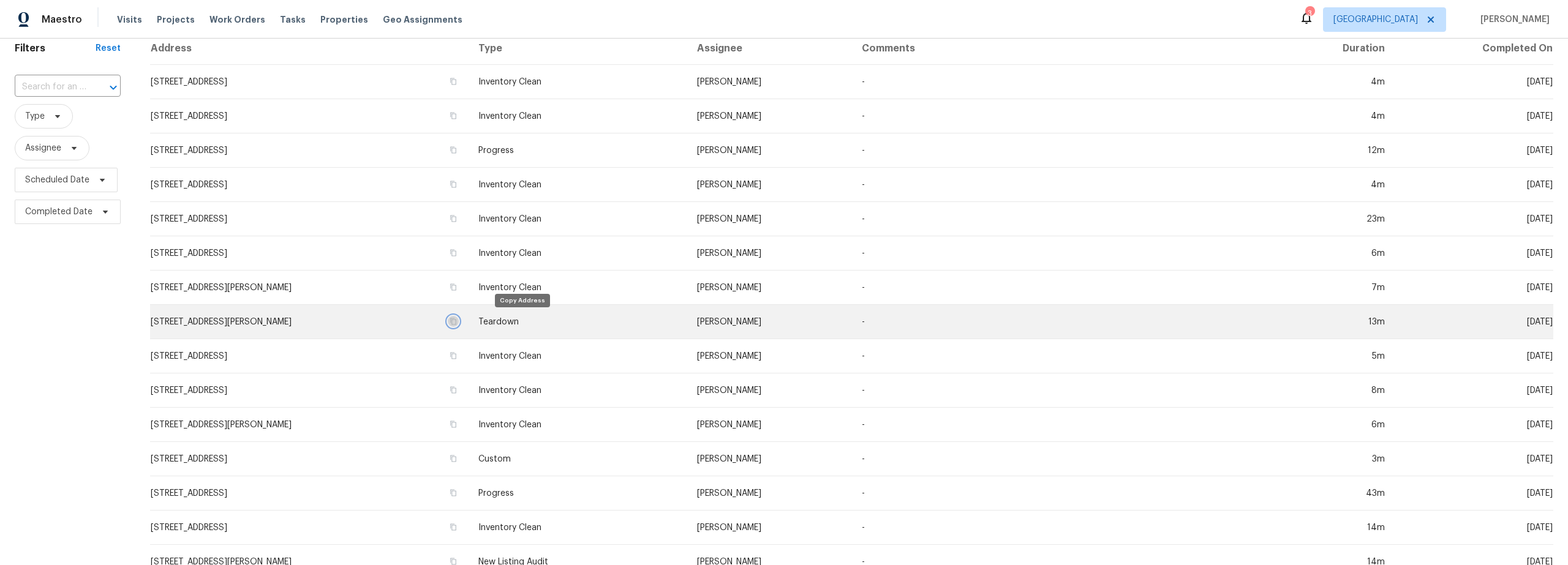
click at [457, 322] on icon "button" at bounding box center [454, 321] width 8 height 8
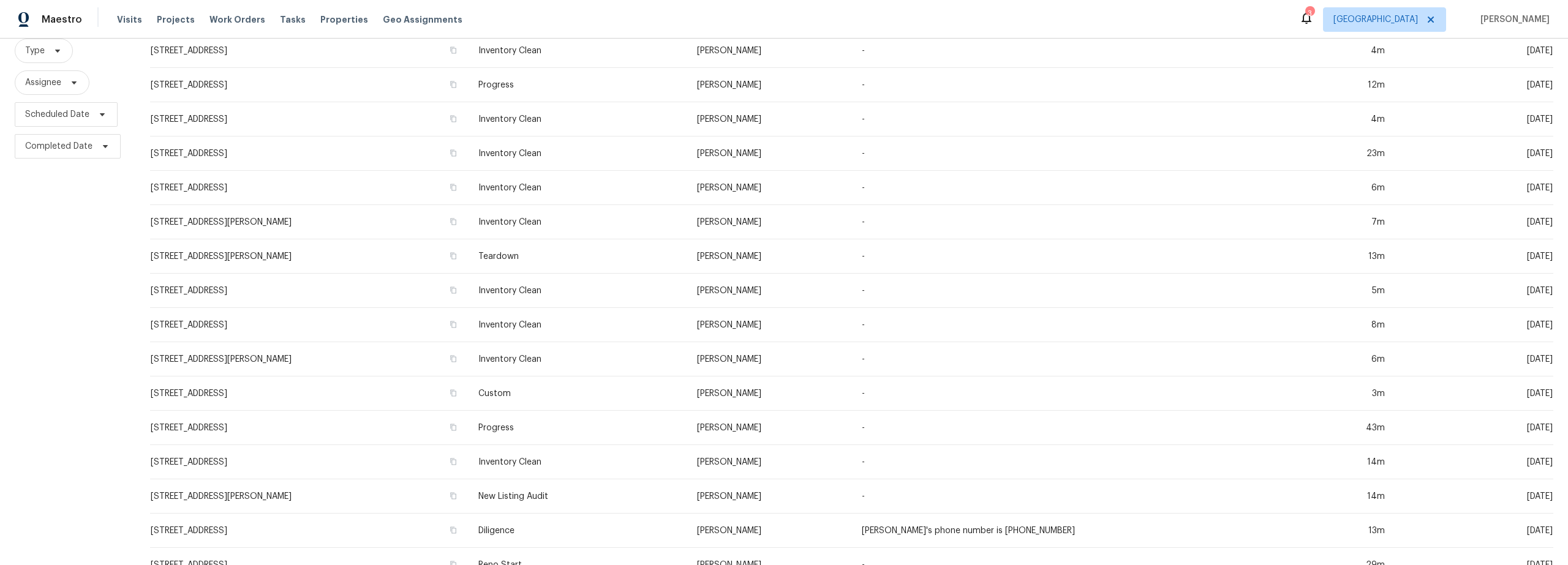
scroll to position [121, 0]
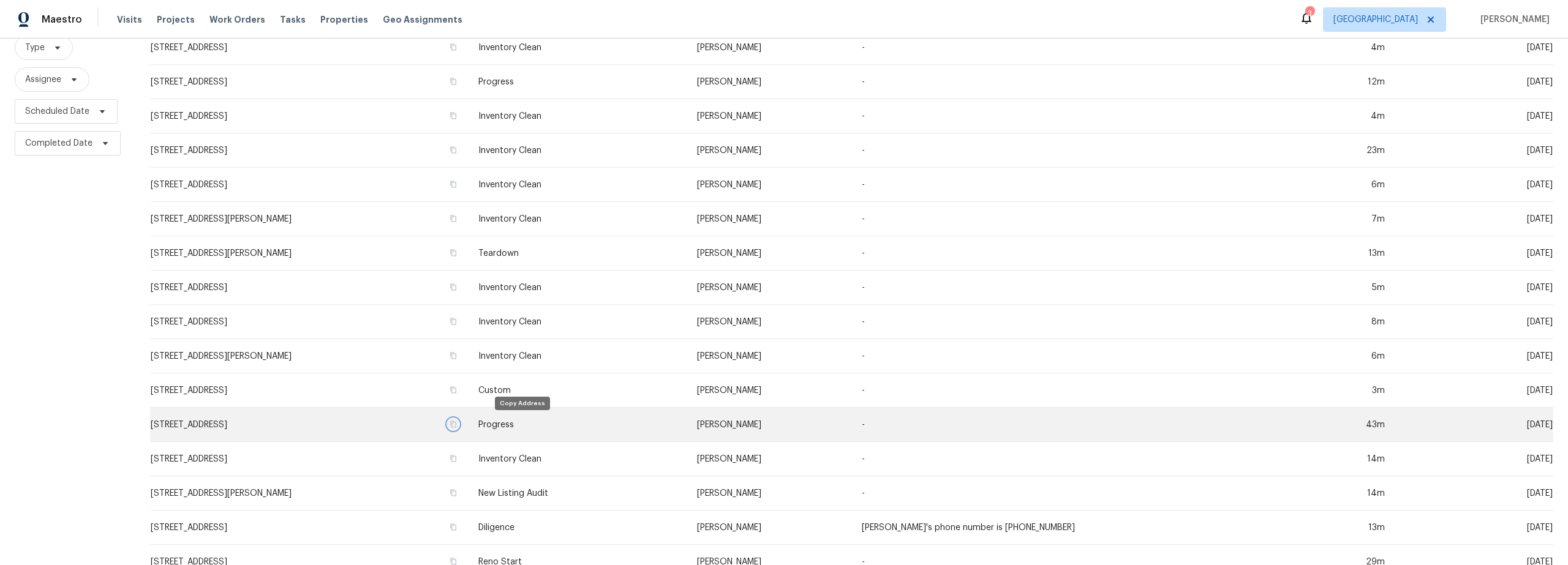
click at [457, 426] on icon "button" at bounding box center [453, 424] width 6 height 7
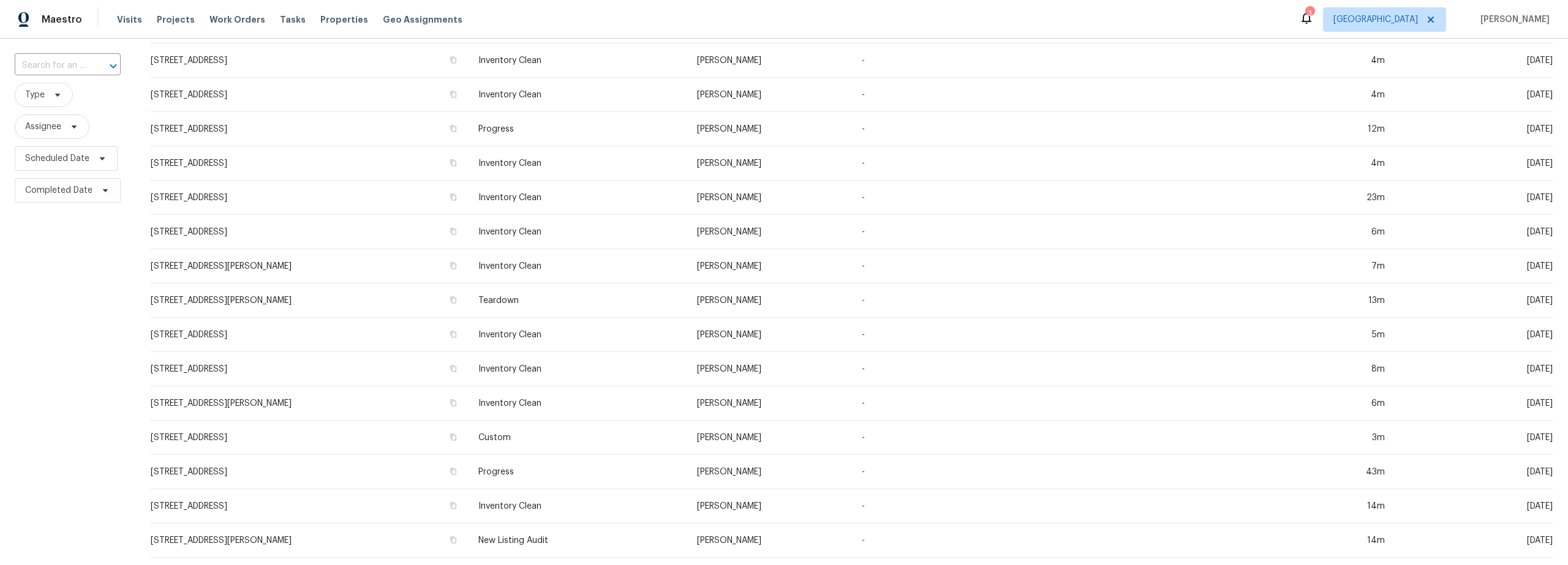
scroll to position [0, 0]
